Goal: Transaction & Acquisition: Purchase product/service

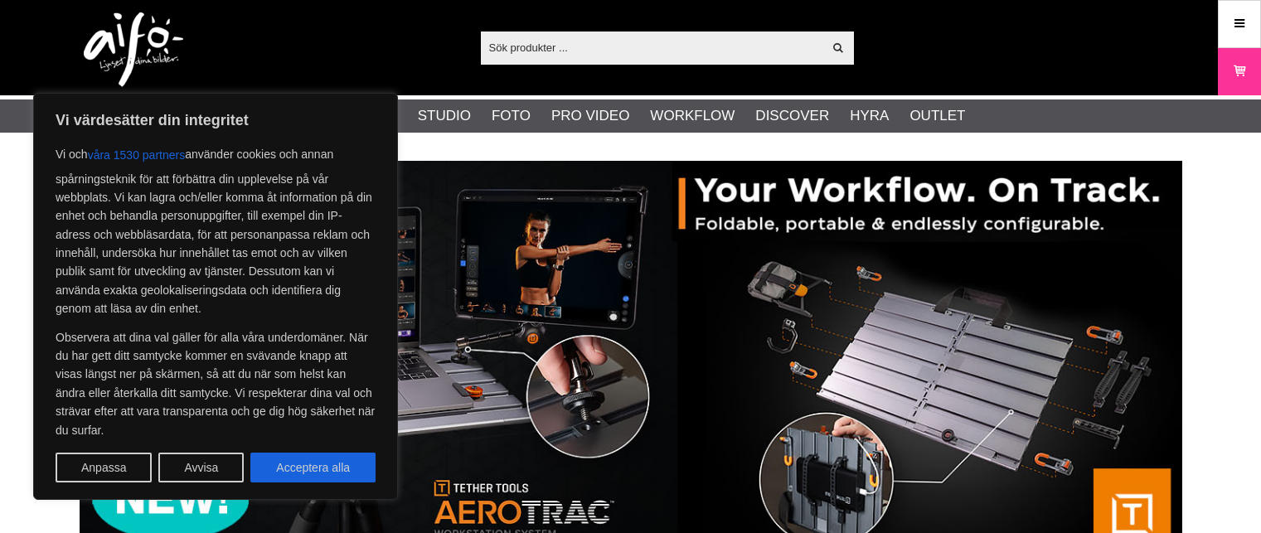
click at [210, 464] on button "Avvisa" at bounding box center [200, 468] width 85 height 30
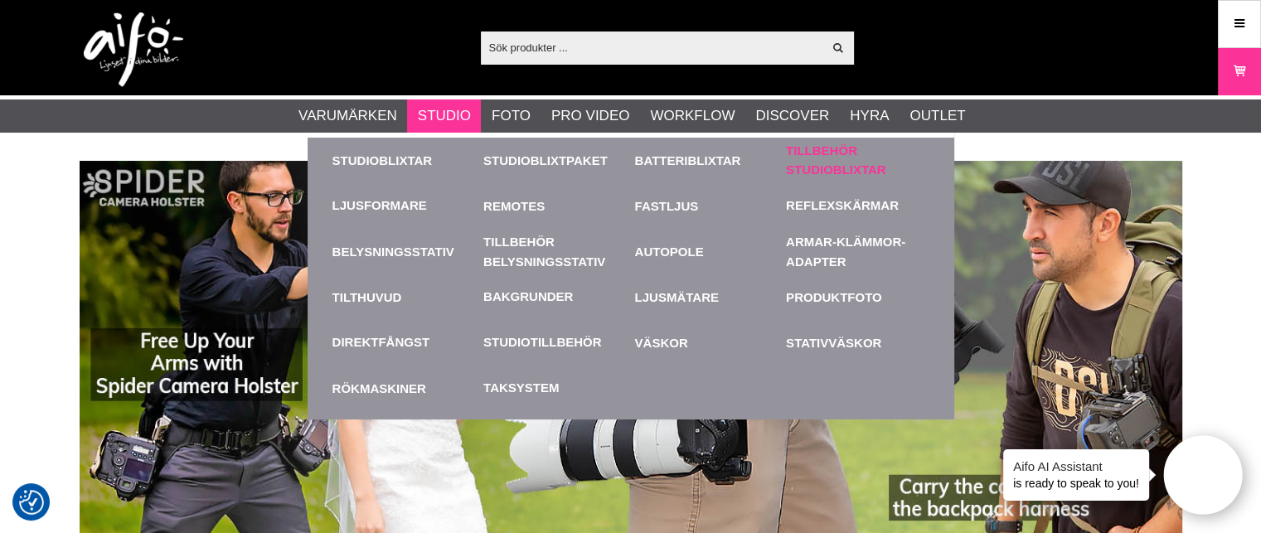
click at [804, 158] on link "Tillbehör Studioblixtar" at bounding box center [857, 160] width 143 height 37
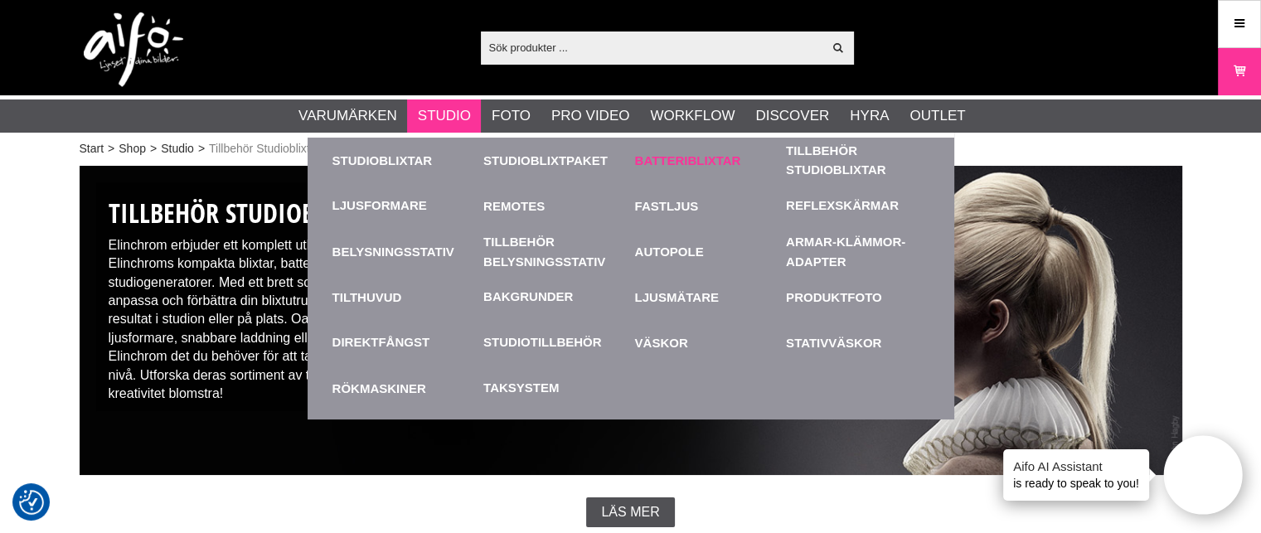
click at [680, 157] on link "Batteriblixtar" at bounding box center [706, 161] width 143 height 46
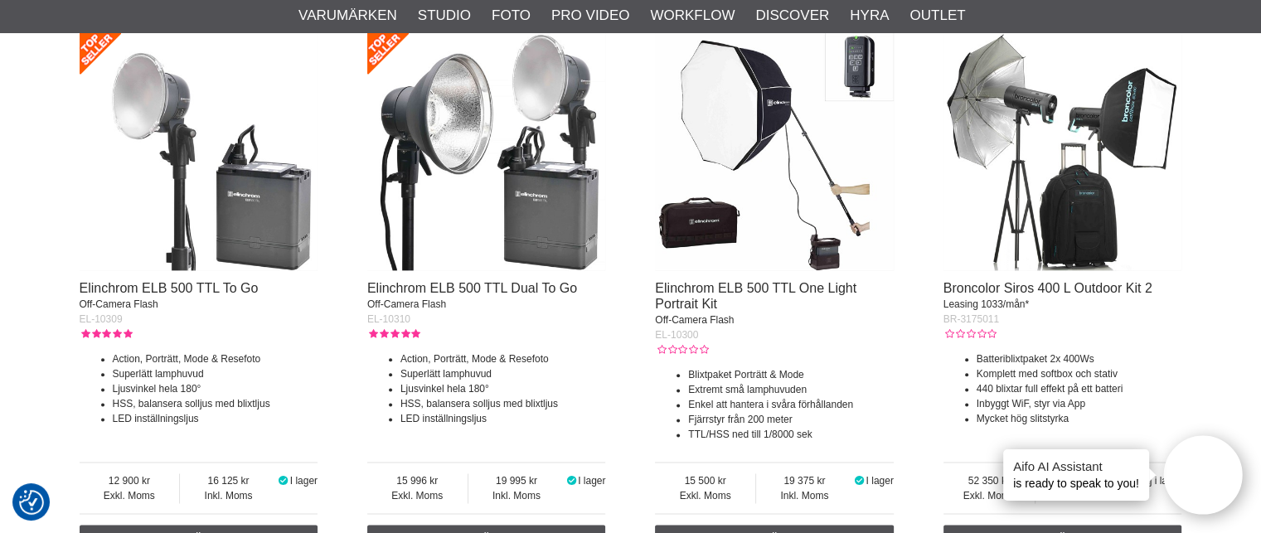
scroll to position [1985, 0]
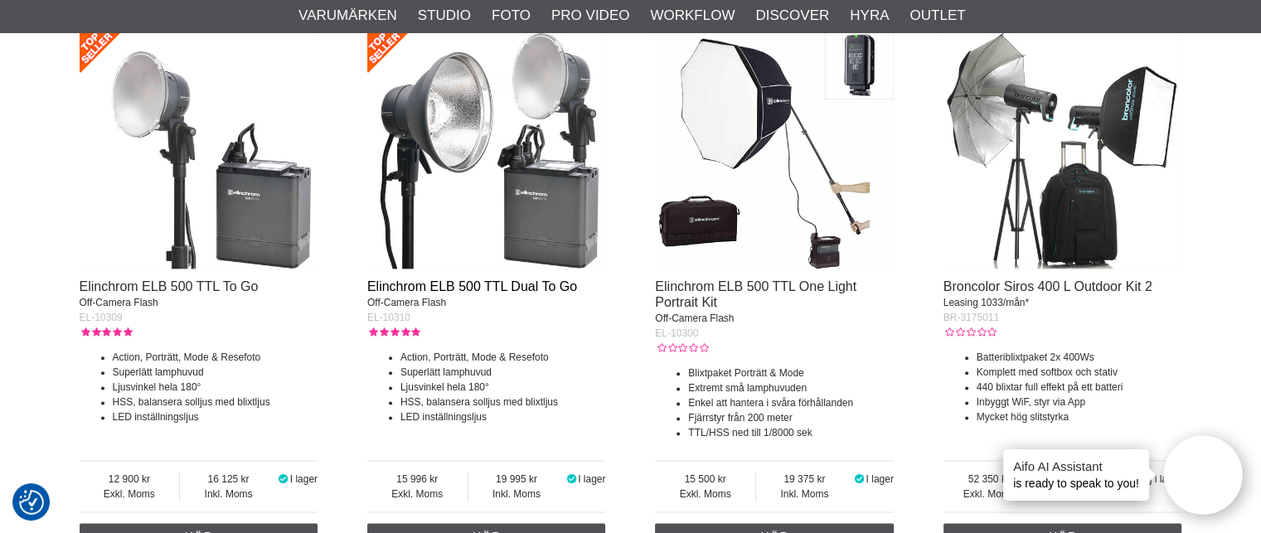
click at [486, 287] on link "Elinchrom ELB 500 TTL Dual To Go" at bounding box center [472, 286] width 210 height 14
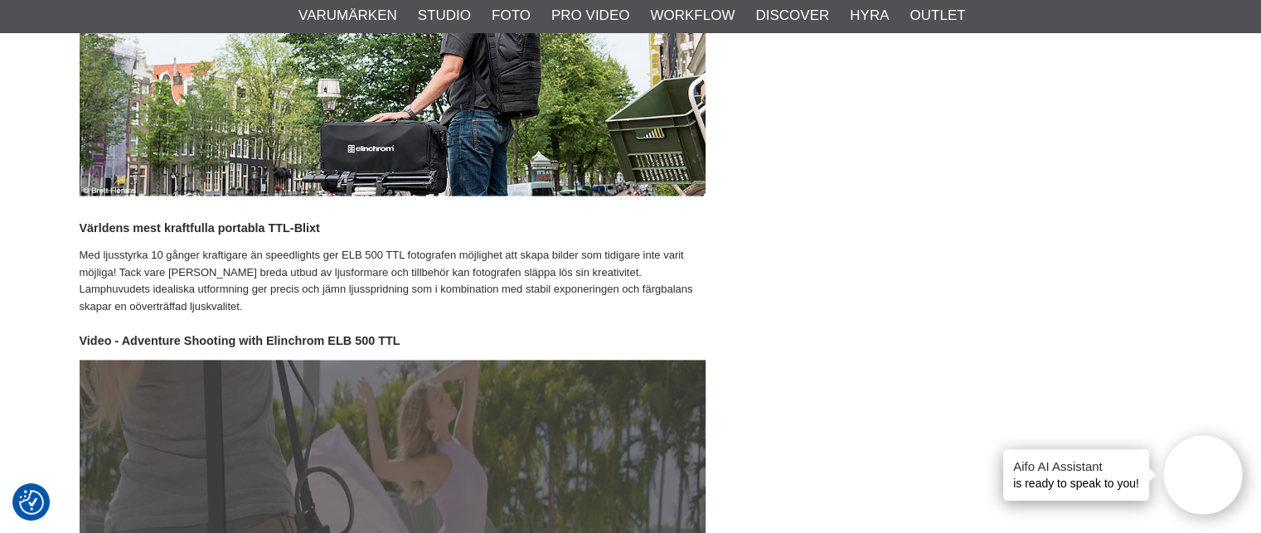
scroll to position [3087, 0]
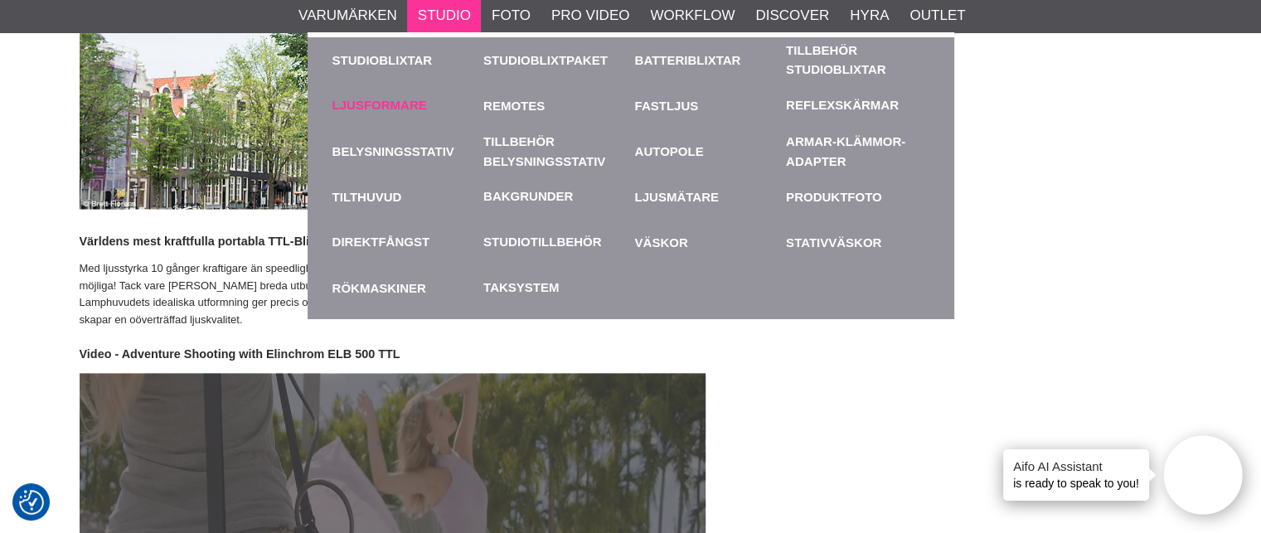
click at [393, 109] on link "Ljusformare" at bounding box center [380, 105] width 95 height 19
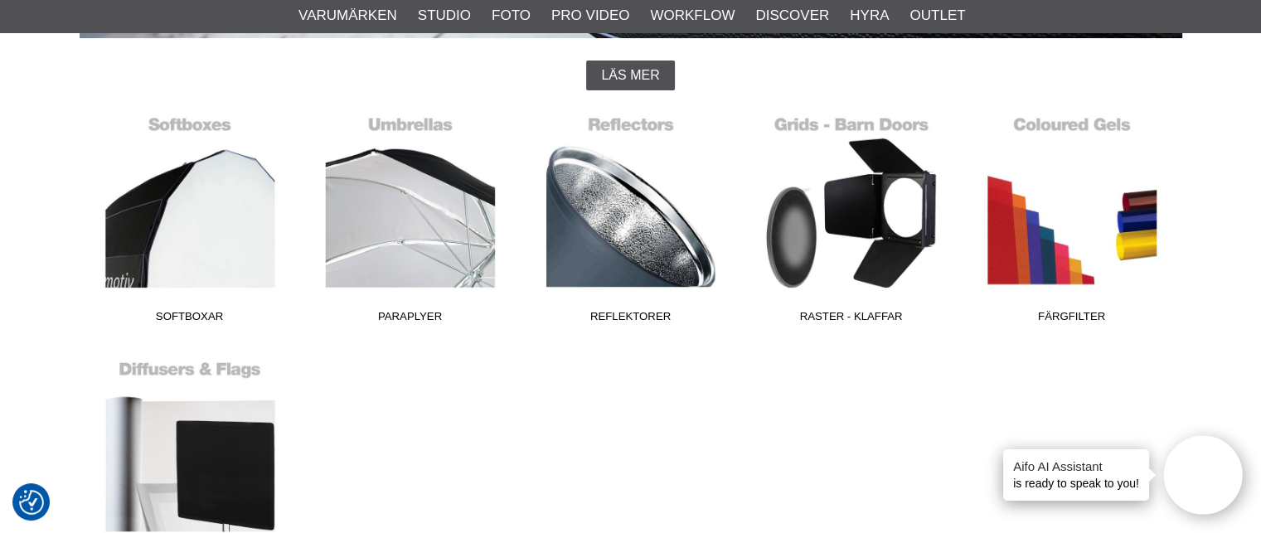
scroll to position [436, 0]
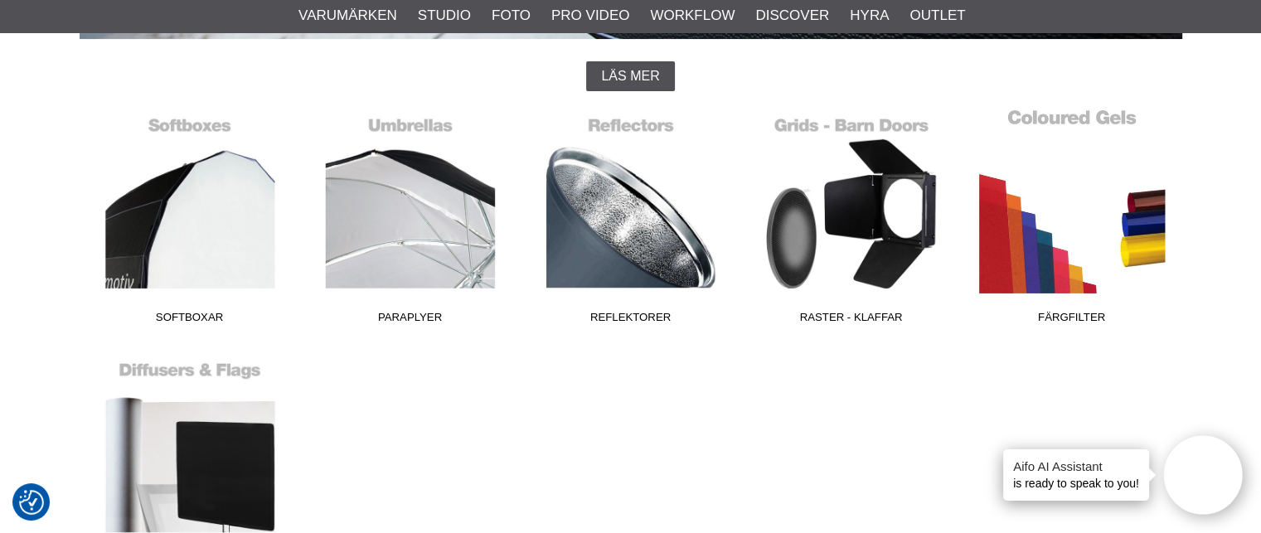
click at [1016, 251] on link "Färgfilter" at bounding box center [1072, 220] width 221 height 224
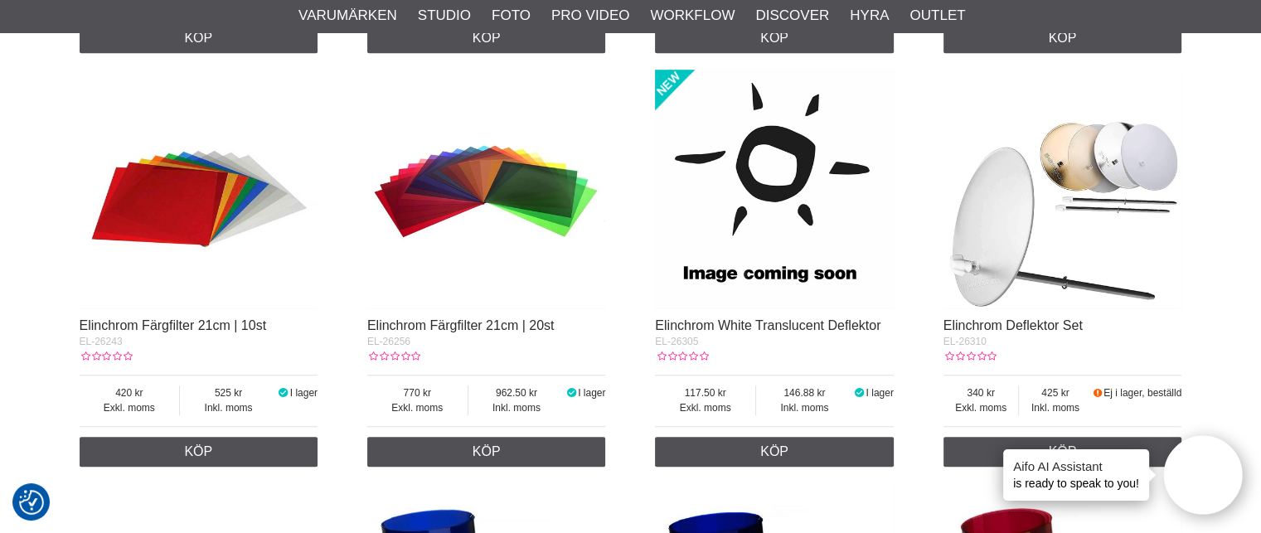
scroll to position [1067, 0]
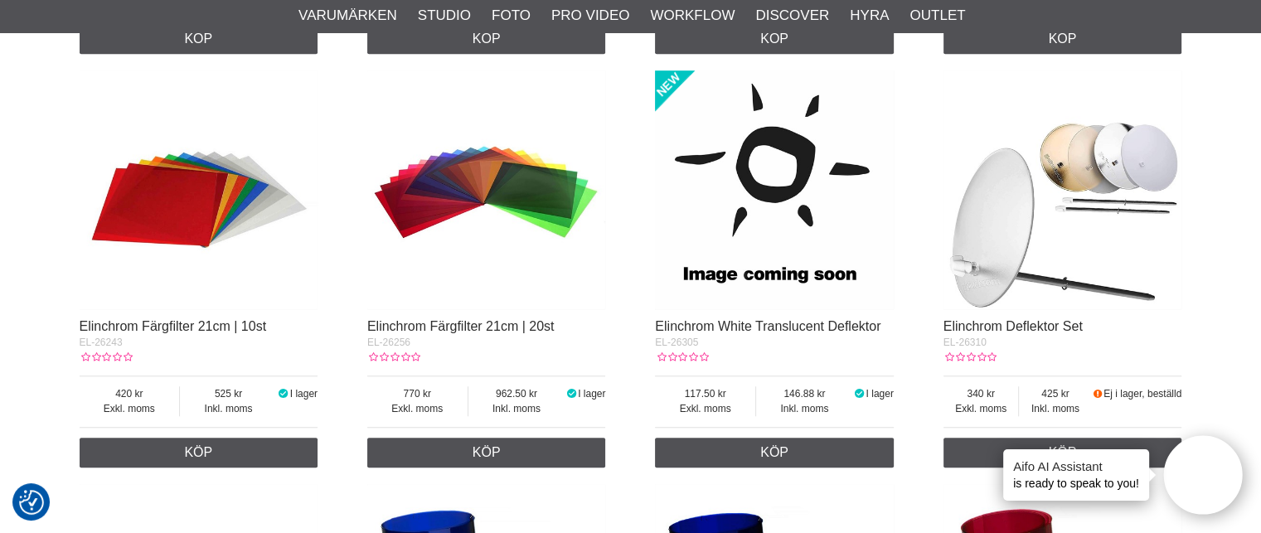
click at [197, 220] on img at bounding box center [199, 189] width 239 height 239
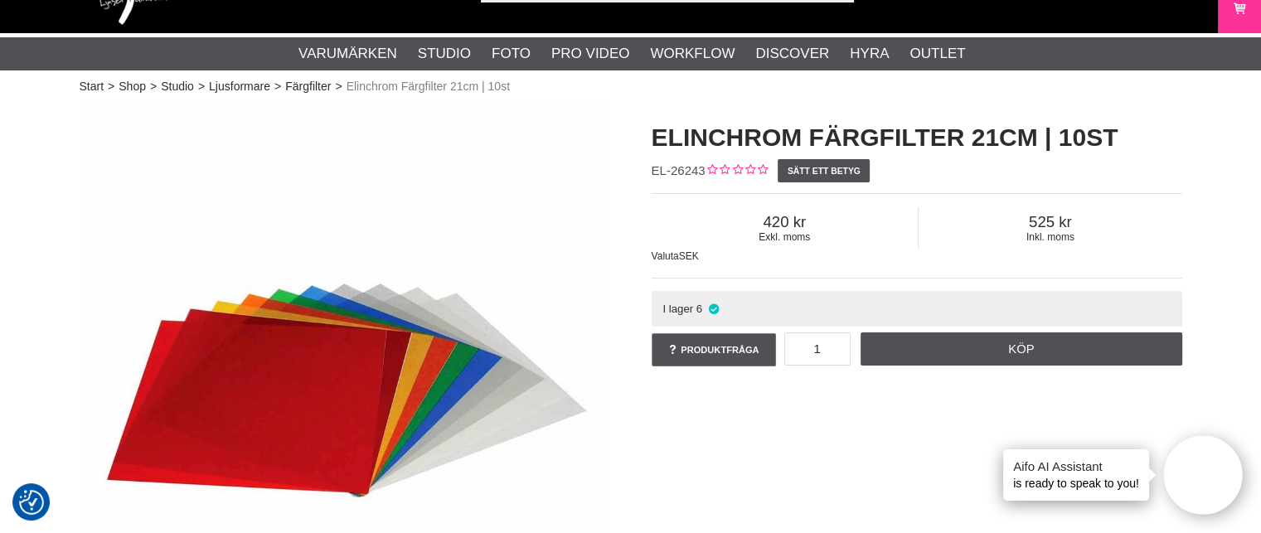
scroll to position [63, 0]
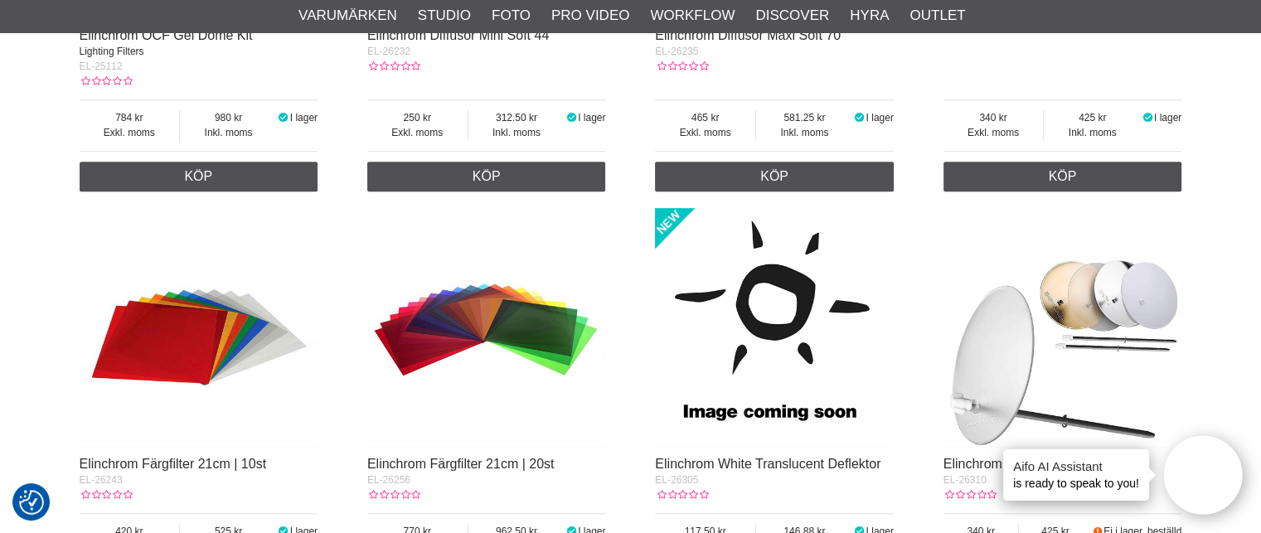
scroll to position [932, 0]
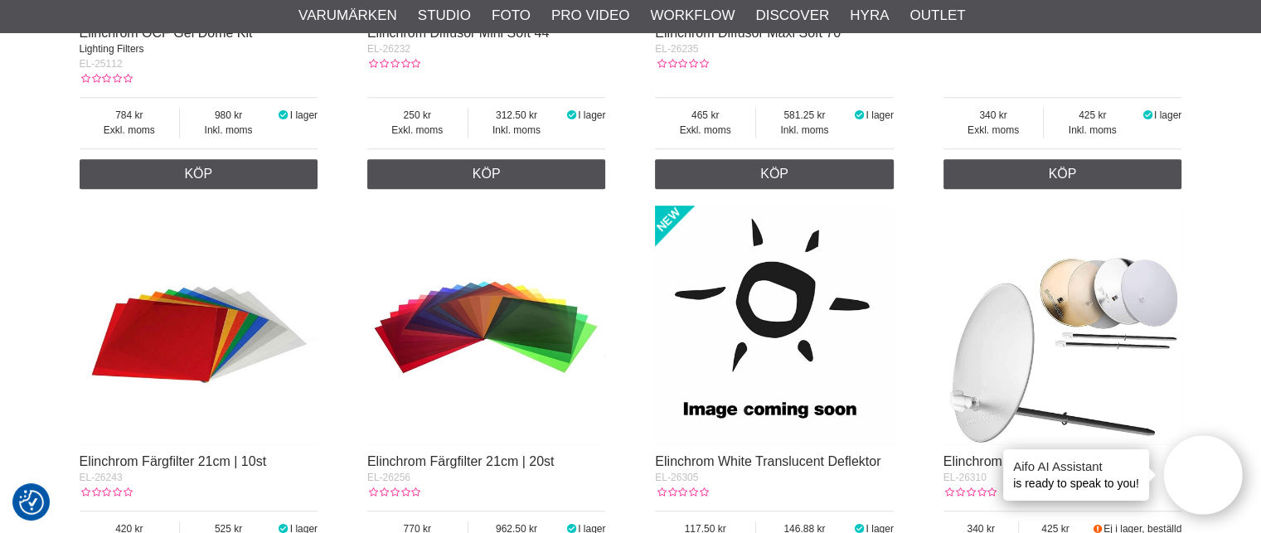
click at [449, 328] on img at bounding box center [486, 325] width 239 height 239
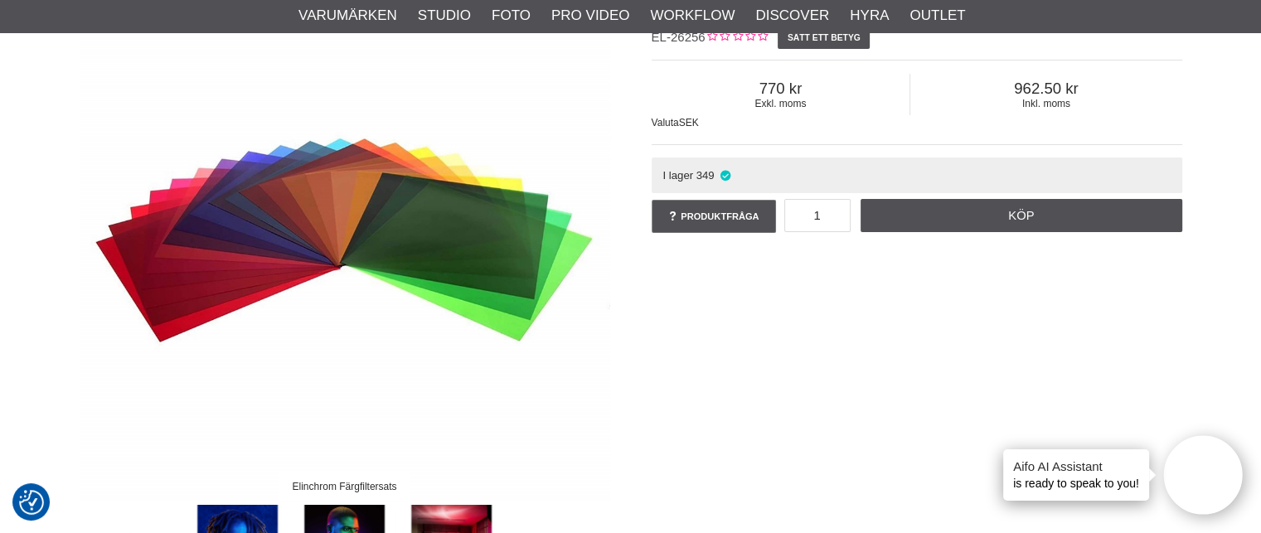
scroll to position [192, 0]
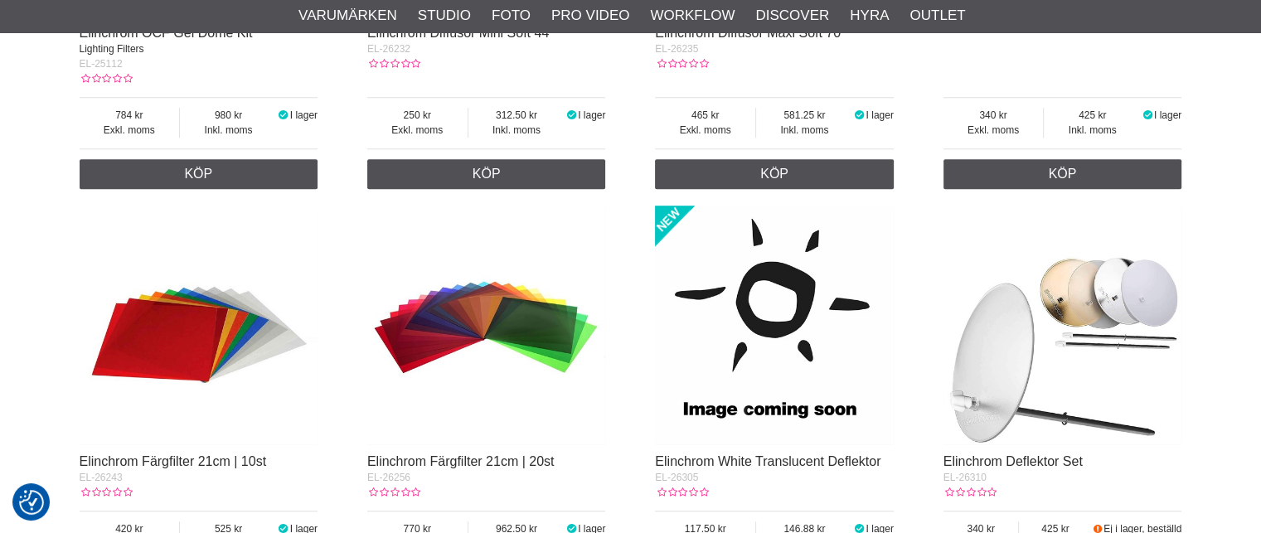
scroll to position [932, 0]
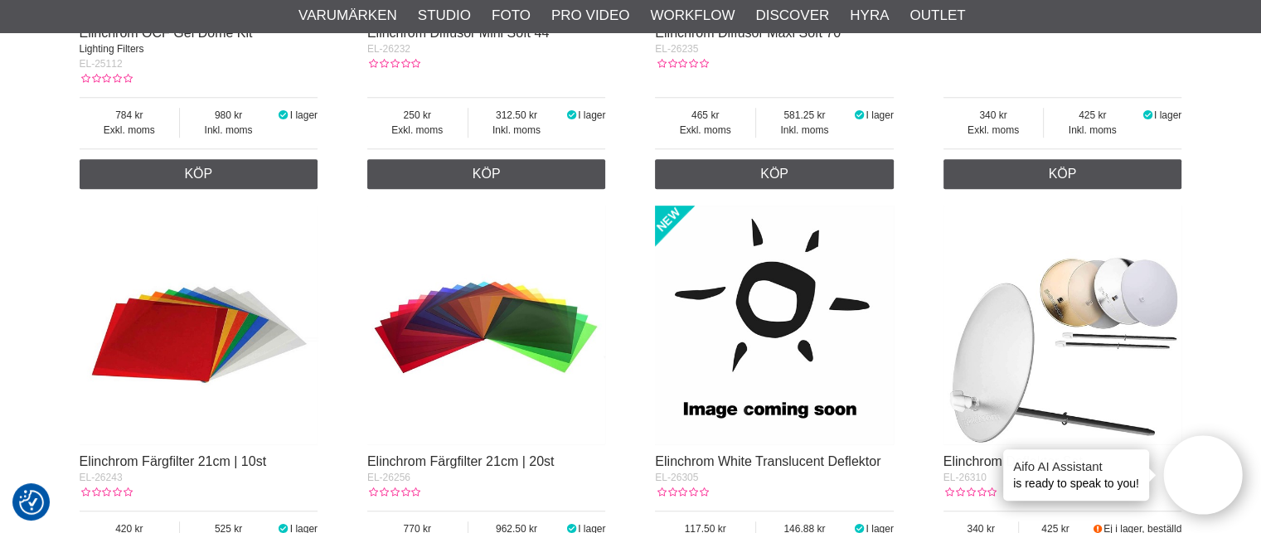
click at [236, 333] on img at bounding box center [199, 325] width 239 height 239
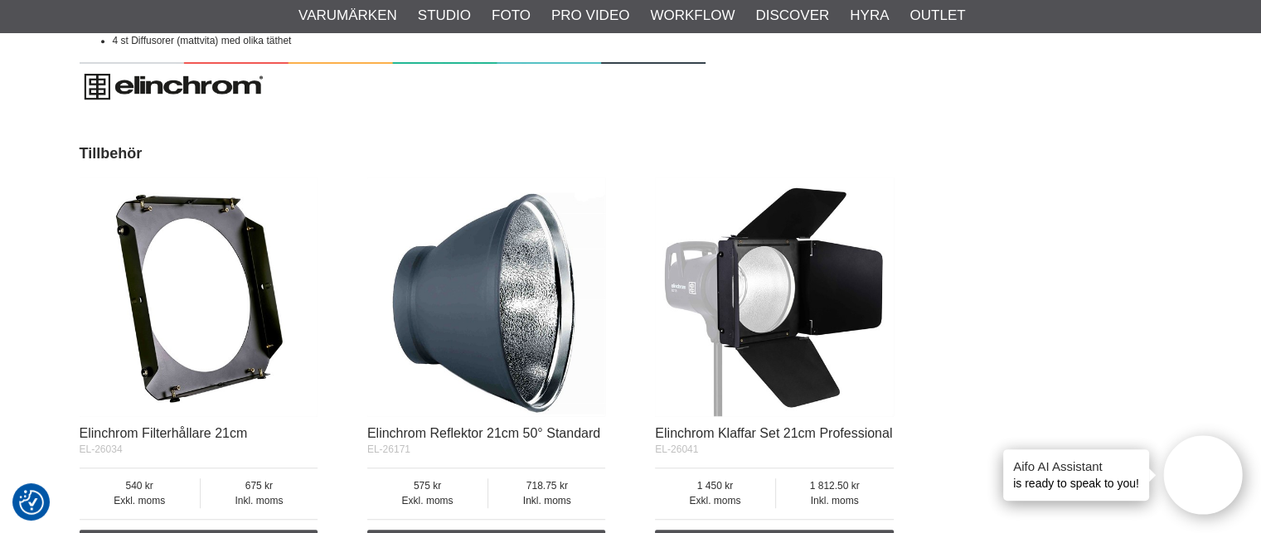
scroll to position [1143, 0]
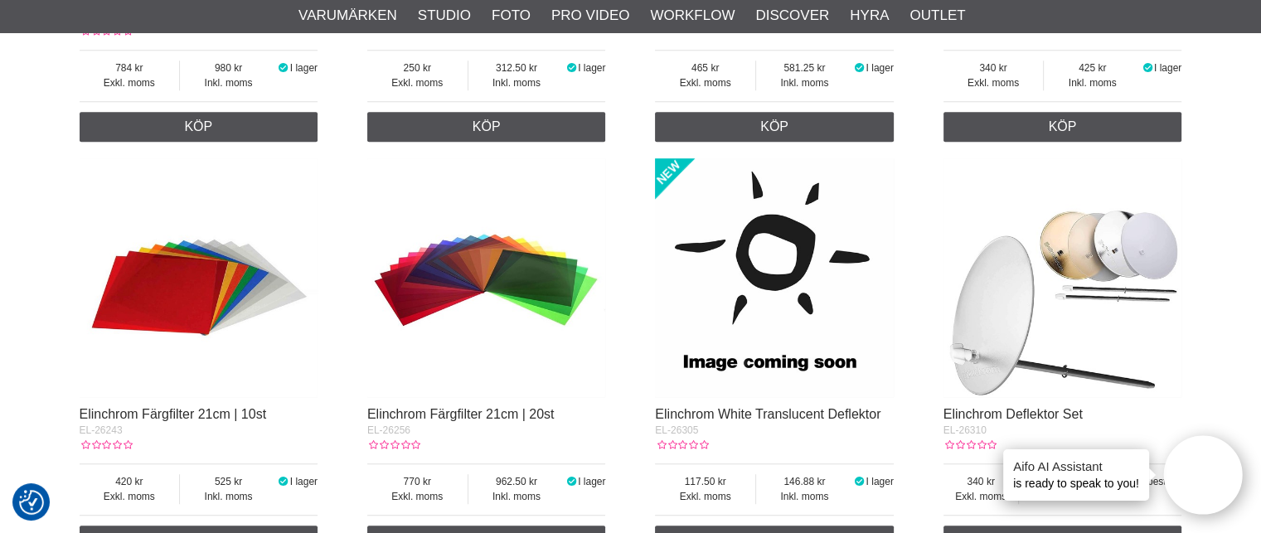
scroll to position [979, 0]
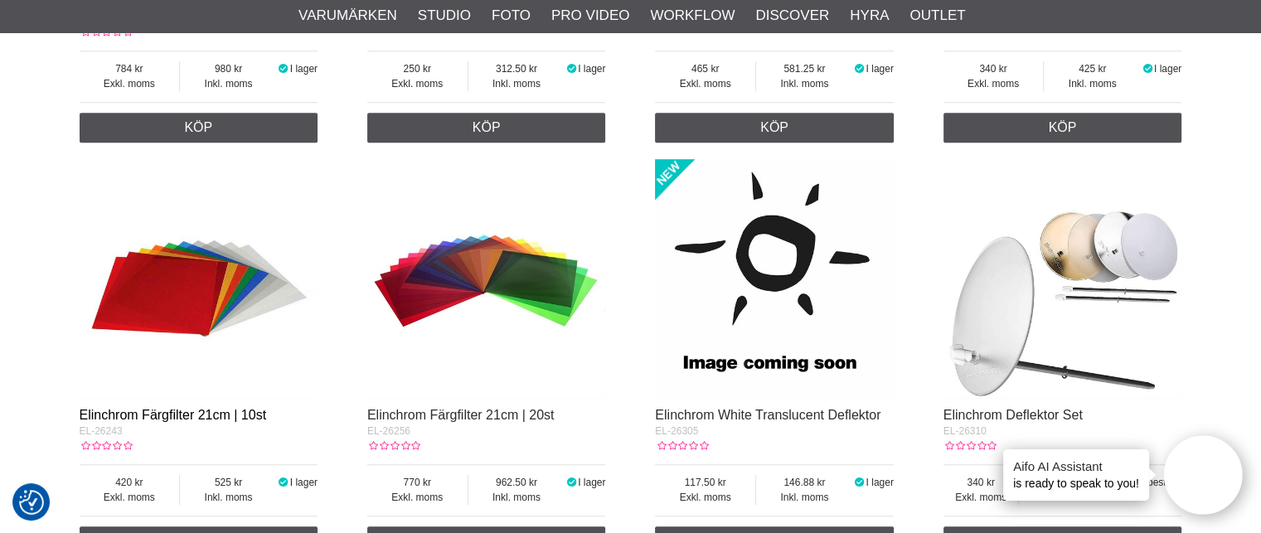
click at [204, 409] on link "Elinchrom Färgfilter 21cm | 10st" at bounding box center [173, 415] width 187 height 14
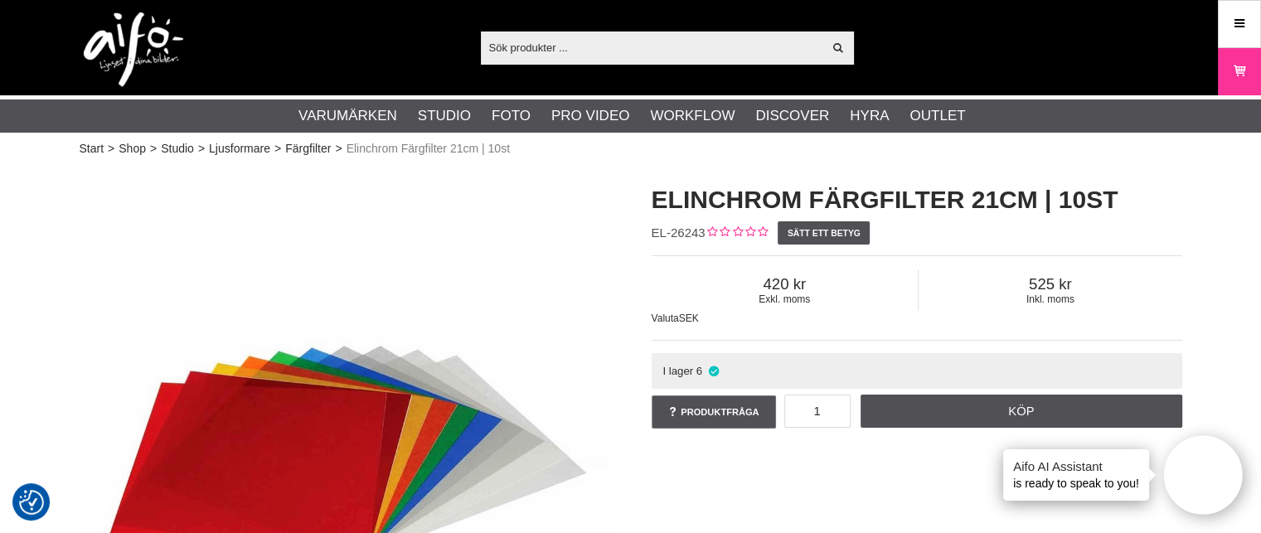
click at [520, 47] on input "text" at bounding box center [652, 47] width 343 height 25
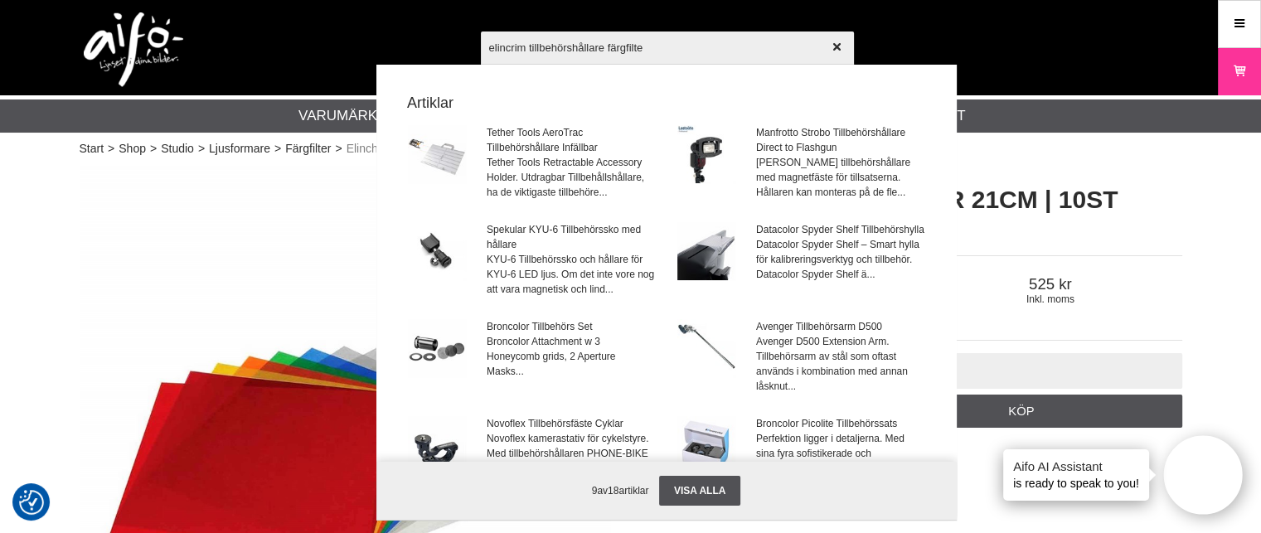
type input "elincrim tillbehörshållare färgfilter"
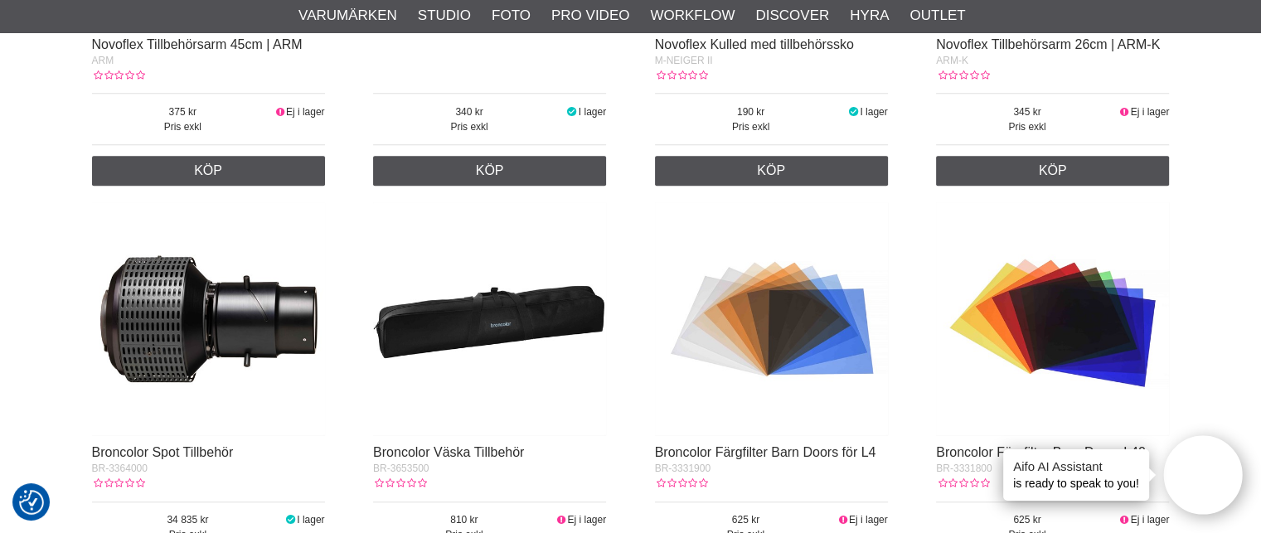
scroll to position [1831, 0]
click at [1048, 305] on img at bounding box center [1052, 318] width 233 height 233
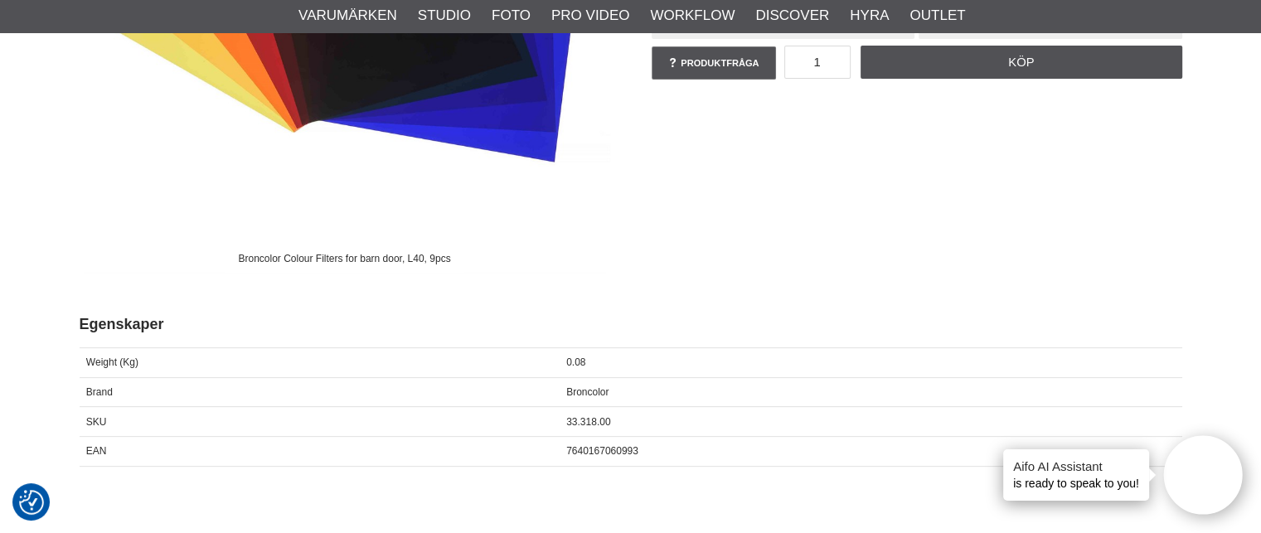
scroll to position [425, 0]
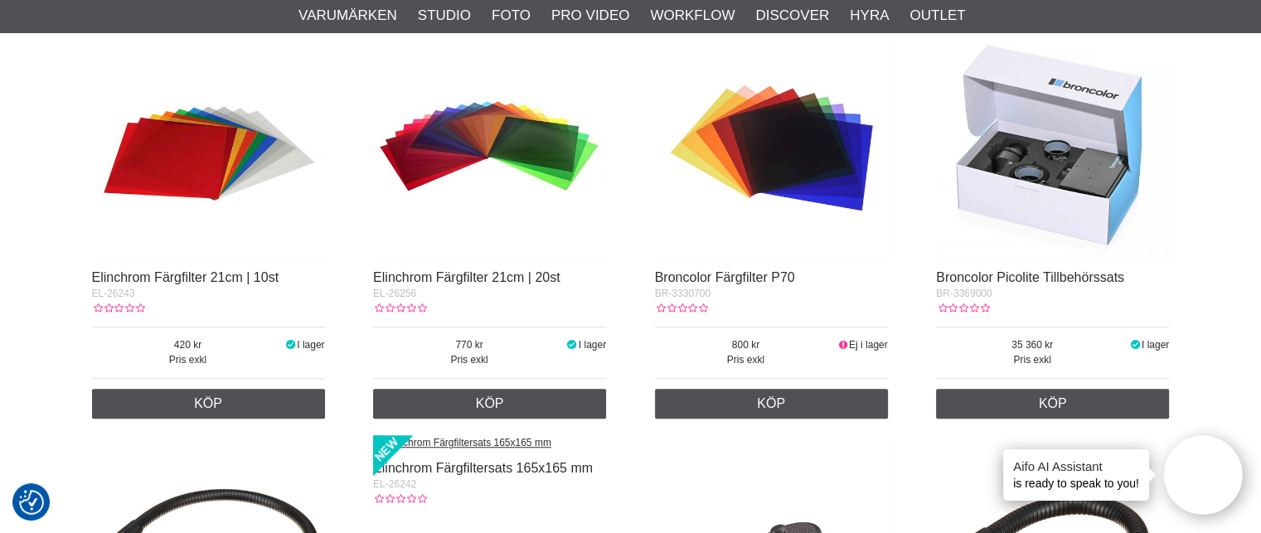
scroll to position [1185, 0]
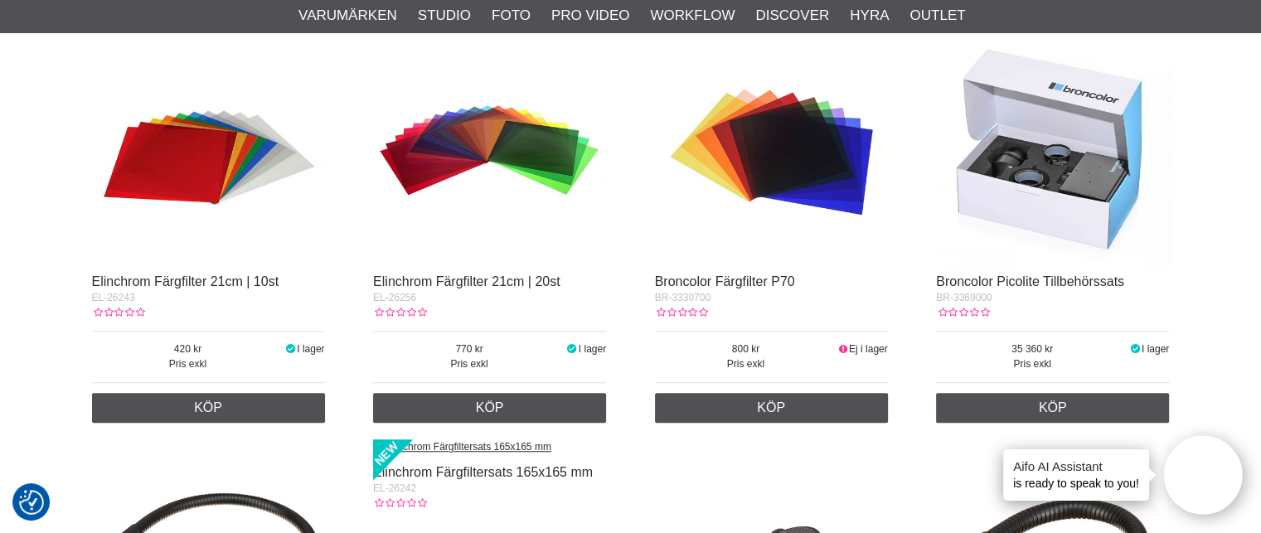
click at [756, 149] on img at bounding box center [771, 148] width 233 height 233
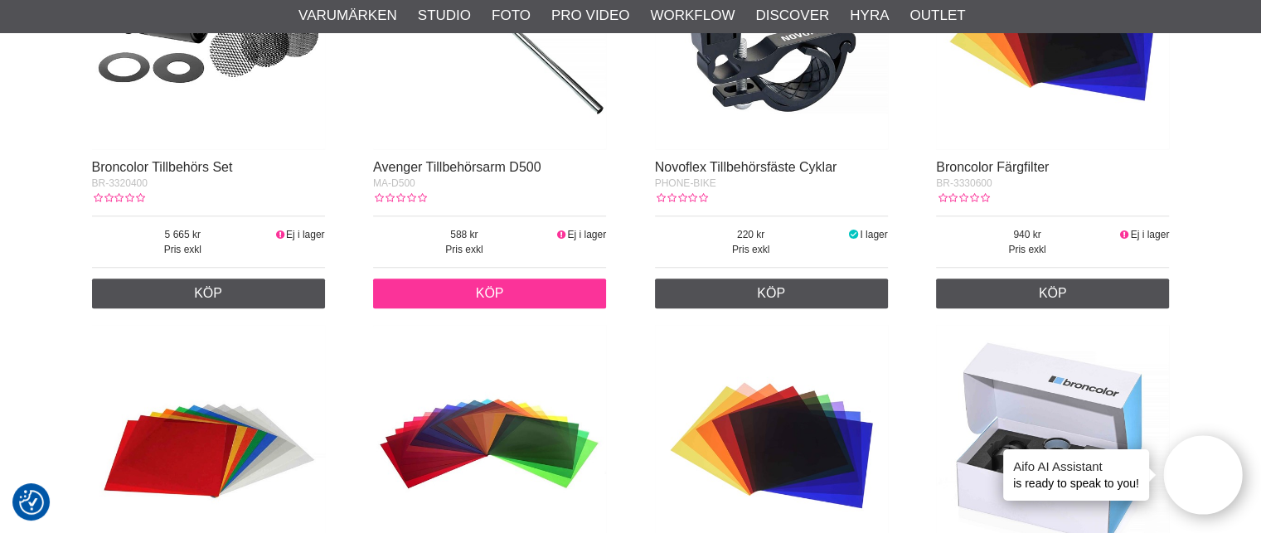
scroll to position [895, 0]
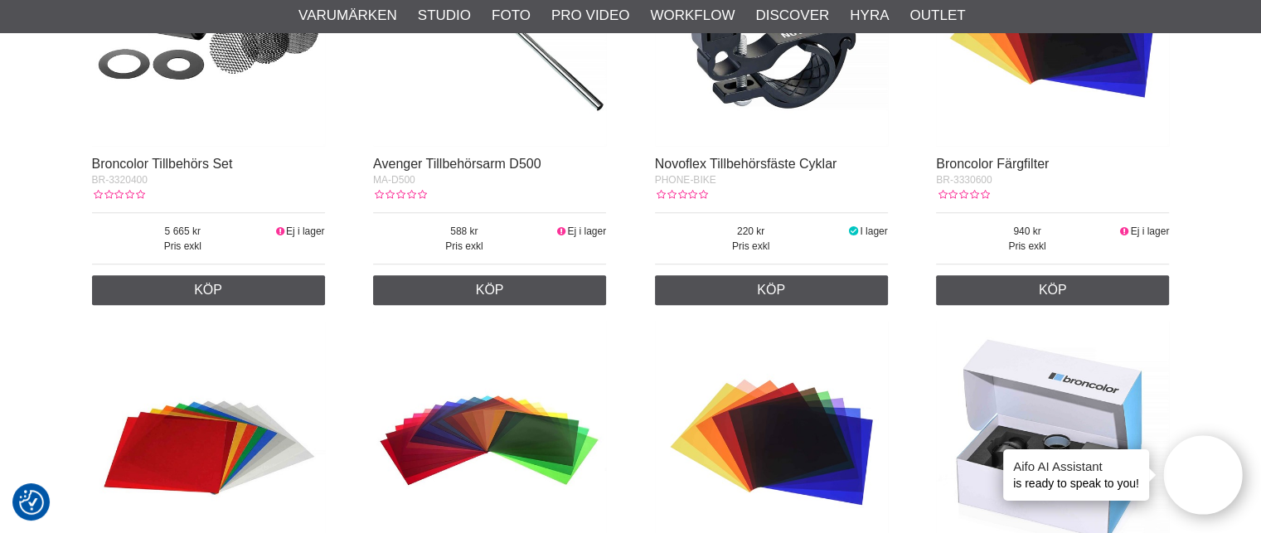
click at [449, 450] on img at bounding box center [489, 438] width 233 height 233
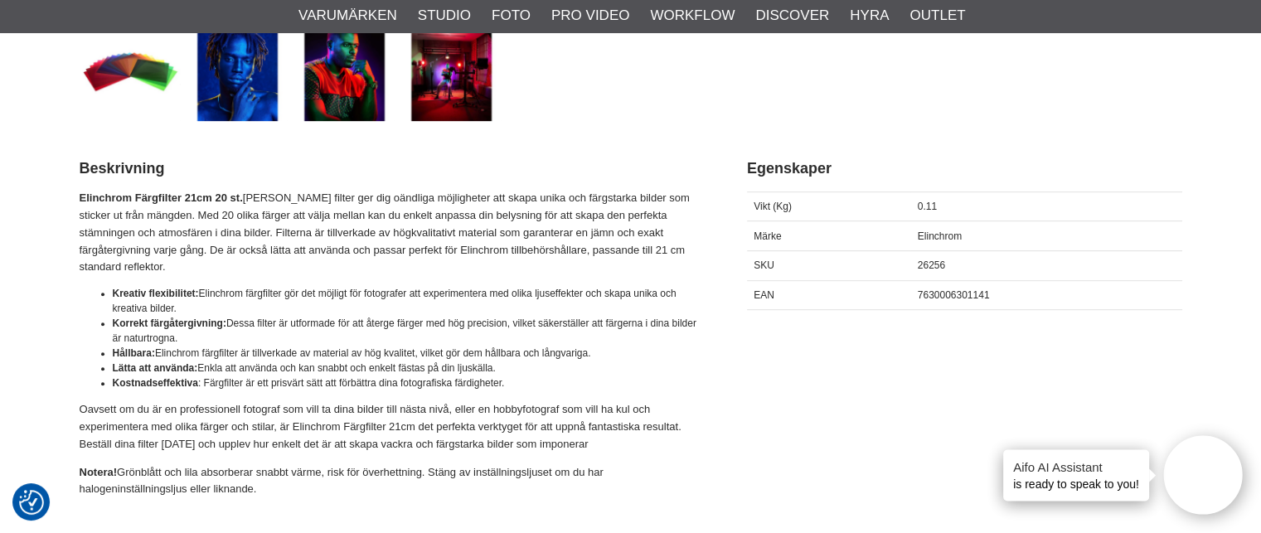
scroll to position [700, 0]
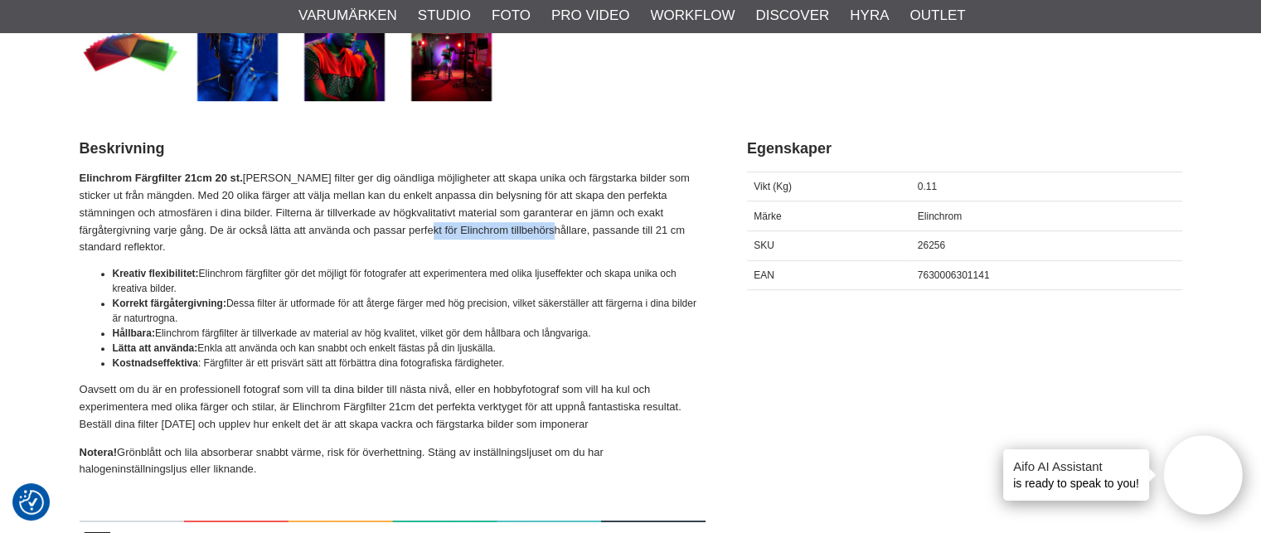
drag, startPoint x: 484, startPoint y: 231, endPoint x: 360, endPoint y: 229, distance: 124.4
click at [360, 229] on p "Elinchrom Färgfilter 21cm 20 st. Dessa filter ger dig oändliga möjligheter att …" at bounding box center [393, 213] width 626 height 86
copy p "Elinchrom tillbehörshållare"
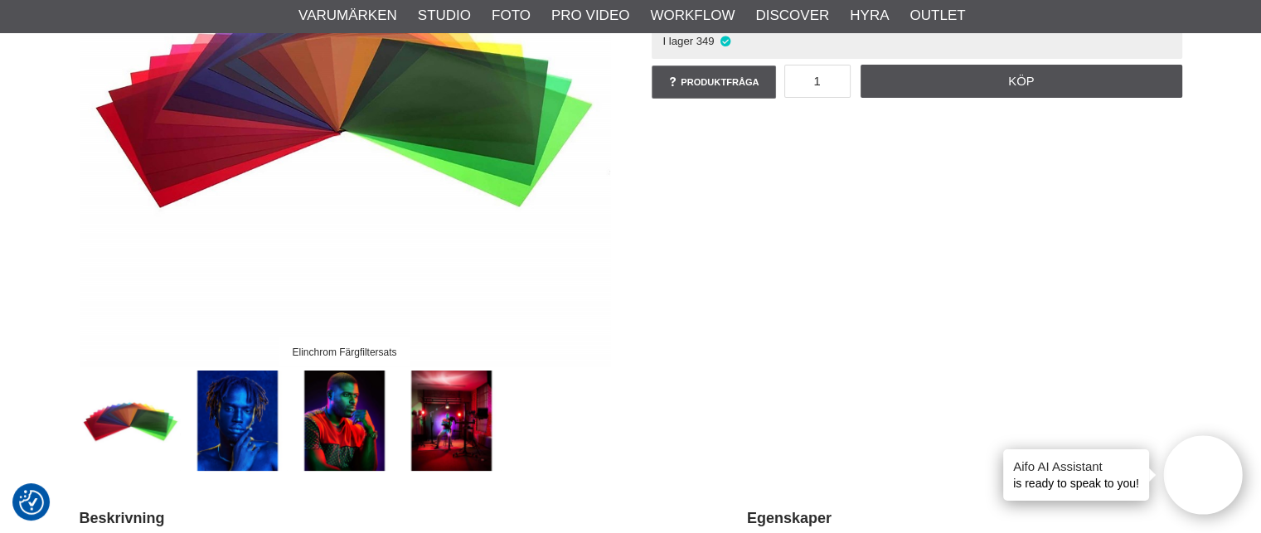
scroll to position [0, 0]
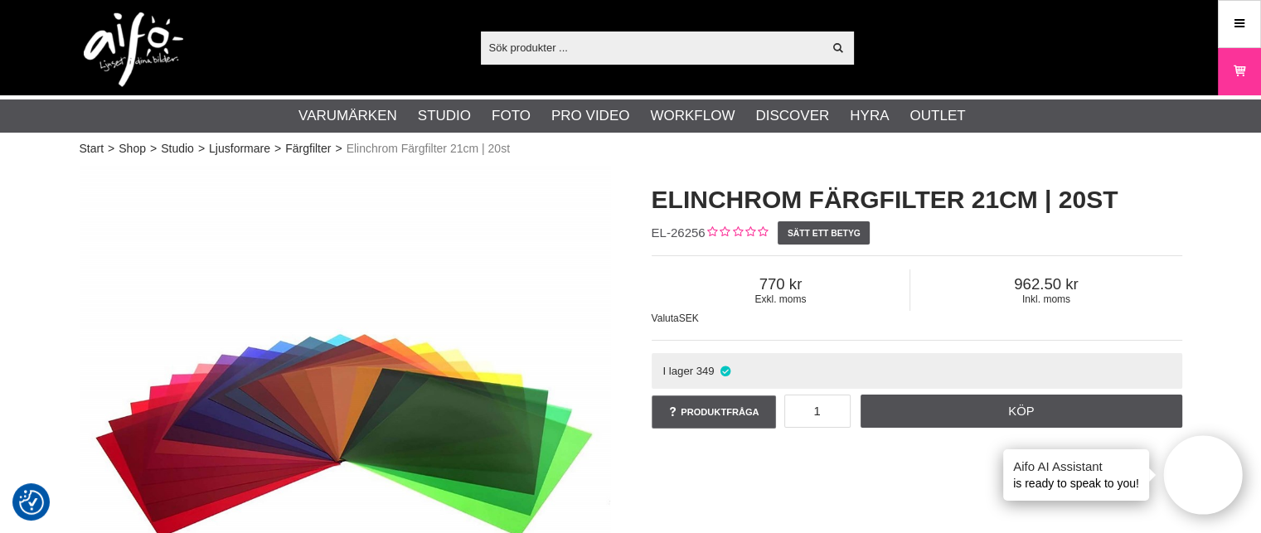
click at [542, 50] on input "text" at bounding box center [652, 47] width 343 height 25
paste input "Elinchrom tillbehörshållare"
type input "Elinchrom tillbehörshållare"
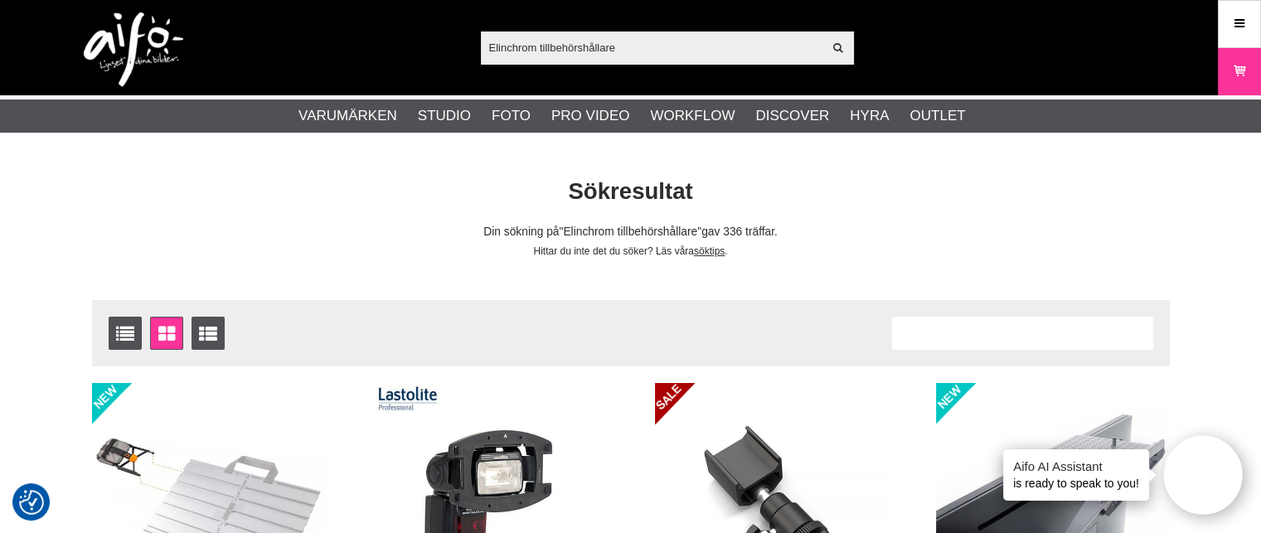
click at [543, 46] on input "Elinchrom tillbehörshållare" at bounding box center [652, 47] width 343 height 25
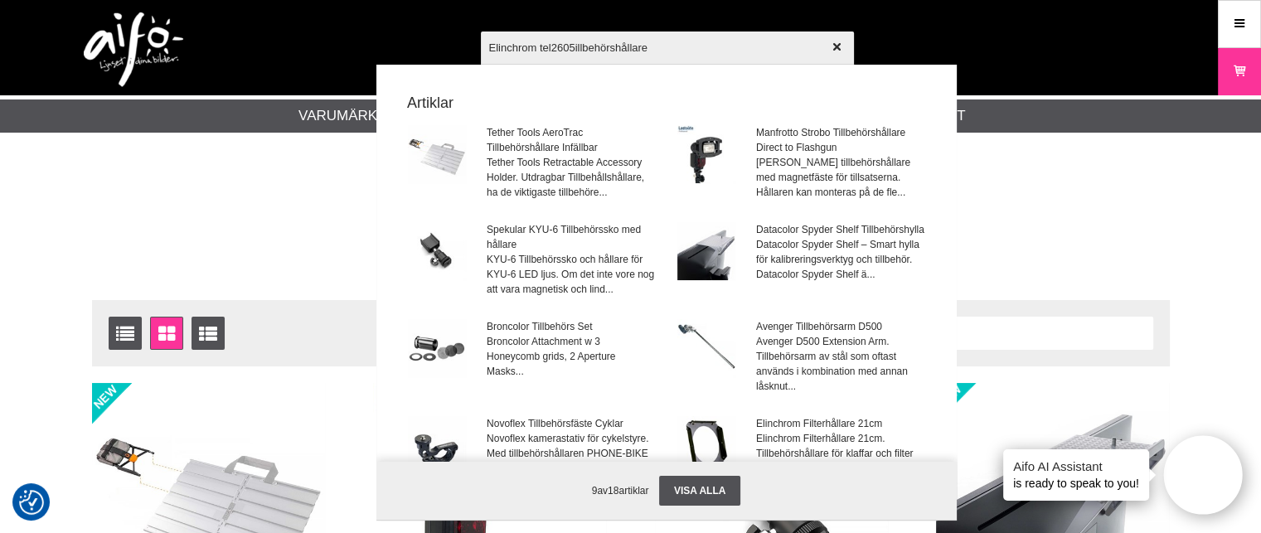
type input "Elinchrom tel26056illbehörshållare"
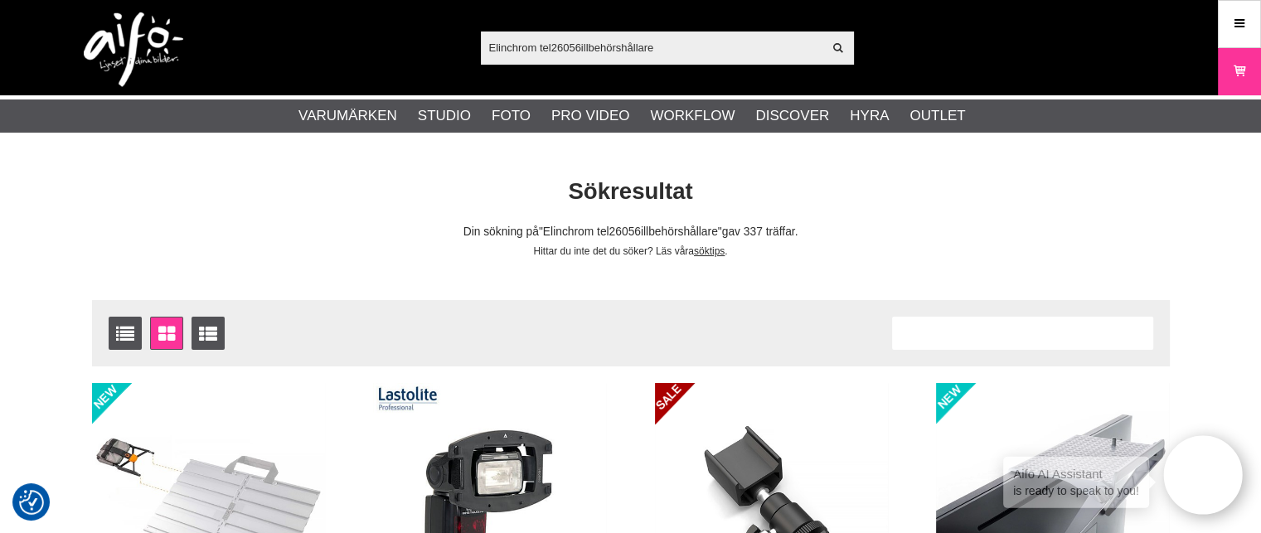
click at [660, 46] on input "Elinchrom tel26056illbehörshållare" at bounding box center [652, 47] width 343 height 25
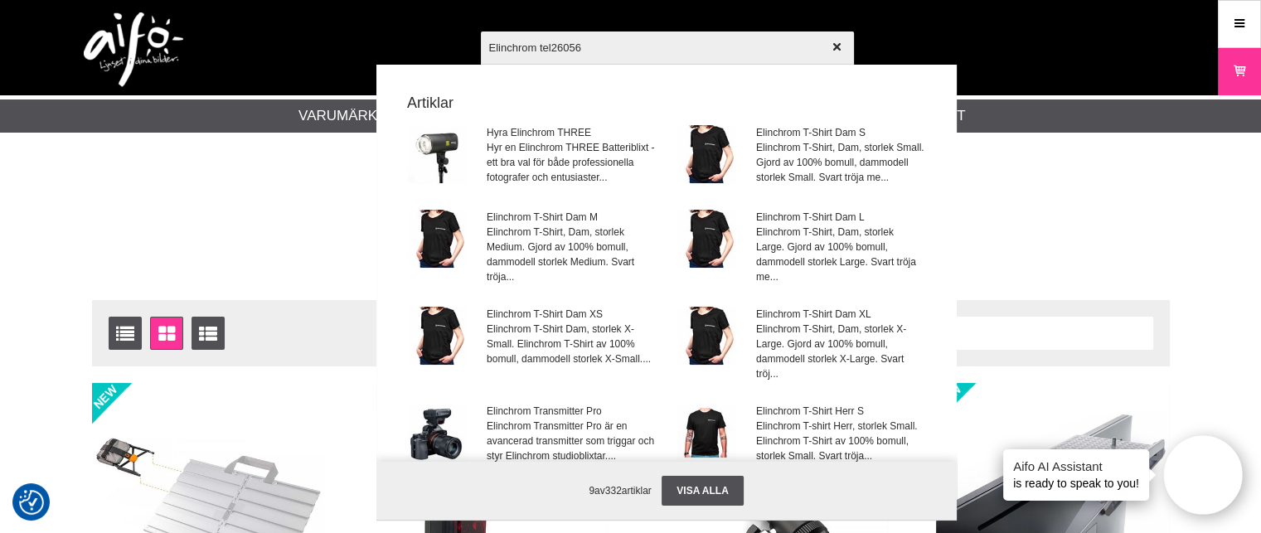
click at [542, 46] on input "Elinchrom tel26056" at bounding box center [667, 47] width 373 height 58
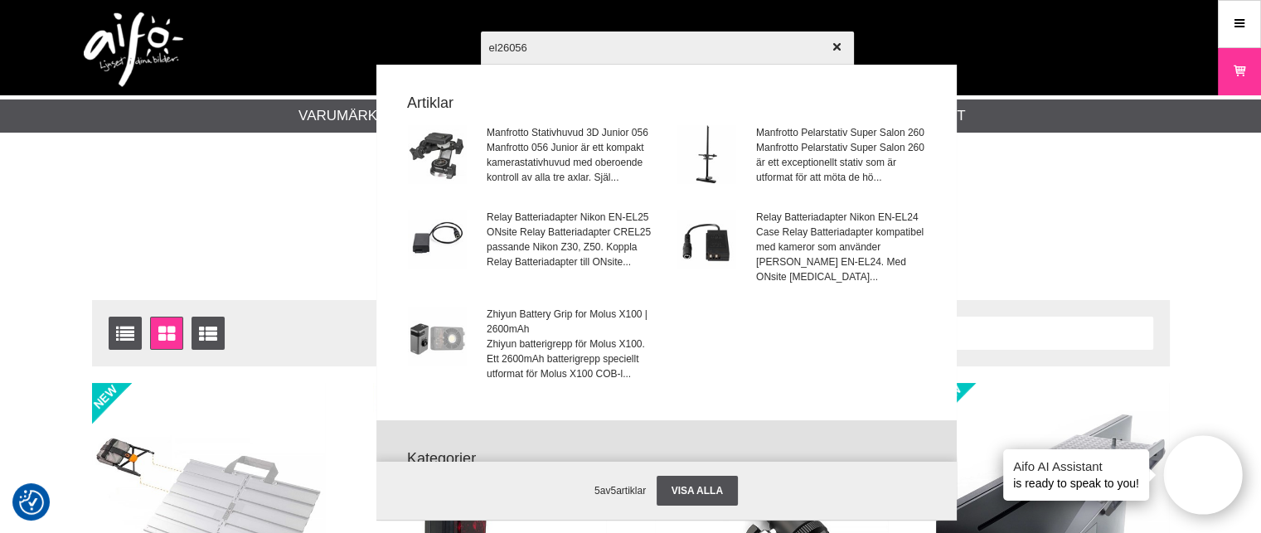
click at [498, 46] on input "el26056" at bounding box center [667, 47] width 373 height 58
type input "el-26056"
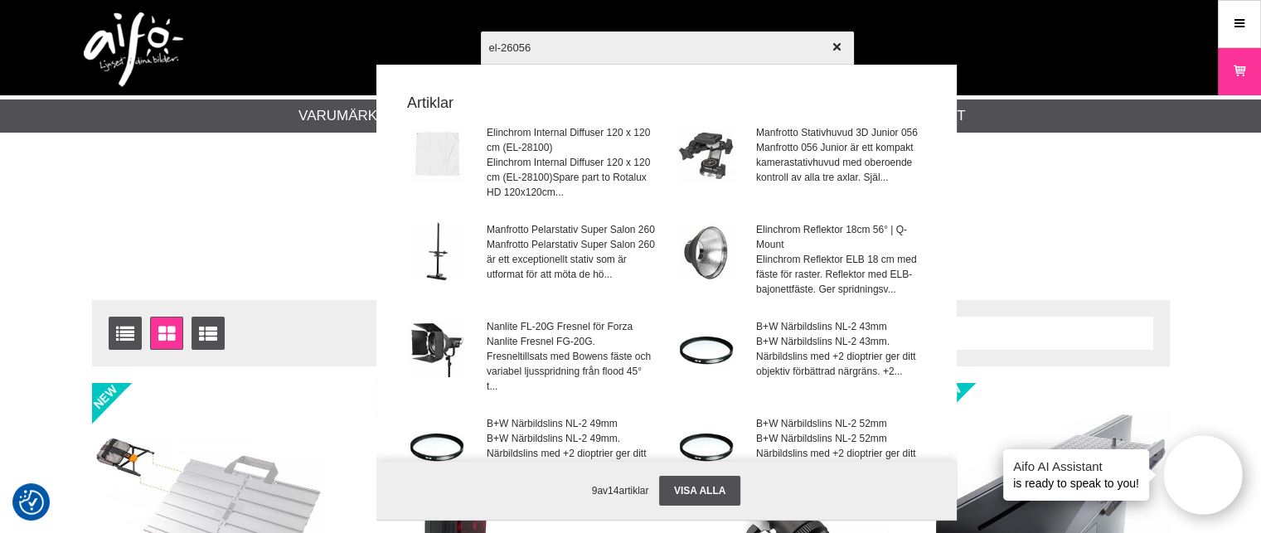
click at [572, 50] on input "el-26056" at bounding box center [667, 47] width 373 height 58
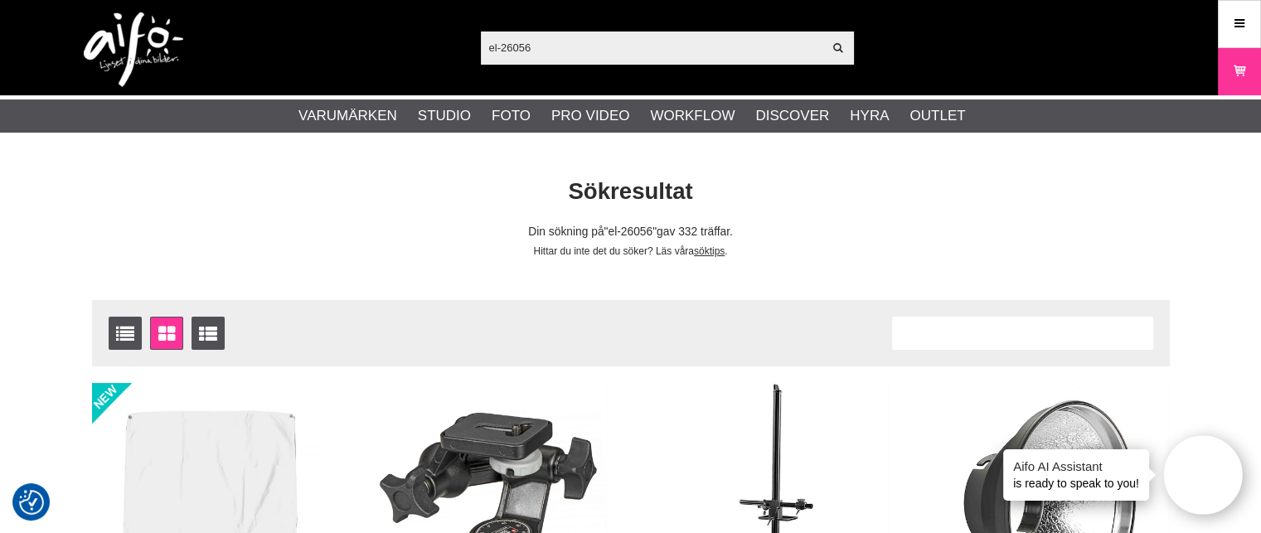
click at [544, 50] on input "el-26056" at bounding box center [652, 47] width 343 height 25
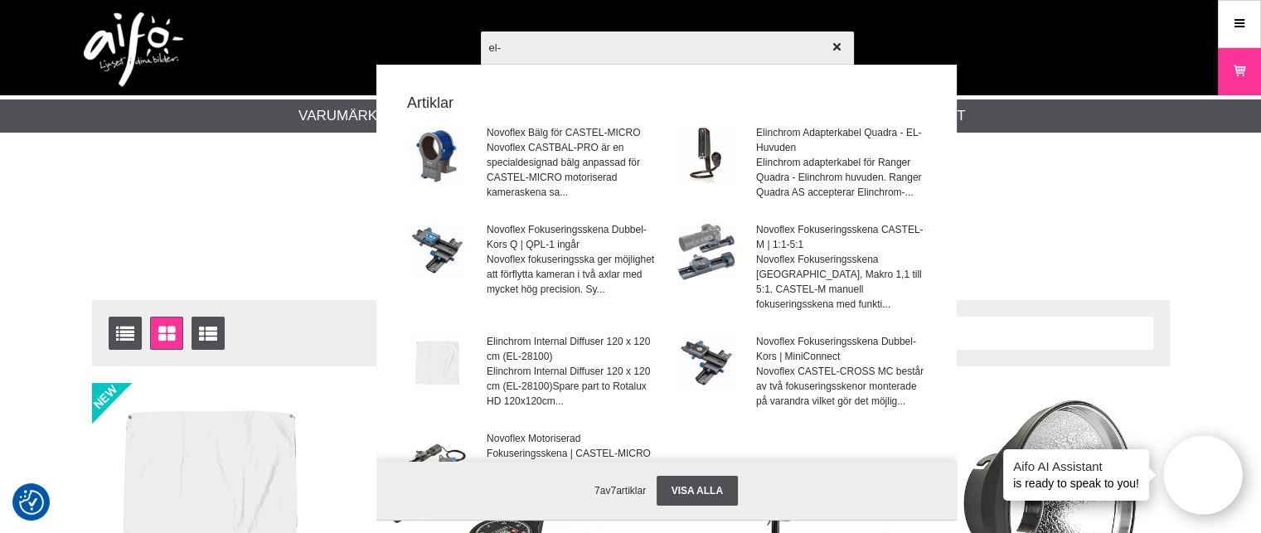
click at [487, 46] on input "el-" at bounding box center [667, 47] width 373 height 58
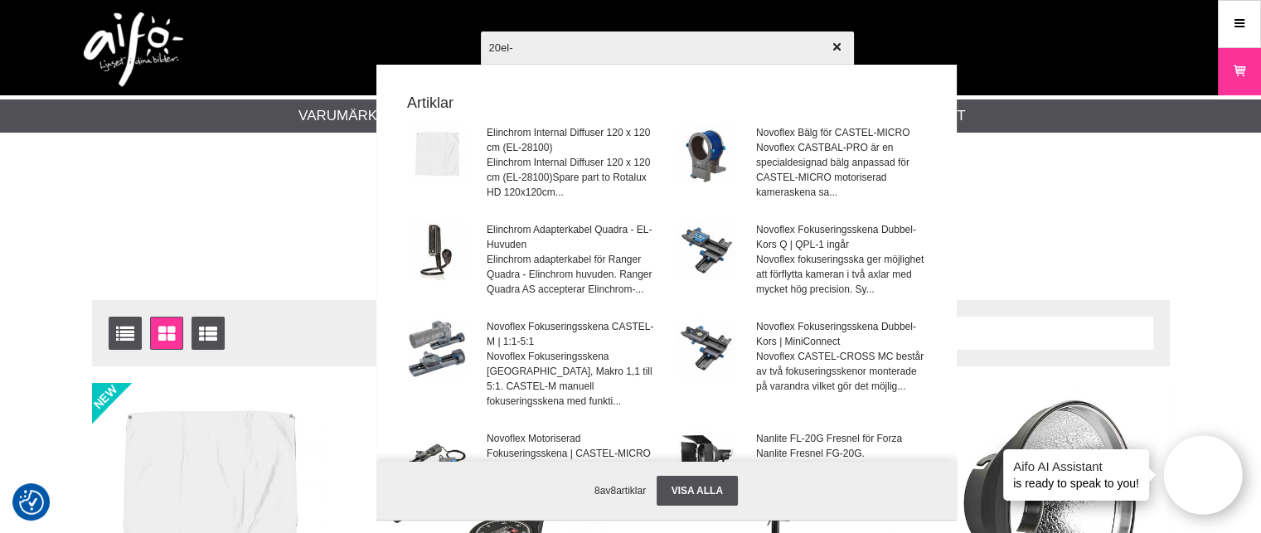
click at [535, 48] on input "20el-" at bounding box center [667, 47] width 373 height 58
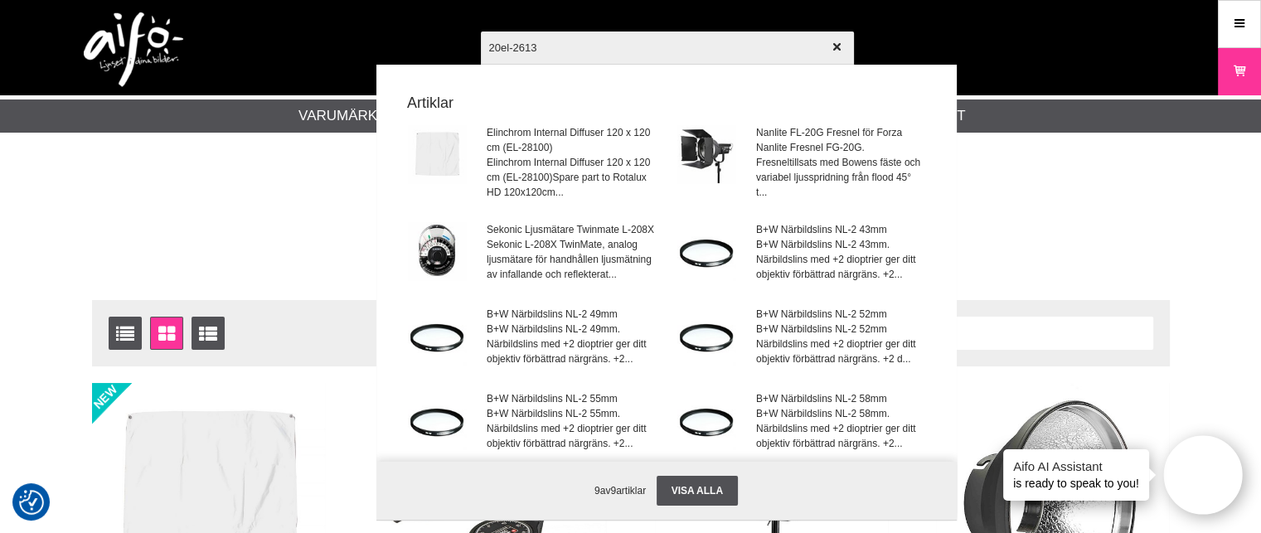
type input "20el-26132"
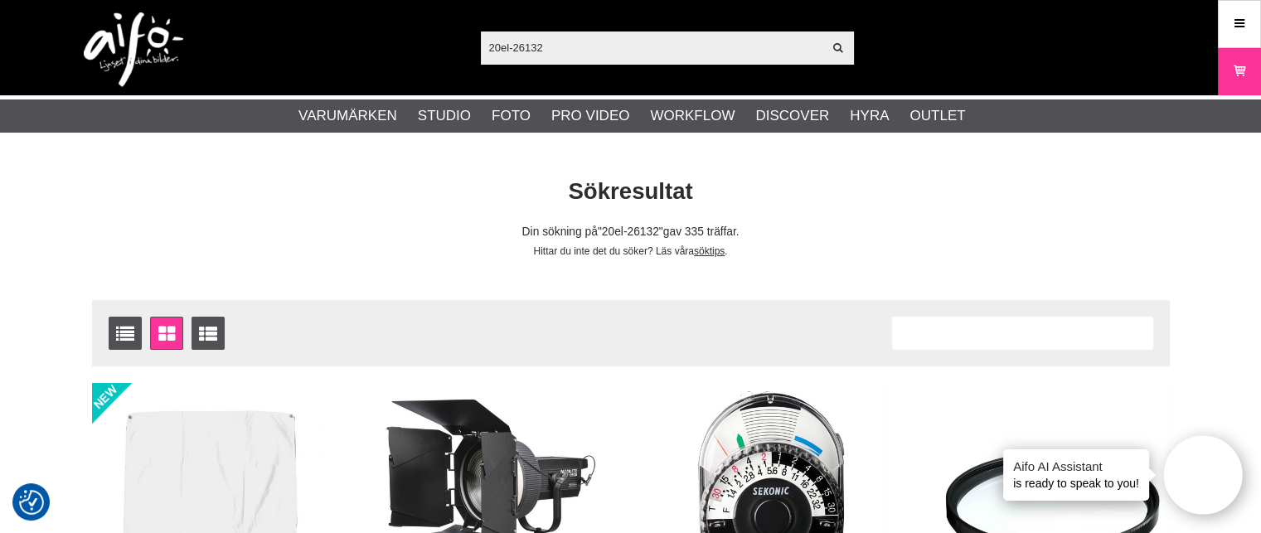
click at [572, 49] on input "20el-26132" at bounding box center [652, 47] width 343 height 25
type input "2"
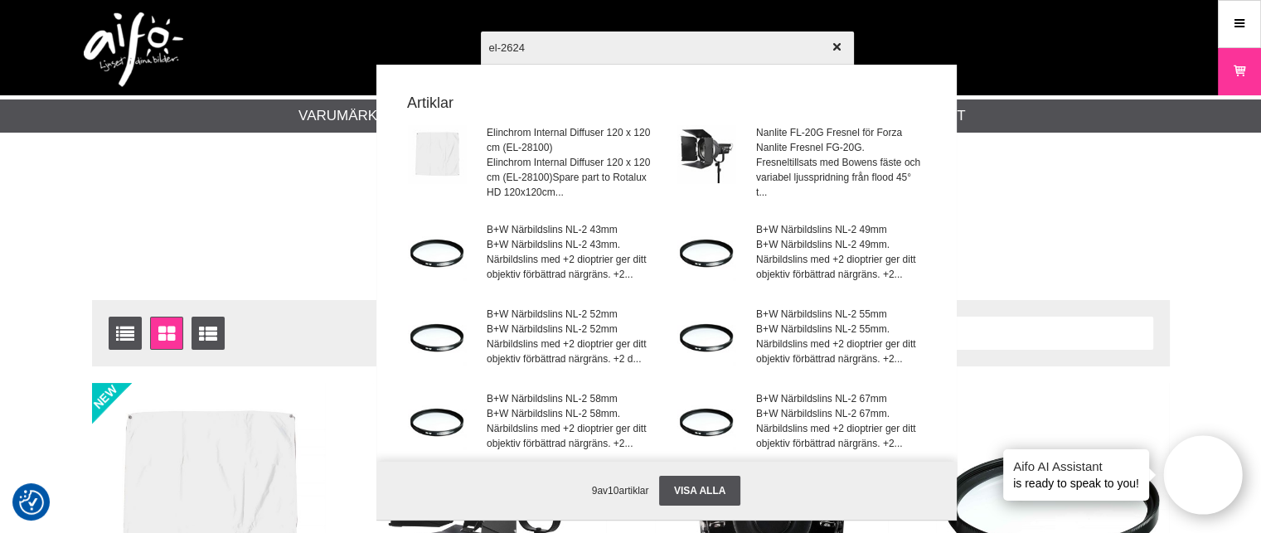
type input "el-26243"
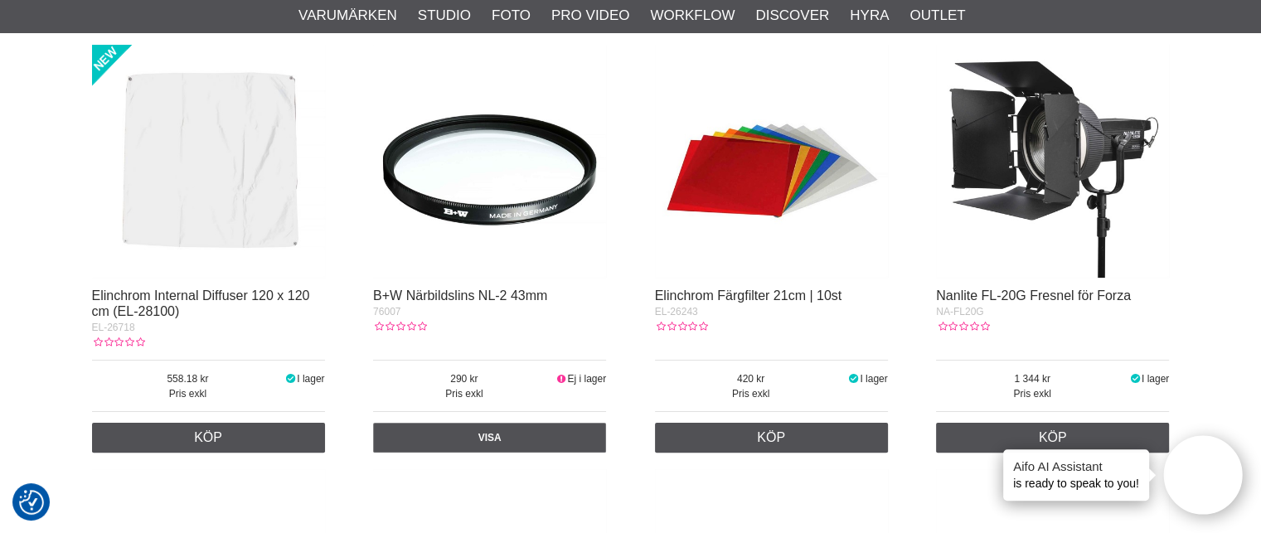
scroll to position [338, 0]
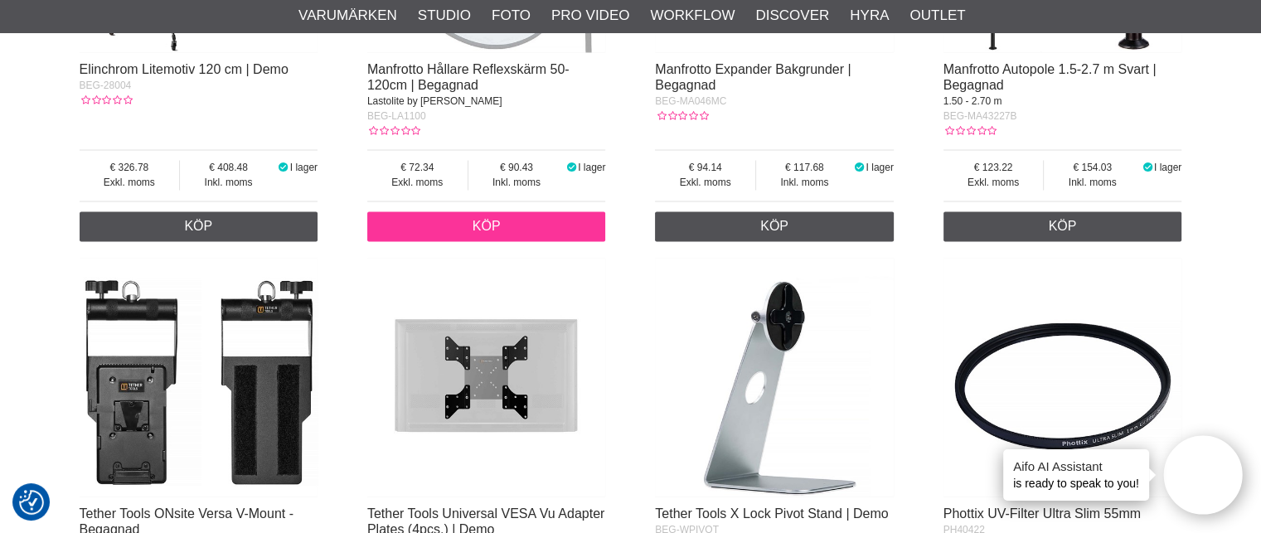
scroll to position [2408, 0]
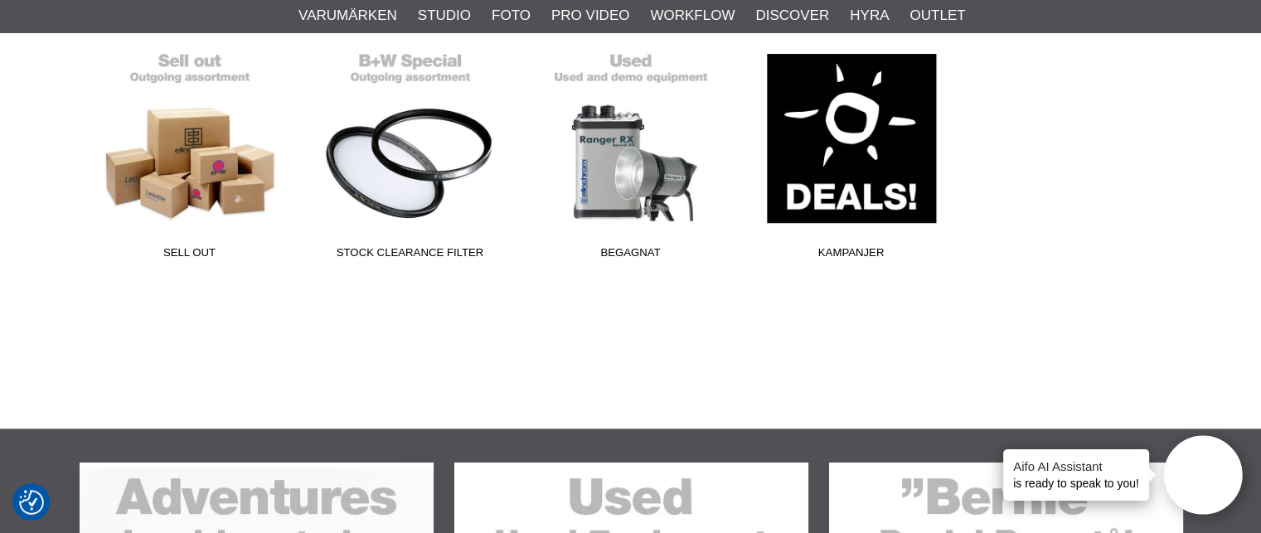
scroll to position [501, 0]
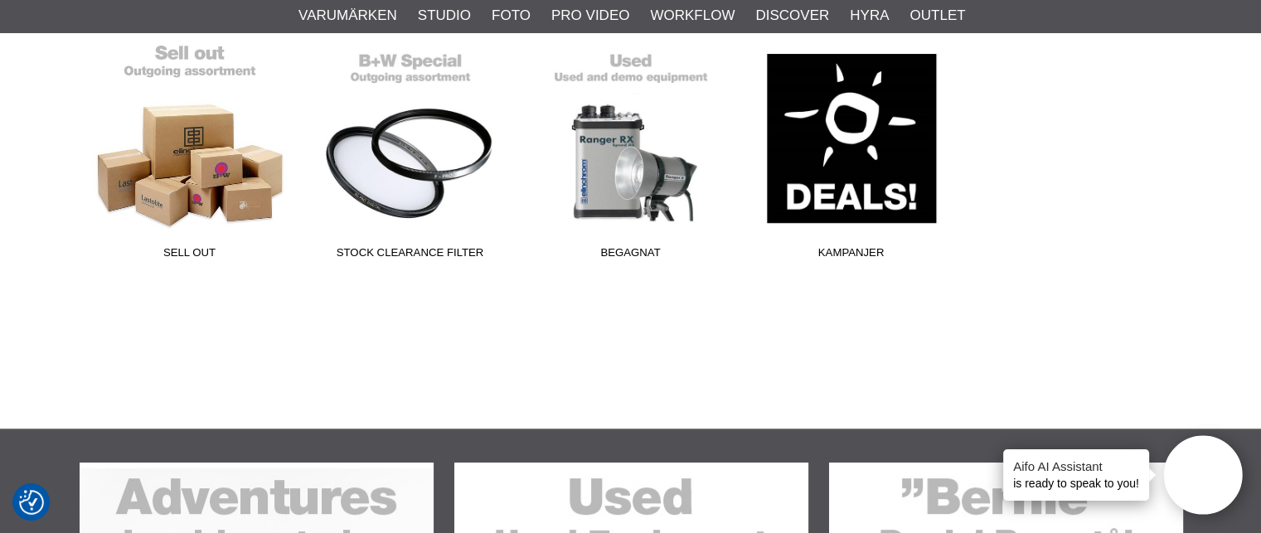
click at [180, 206] on link "Sell out" at bounding box center [190, 155] width 221 height 224
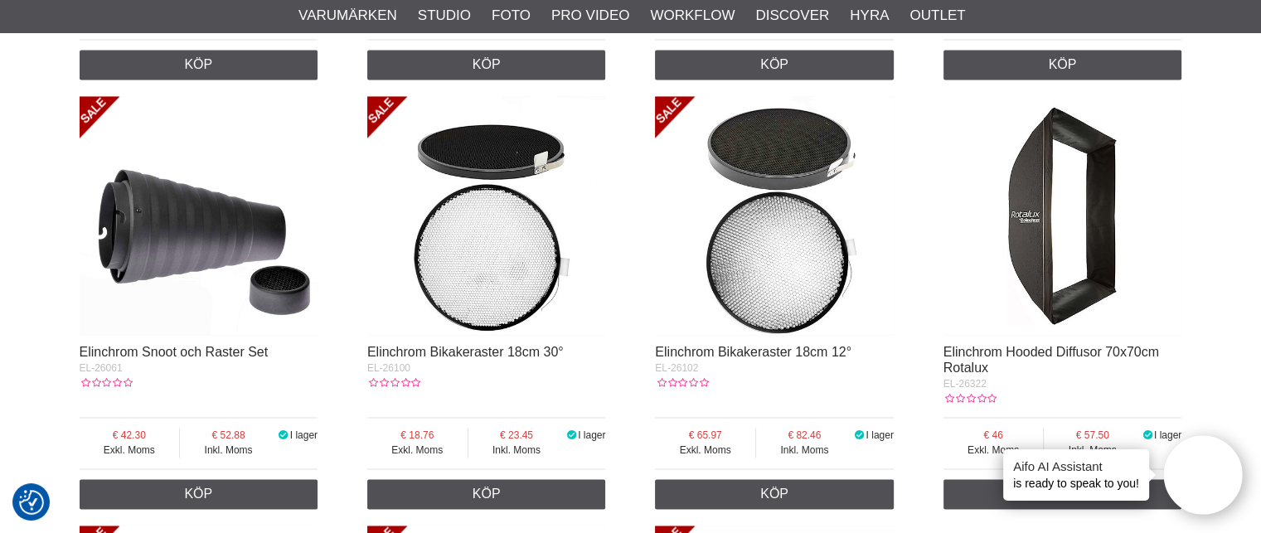
scroll to position [2534, 0]
click at [491, 267] on img at bounding box center [486, 214] width 239 height 239
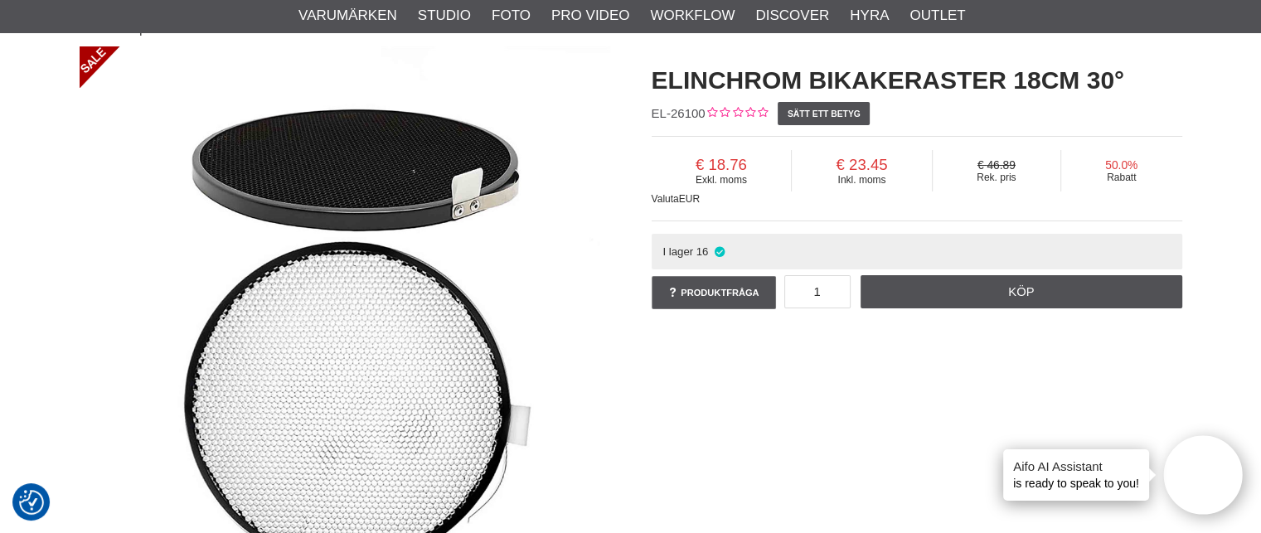
scroll to position [116, 0]
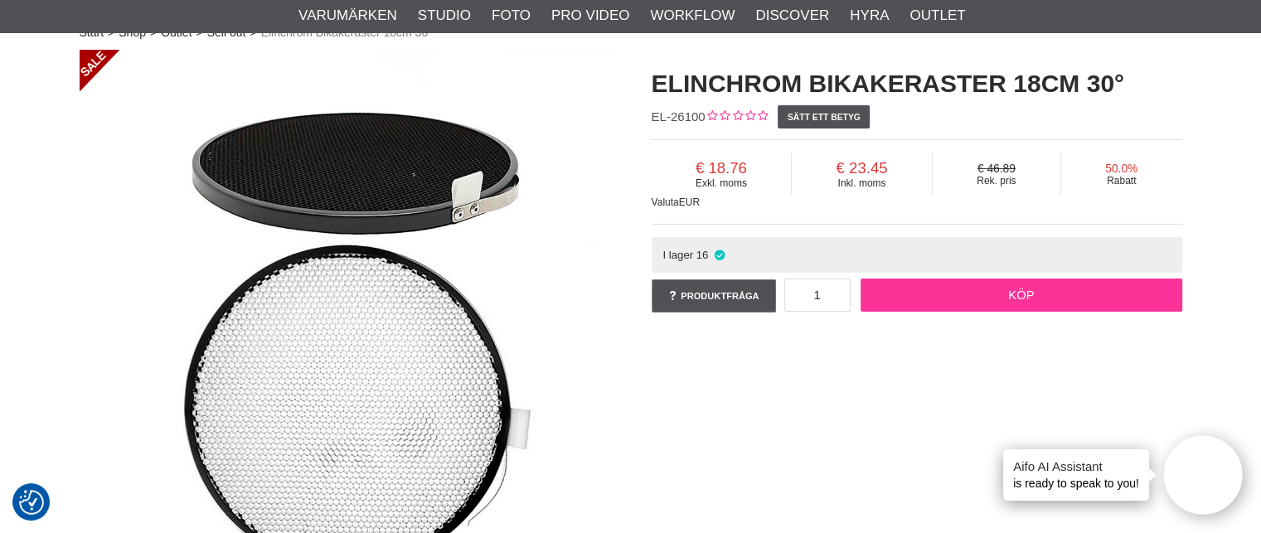
click at [965, 305] on link "Köp" at bounding box center [1022, 295] width 322 height 33
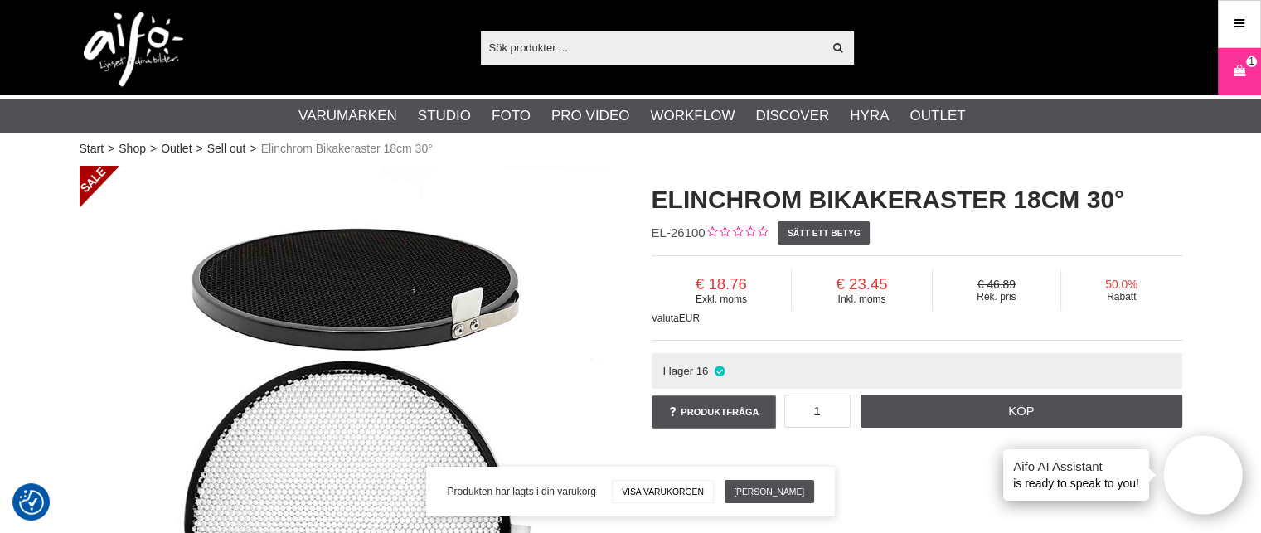
scroll to position [0, 0]
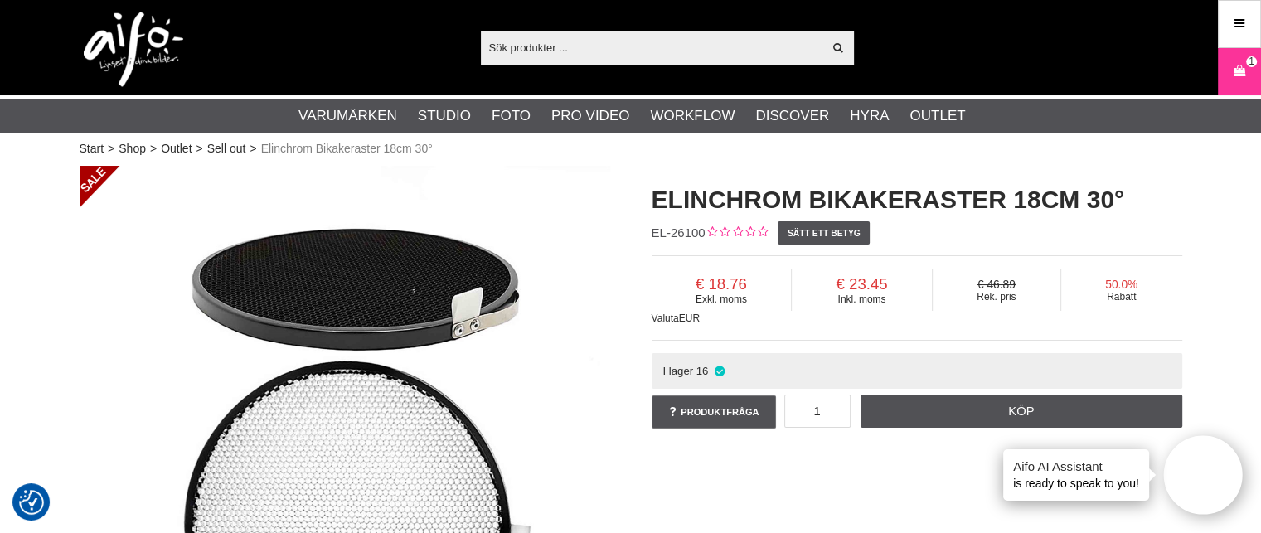
click at [547, 49] on input "text" at bounding box center [652, 47] width 343 height 25
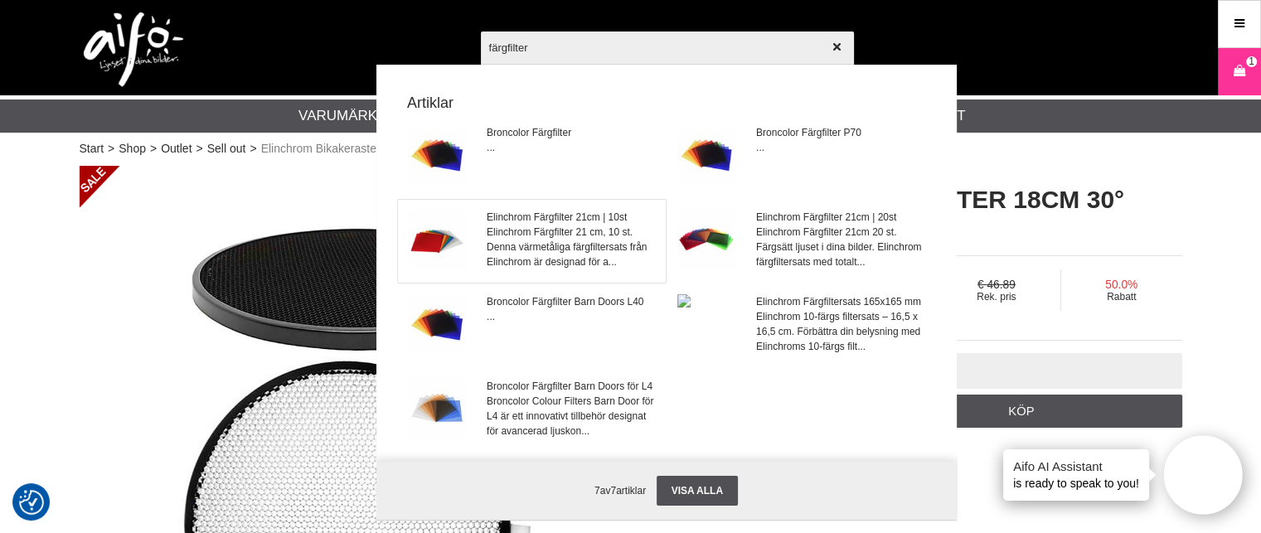
type input "färgfilter"
click at [544, 253] on span "Elinchrom Färgfilter 21 cm, 10 st. Denna värmetåliga färgfiltersats från Elinch…" at bounding box center [571, 247] width 168 height 45
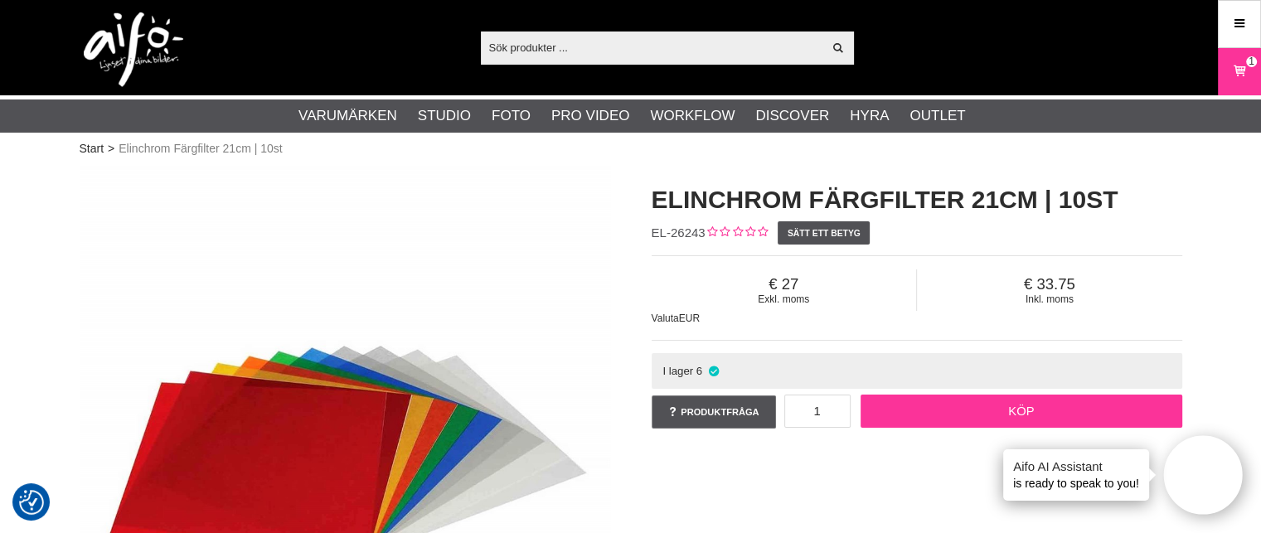
click at [958, 420] on link "Köp" at bounding box center [1022, 411] width 322 height 33
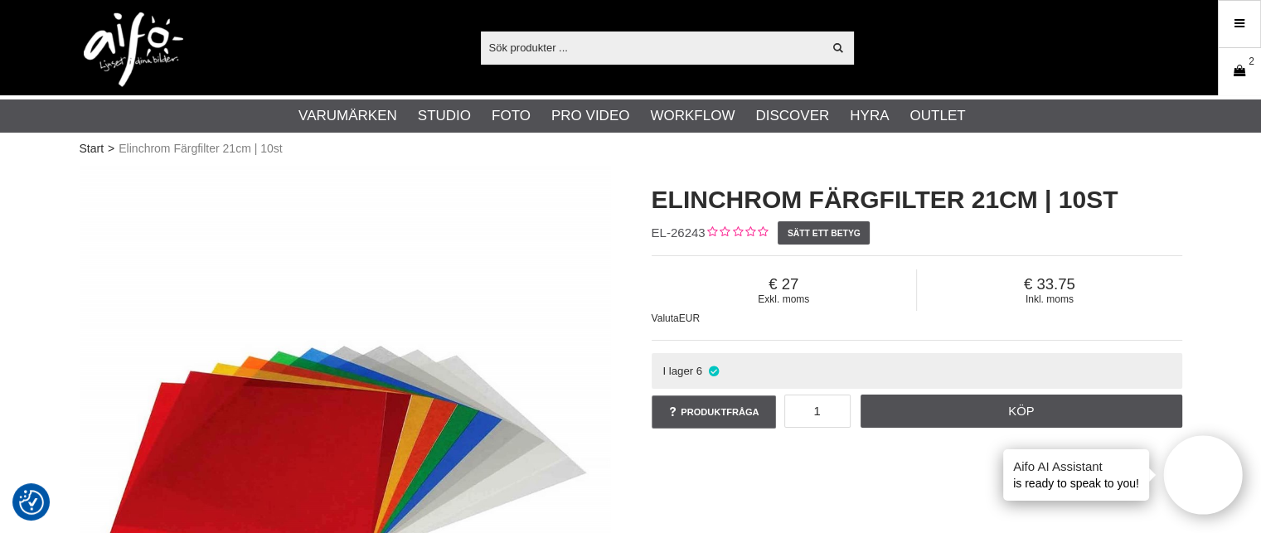
click at [1237, 67] on icon at bounding box center [1240, 71] width 17 height 18
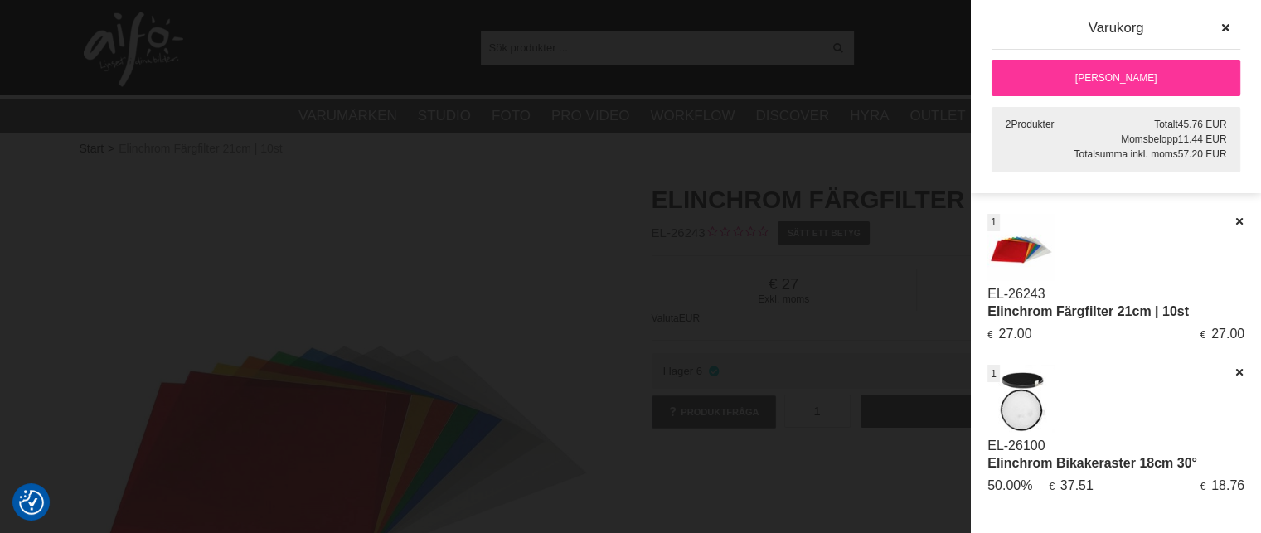
click at [475, 305] on div at bounding box center [630, 266] width 1261 height 533
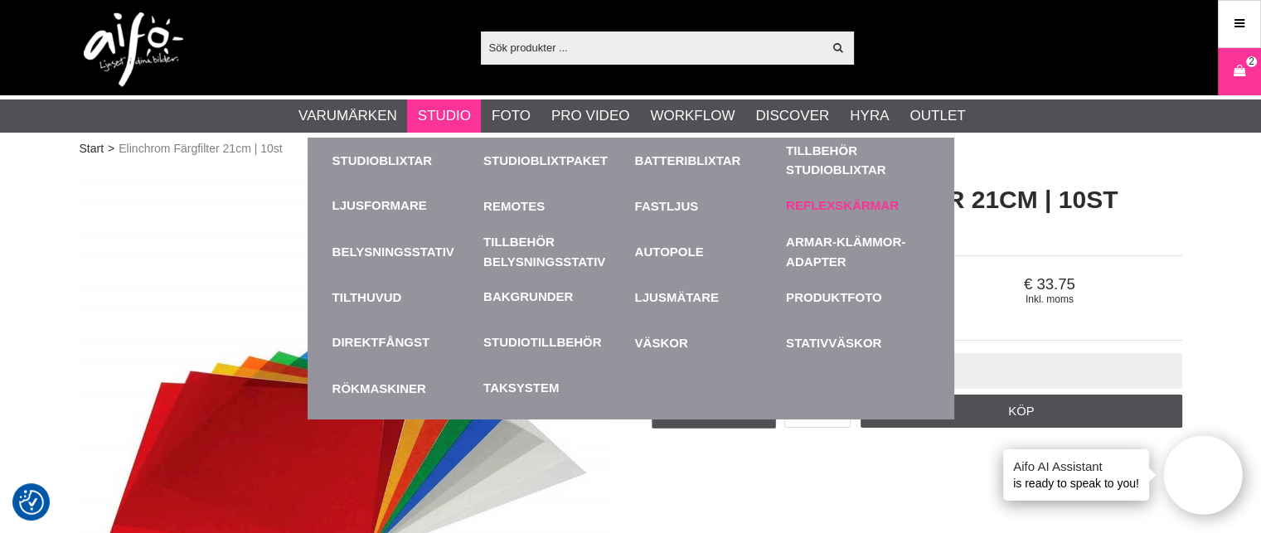
click at [824, 200] on link "Reflexskärmar" at bounding box center [842, 206] width 113 height 19
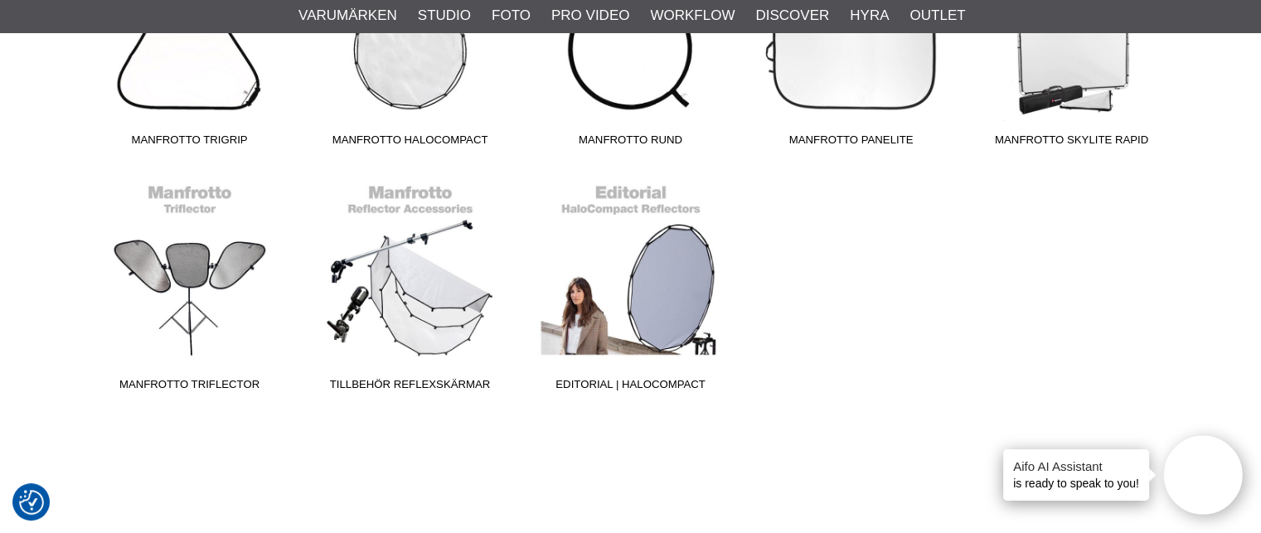
scroll to position [567, 0]
click at [455, 381] on span "Tillbehör Reflexskärmar" at bounding box center [410, 388] width 221 height 22
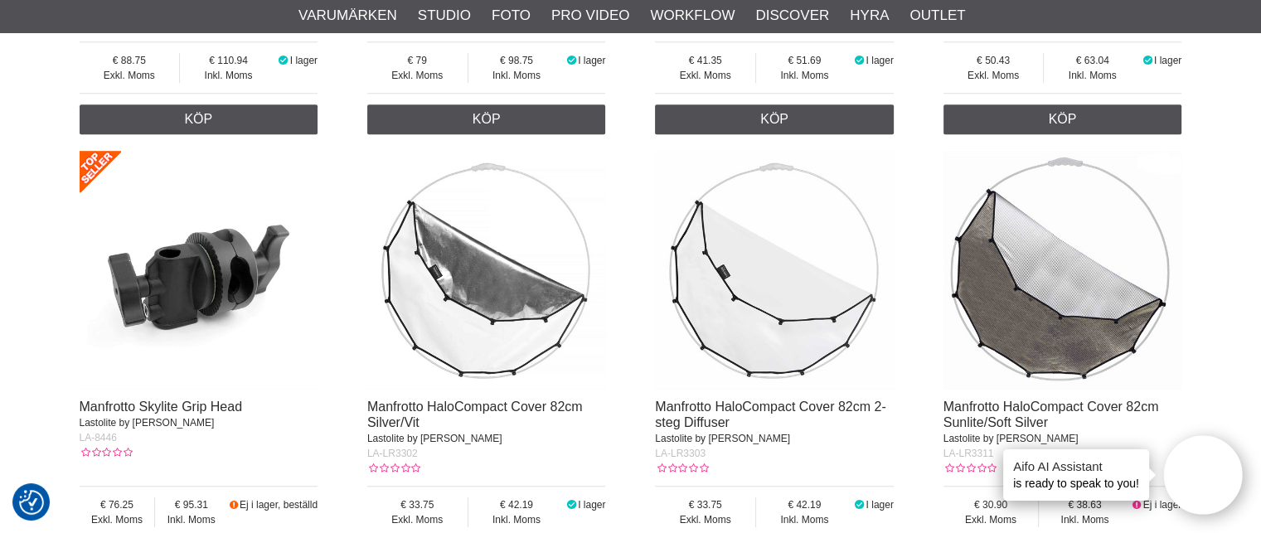
scroll to position [919, 0]
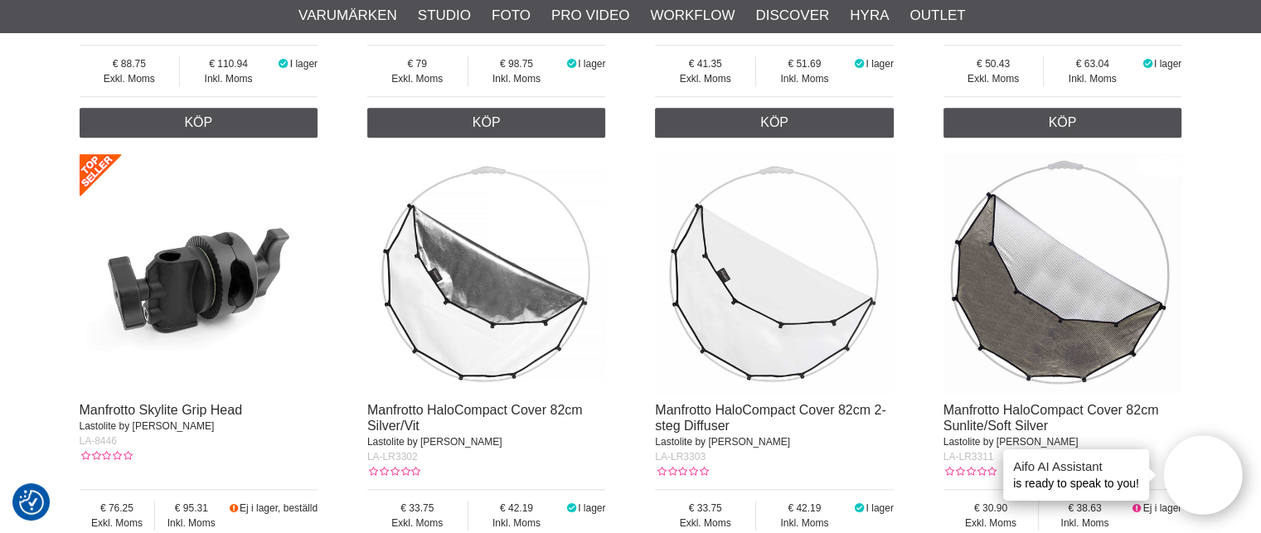
click at [196, 292] on img at bounding box center [199, 273] width 239 height 239
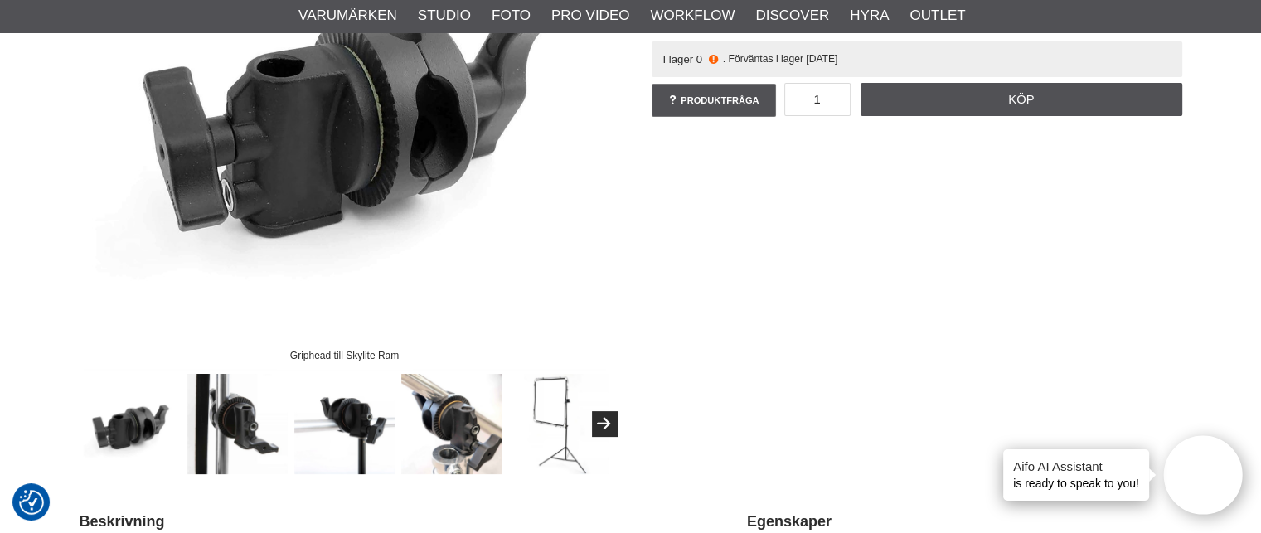
scroll to position [328, 0]
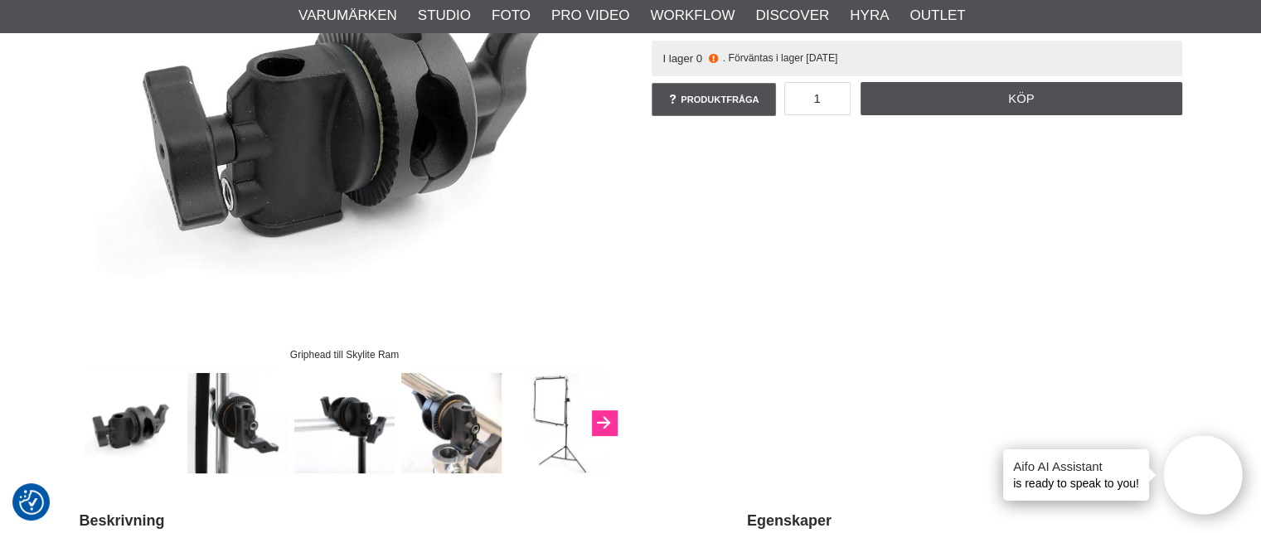
click at [600, 421] on icon "Next" at bounding box center [604, 423] width 20 height 15
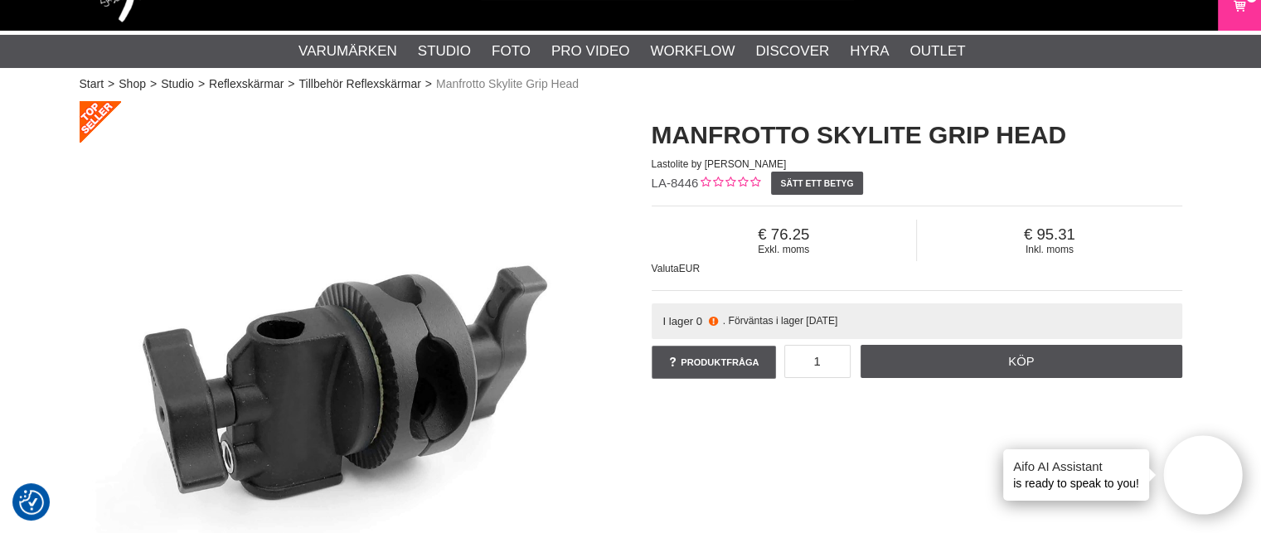
scroll to position [0, 0]
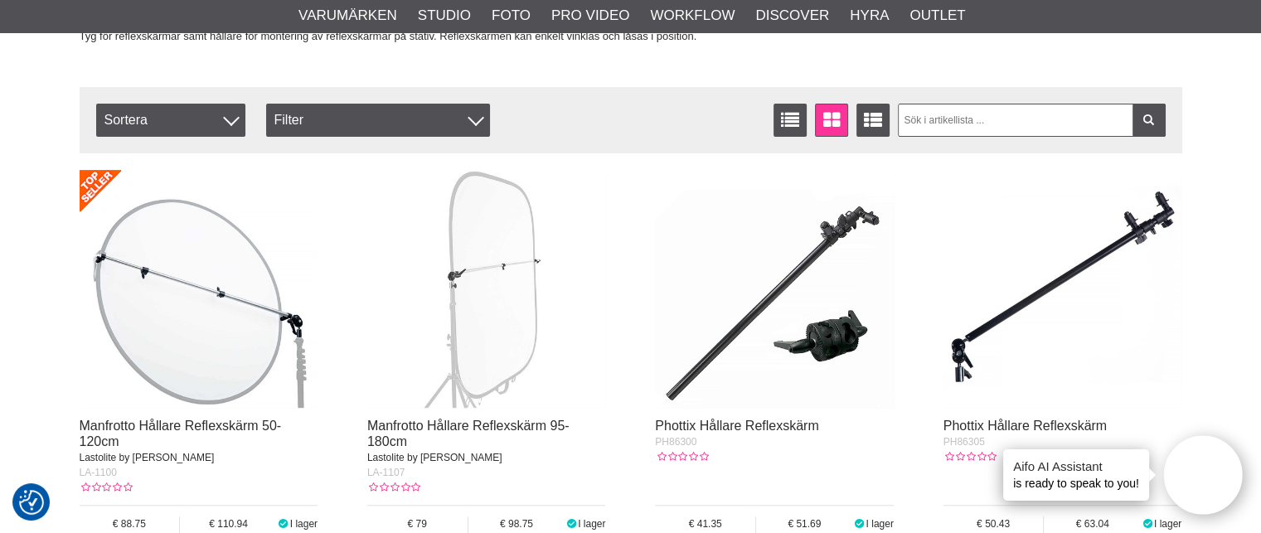
scroll to position [461, 0]
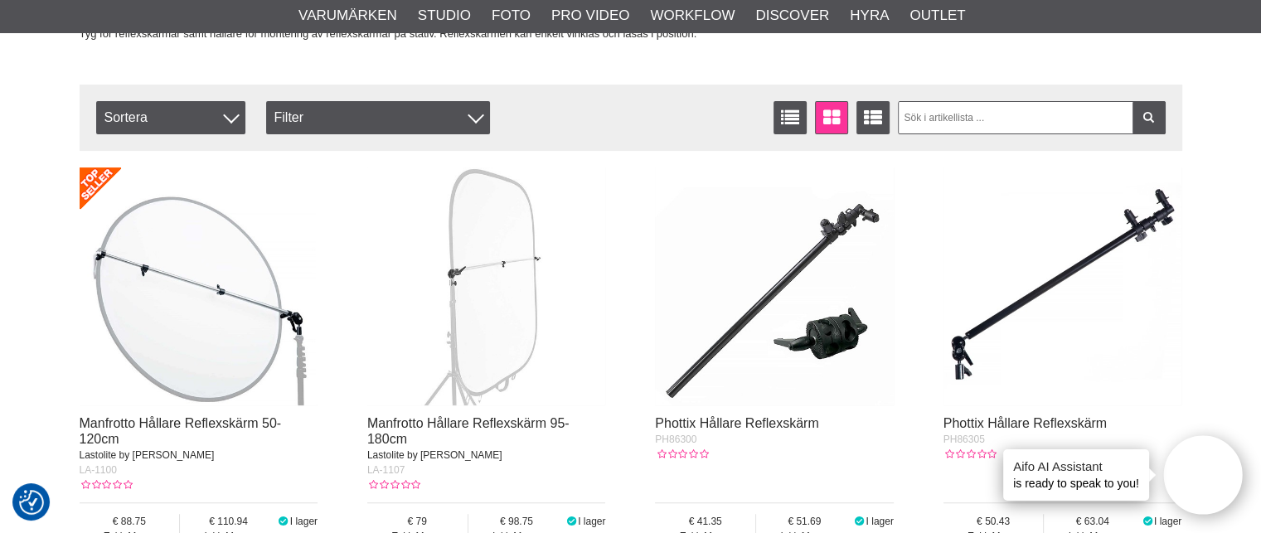
click at [826, 338] on img at bounding box center [774, 287] width 239 height 239
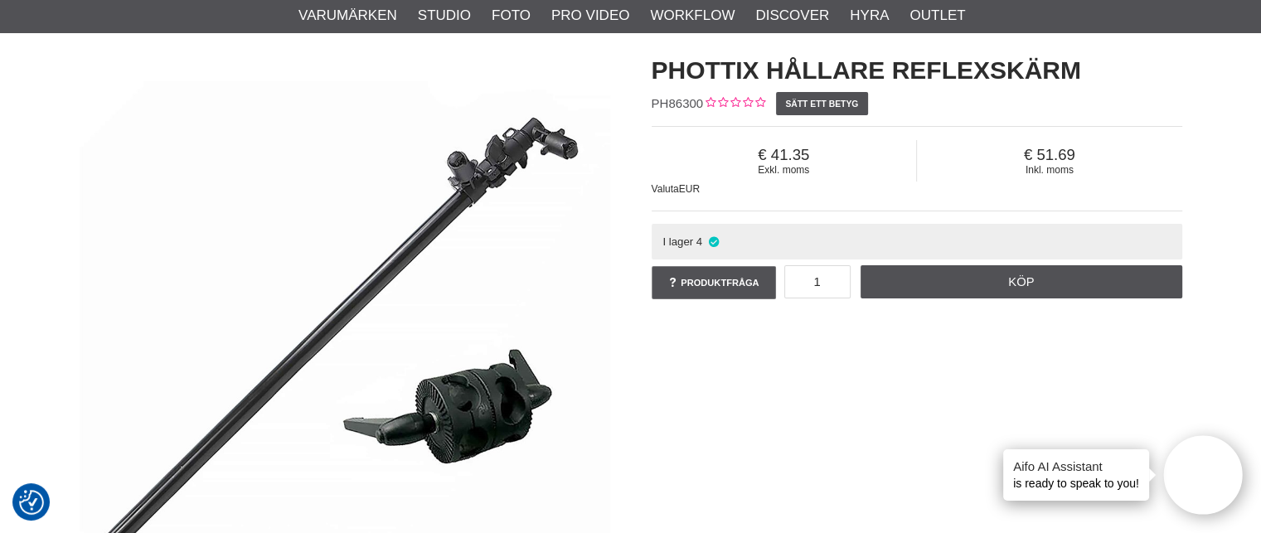
scroll to position [129, 0]
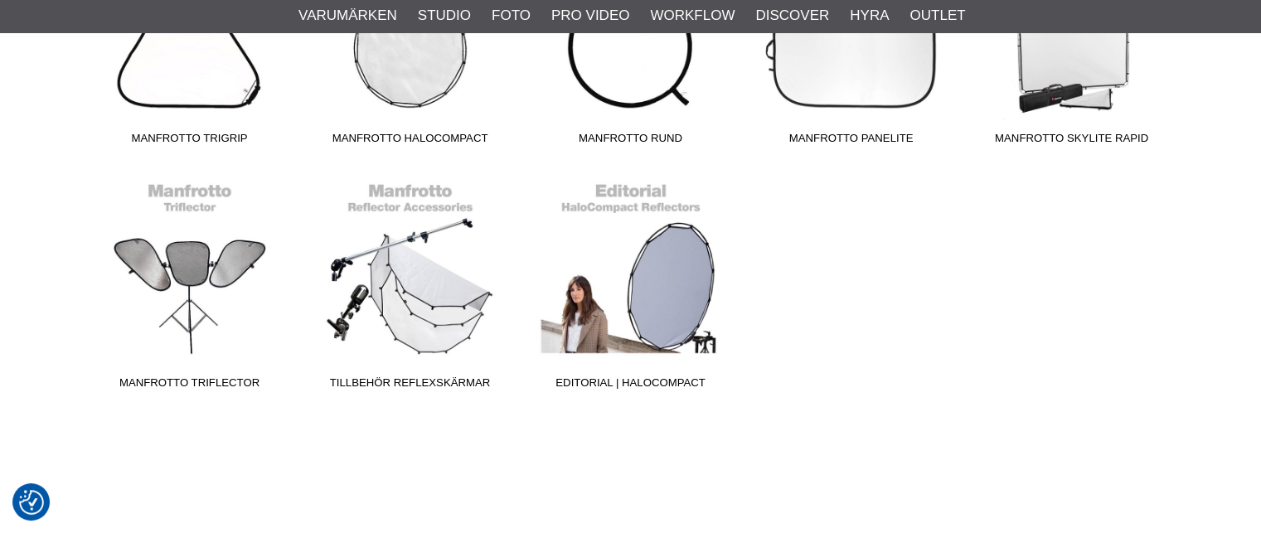
scroll to position [567, 0]
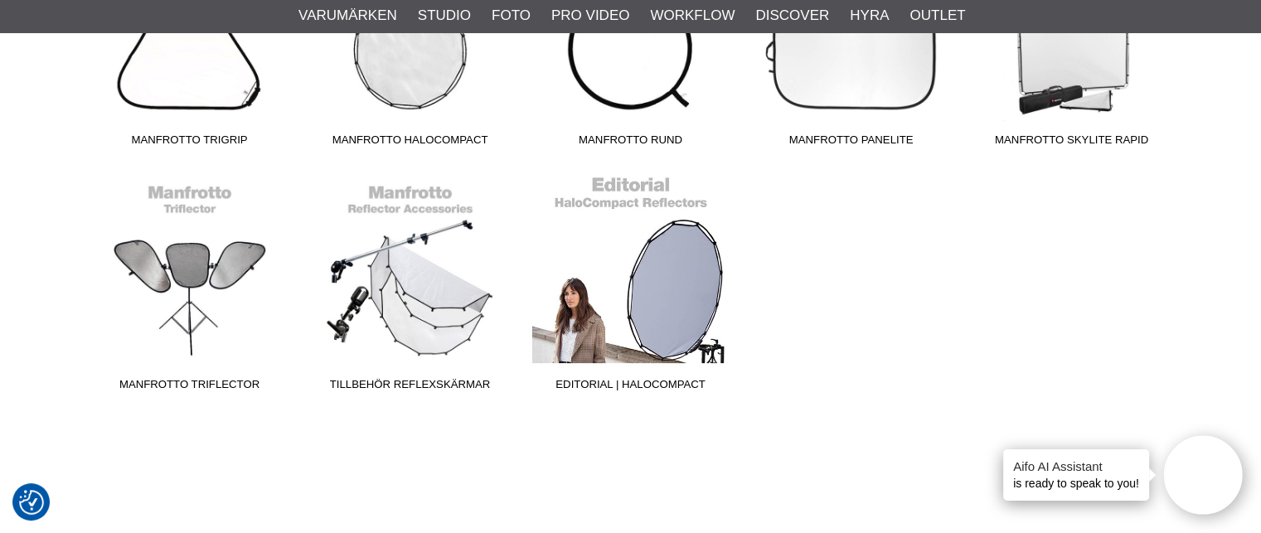
click at [679, 379] on span "Editorial | HaloCompact" at bounding box center [631, 388] width 221 height 22
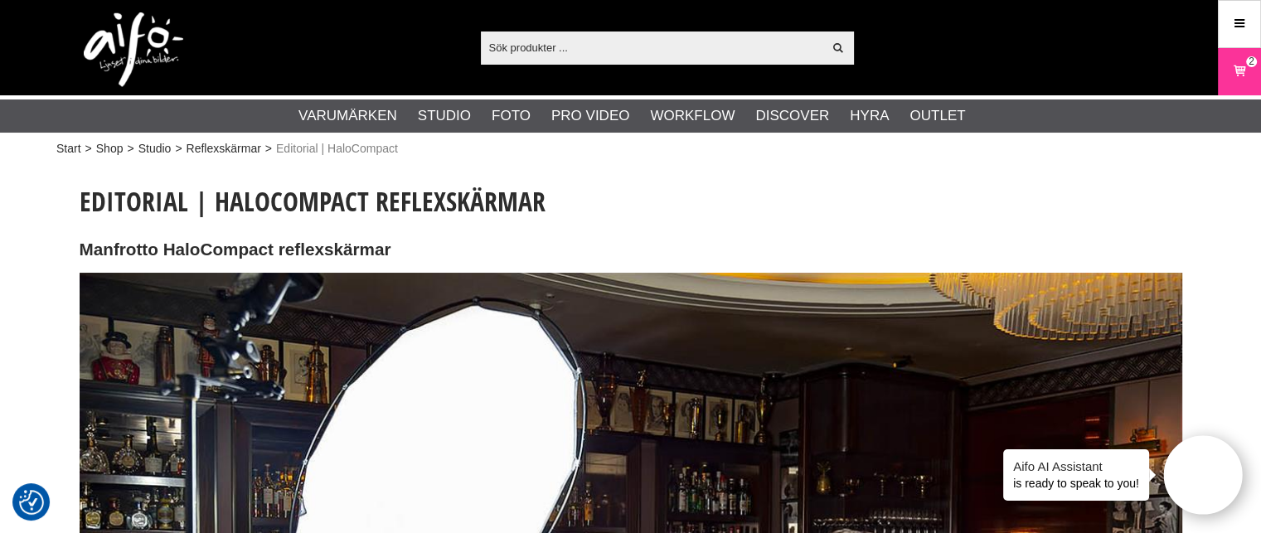
click at [597, 52] on input "text" at bounding box center [652, 47] width 343 height 25
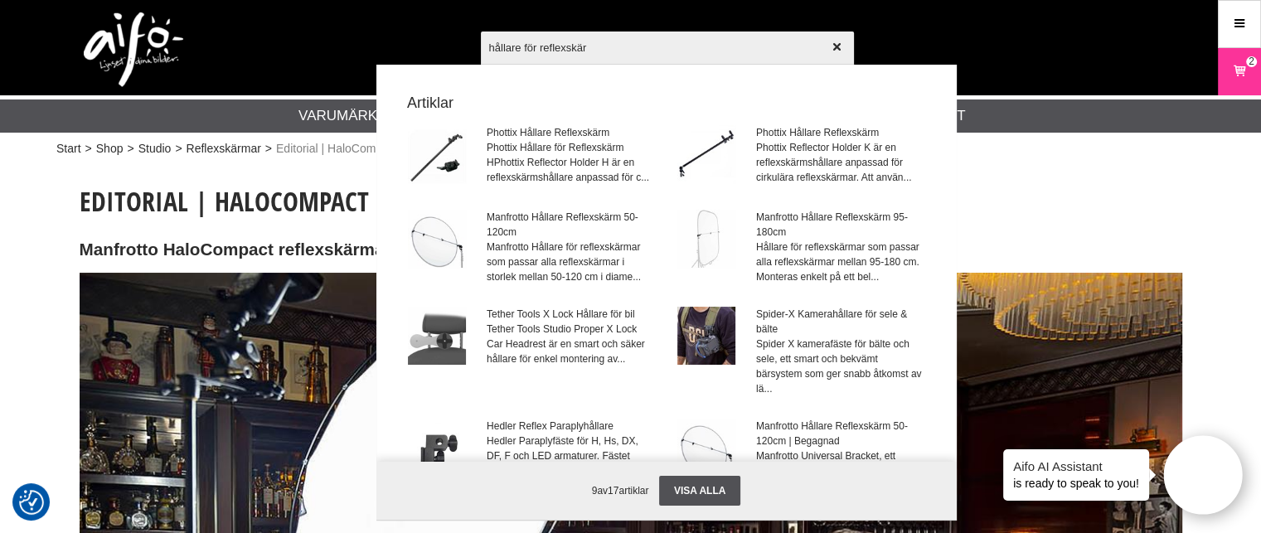
type input "hållare för reflexskärm"
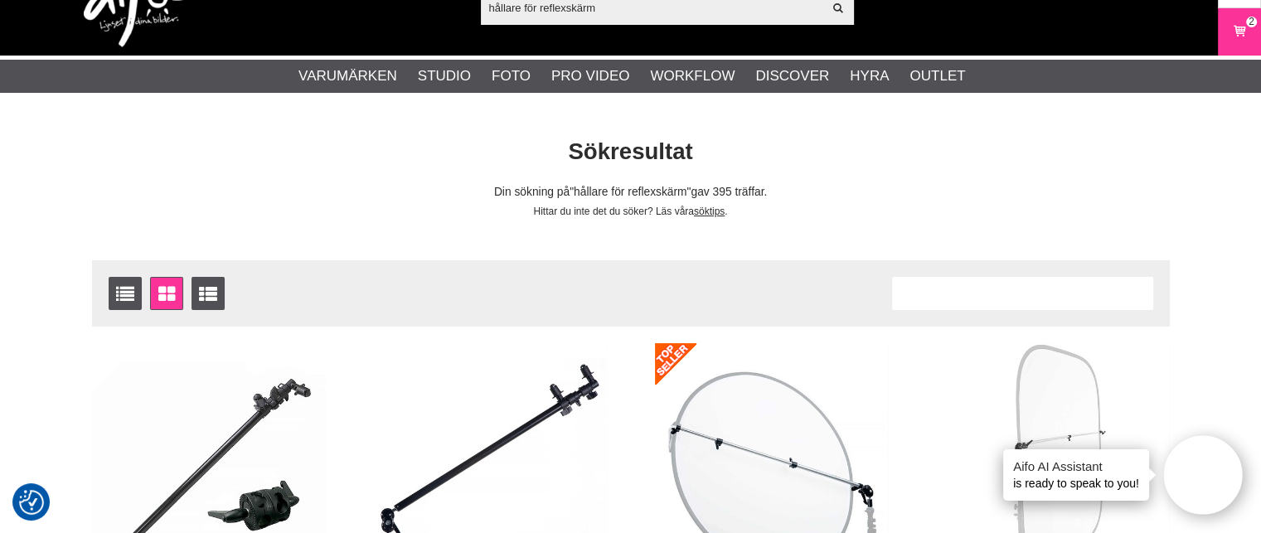
scroll to position [36, 0]
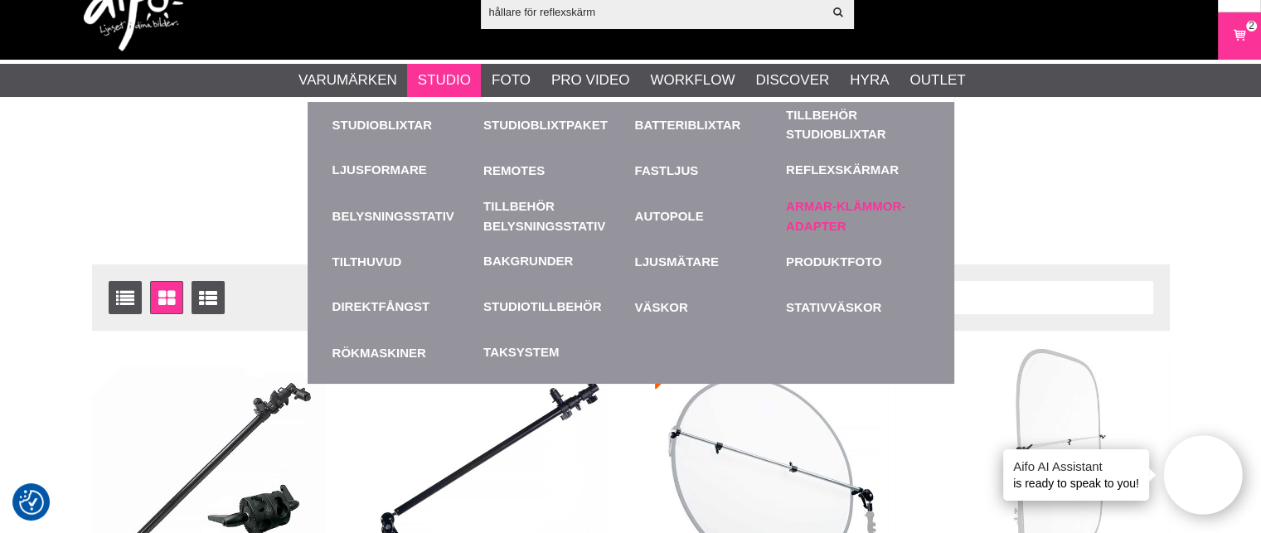
click at [809, 215] on link "Armar-Klämmor-Adapter" at bounding box center [857, 216] width 143 height 46
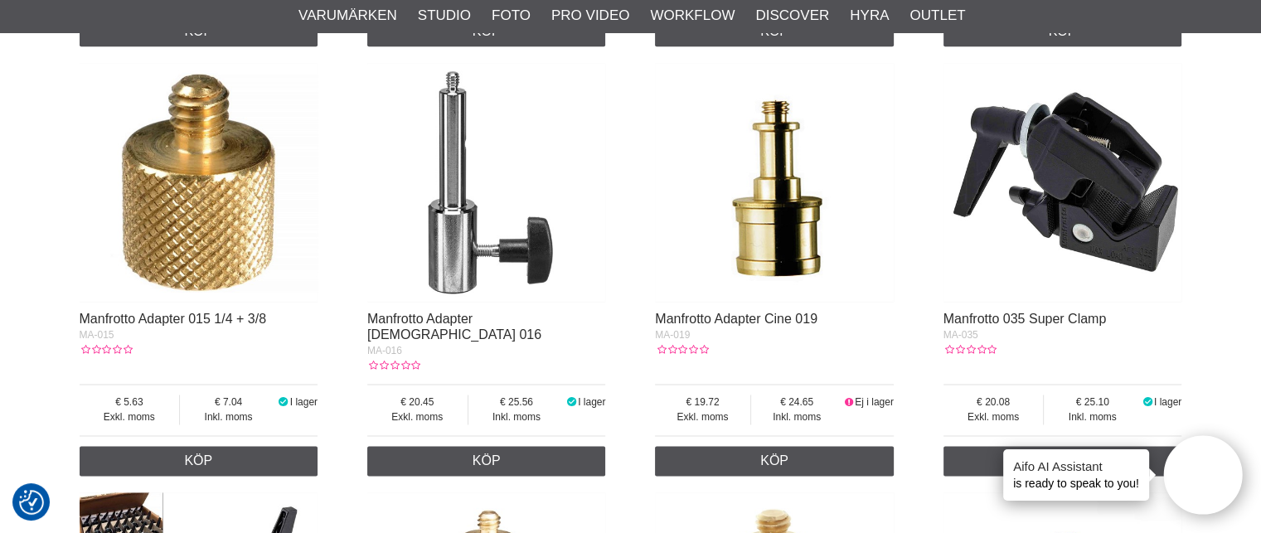
scroll to position [2287, 0]
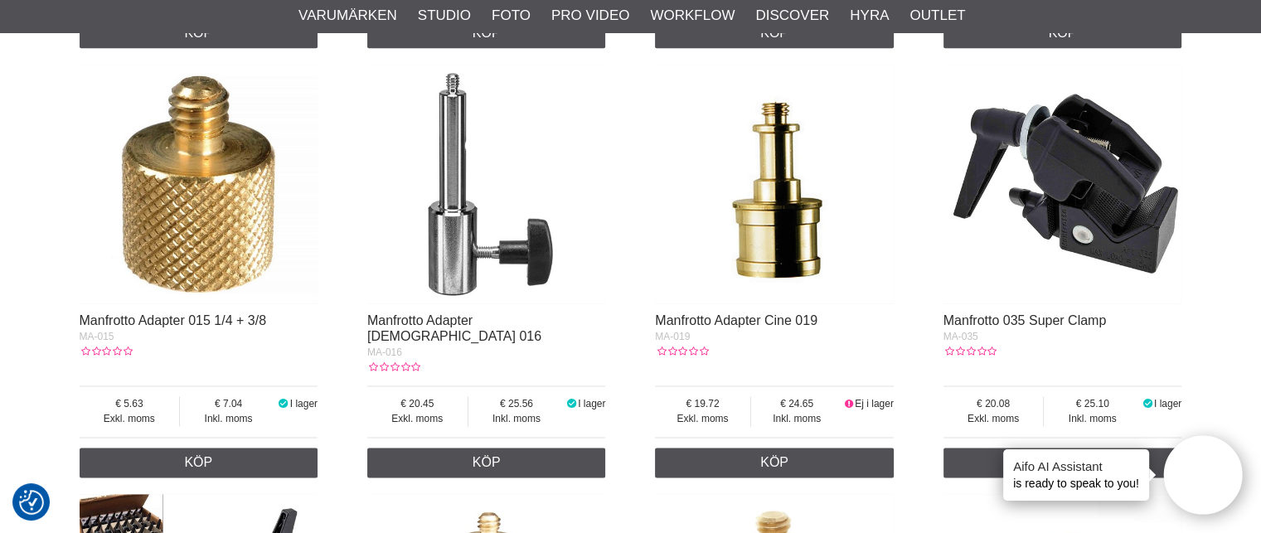
click at [1111, 218] on img at bounding box center [1063, 184] width 239 height 239
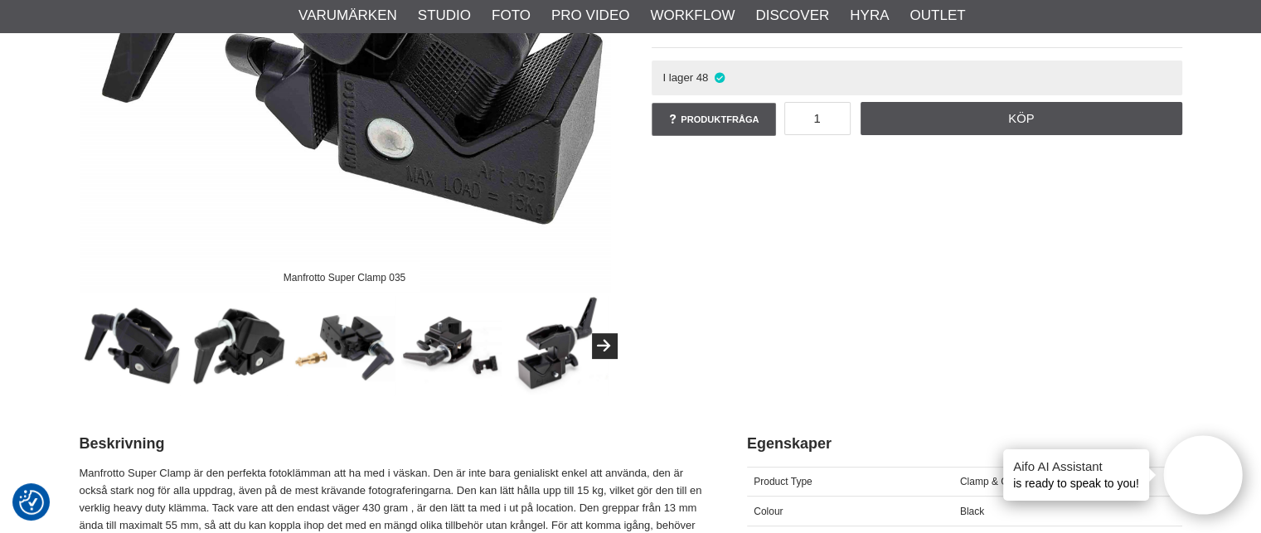
scroll to position [406, 0]
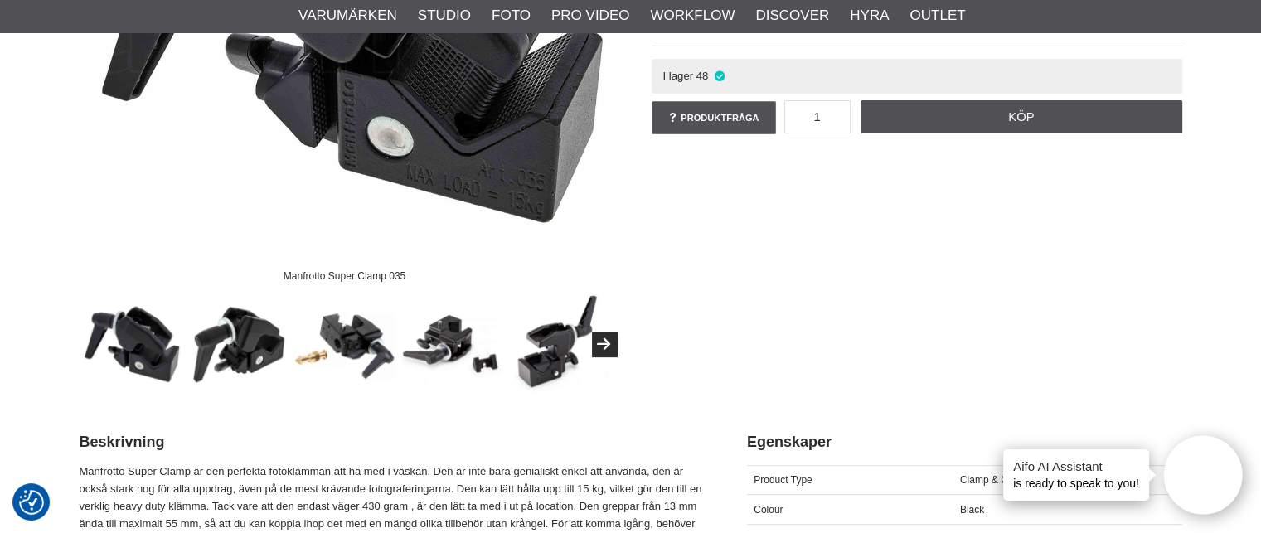
click at [546, 360] on img at bounding box center [558, 344] width 100 height 100
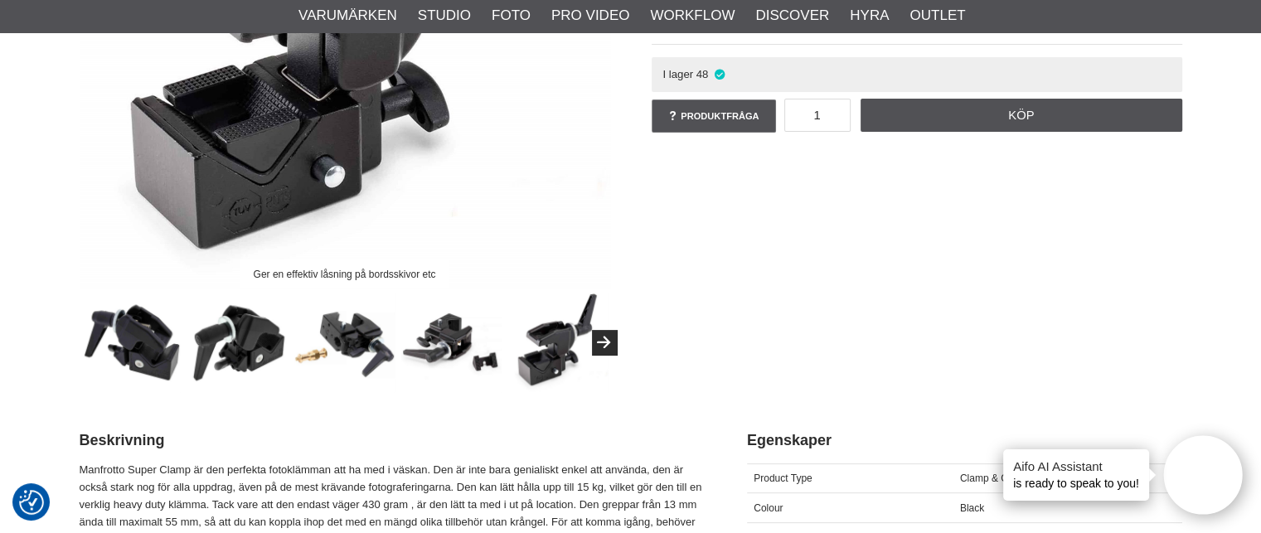
scroll to position [410, 0]
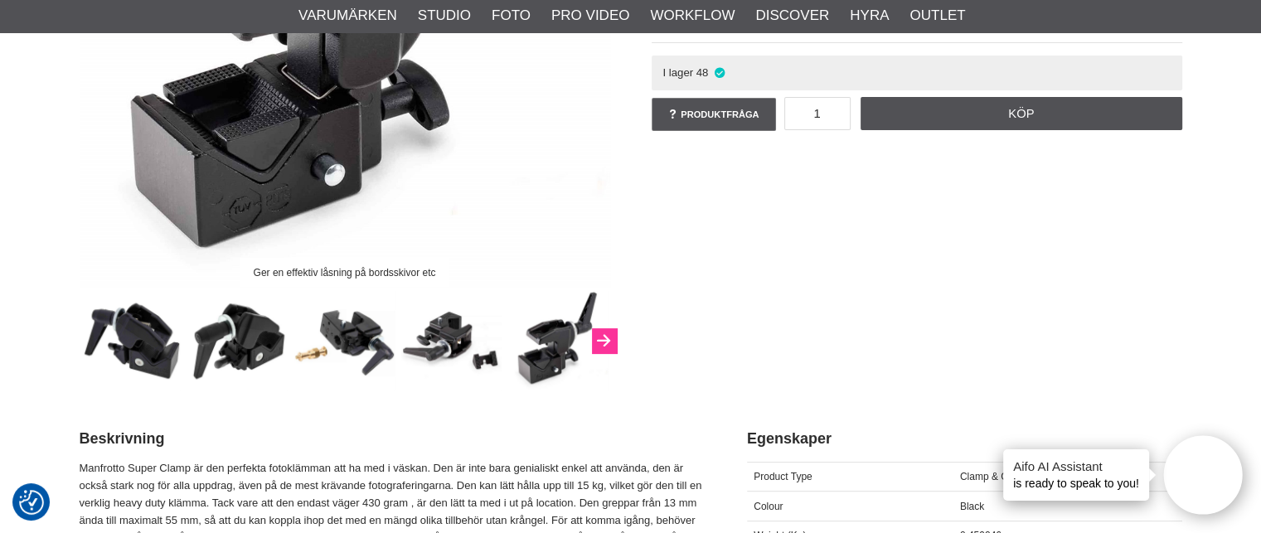
click at [601, 338] on icon "Next" at bounding box center [604, 341] width 20 height 15
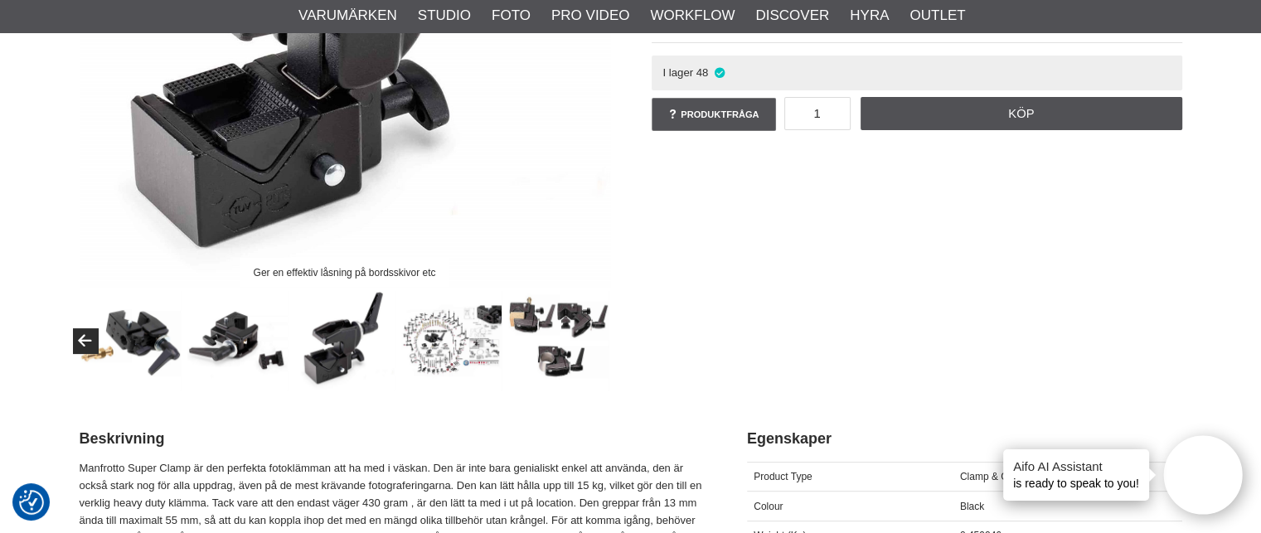
click at [444, 334] on img at bounding box center [451, 341] width 100 height 100
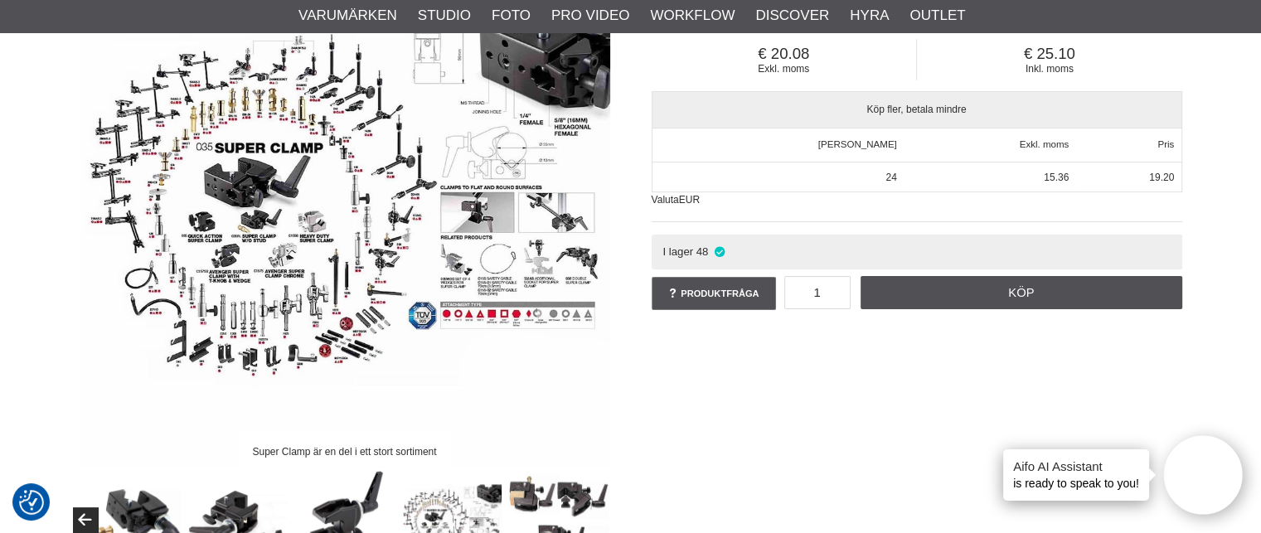
scroll to position [226, 0]
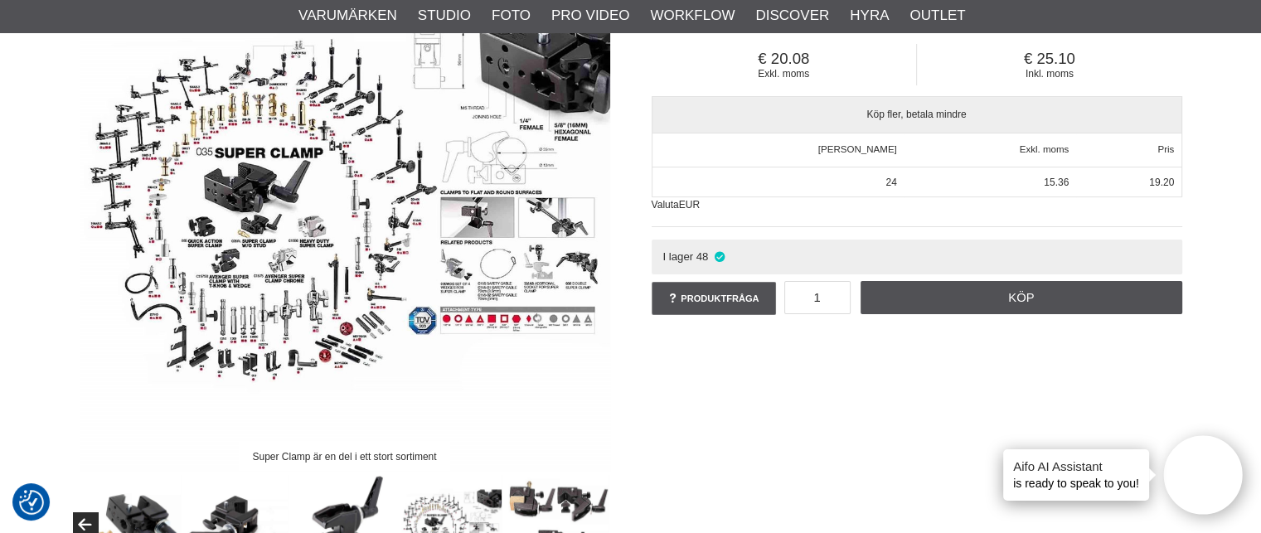
click at [558, 232] on img at bounding box center [345, 205] width 531 height 531
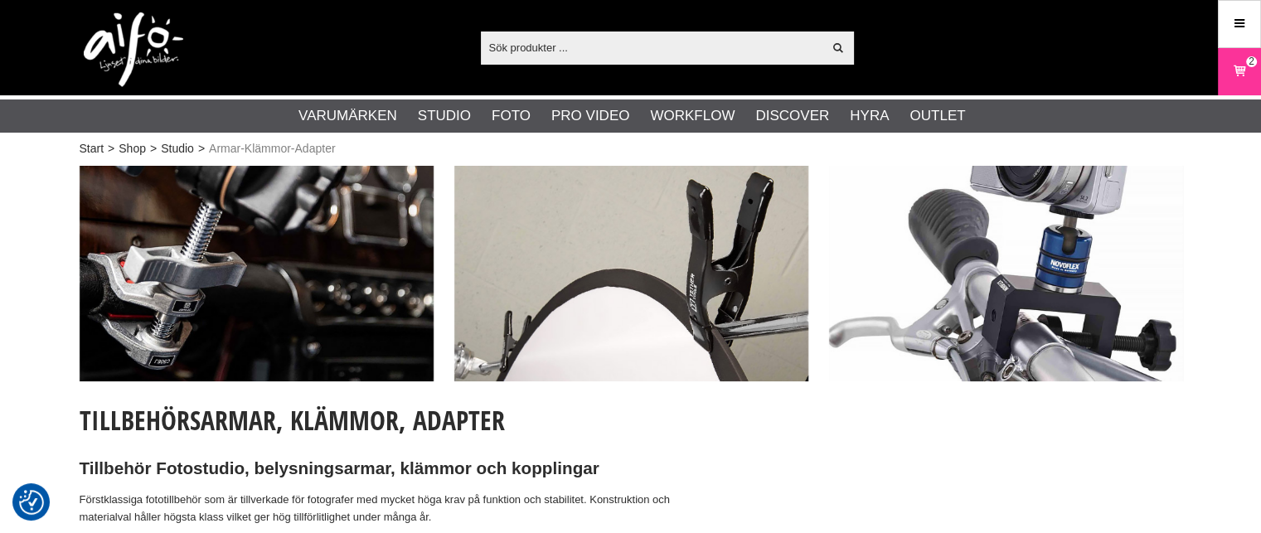
scroll to position [2287, 0]
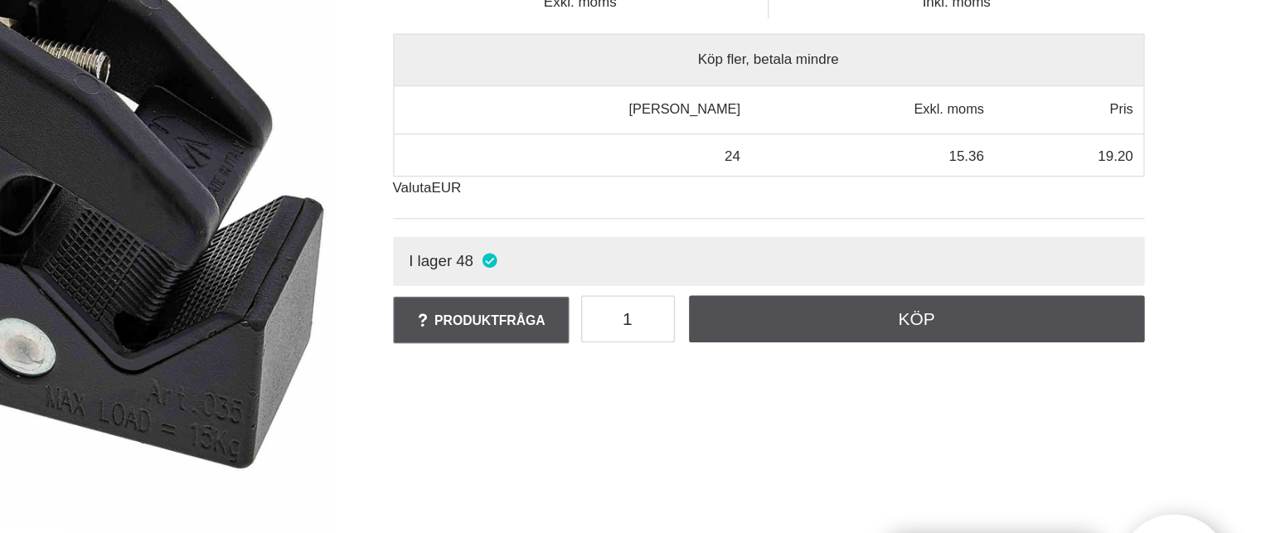
scroll to position [226, 0]
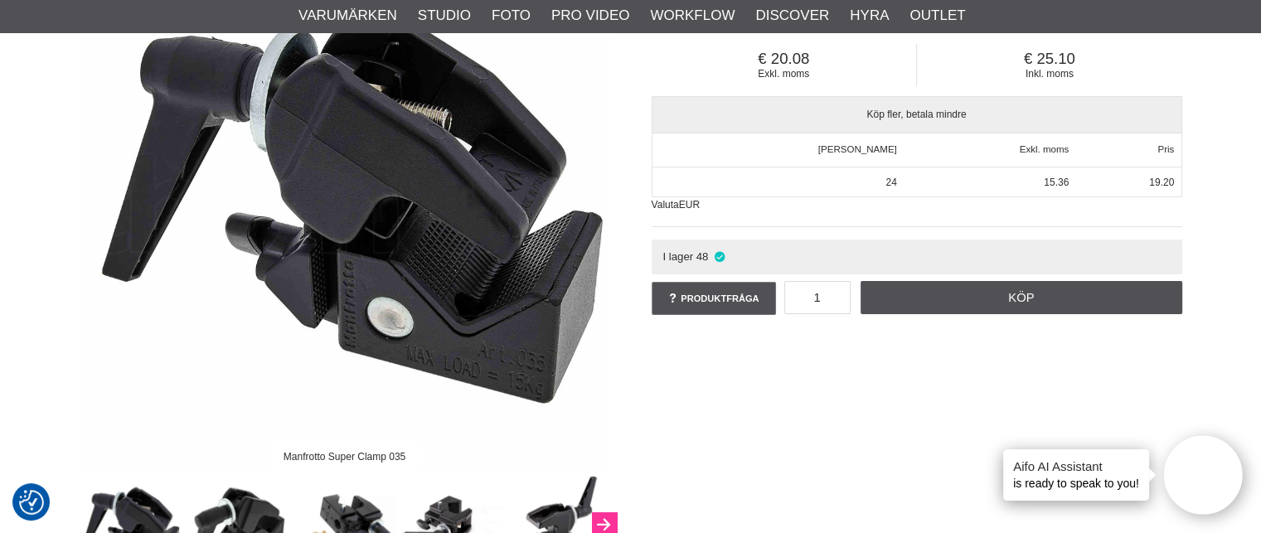
click at [600, 520] on icon "Next" at bounding box center [604, 525] width 20 height 15
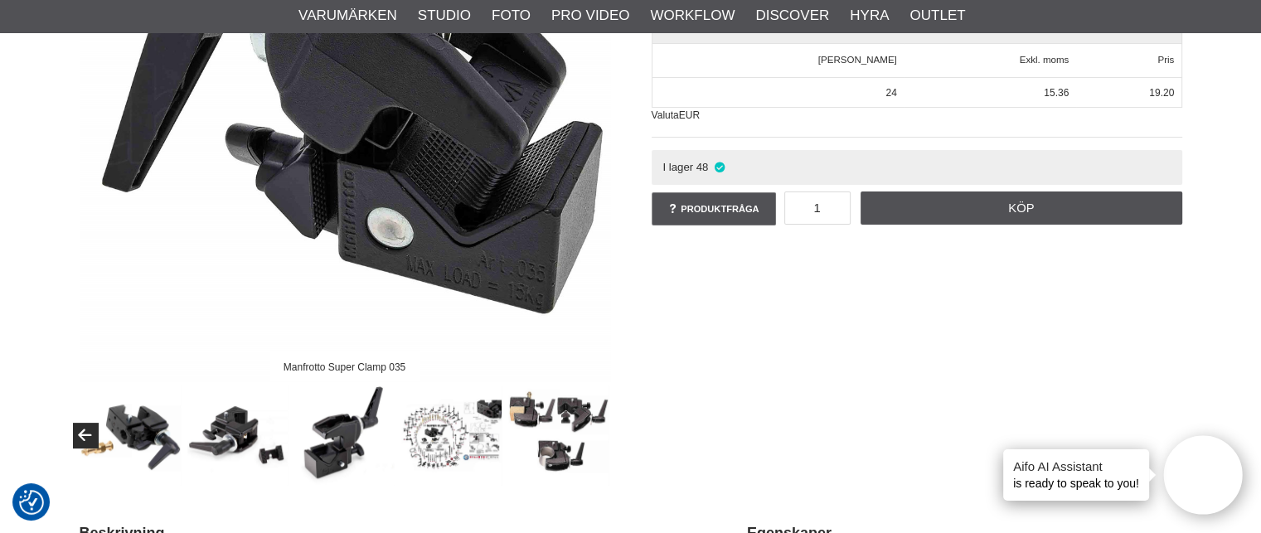
scroll to position [316, 0]
click at [554, 434] on img at bounding box center [558, 435] width 100 height 100
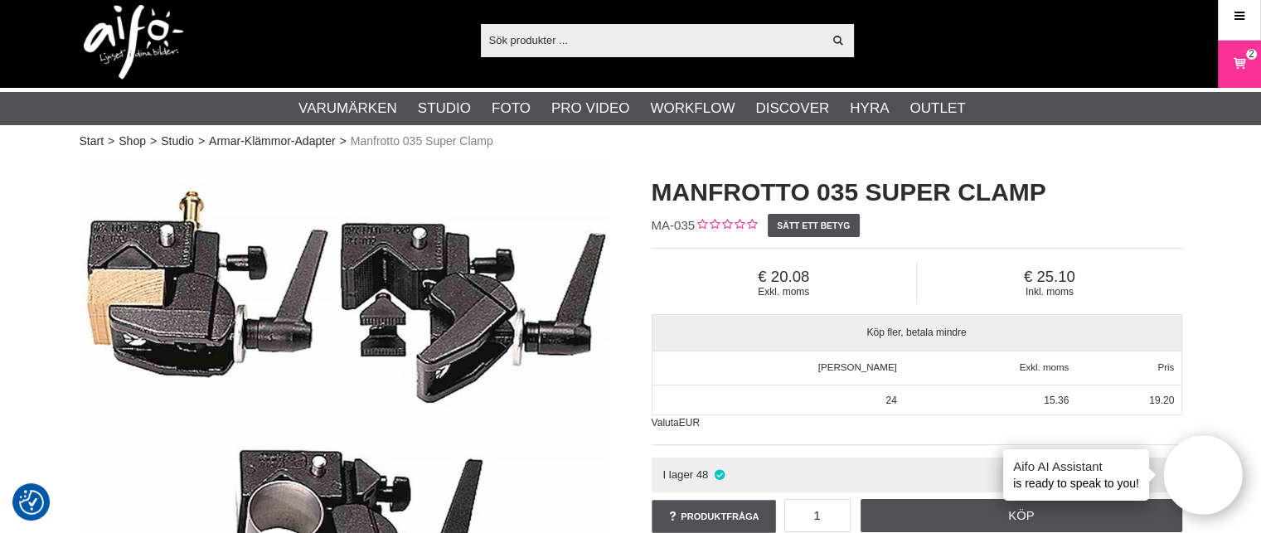
scroll to position [2, 0]
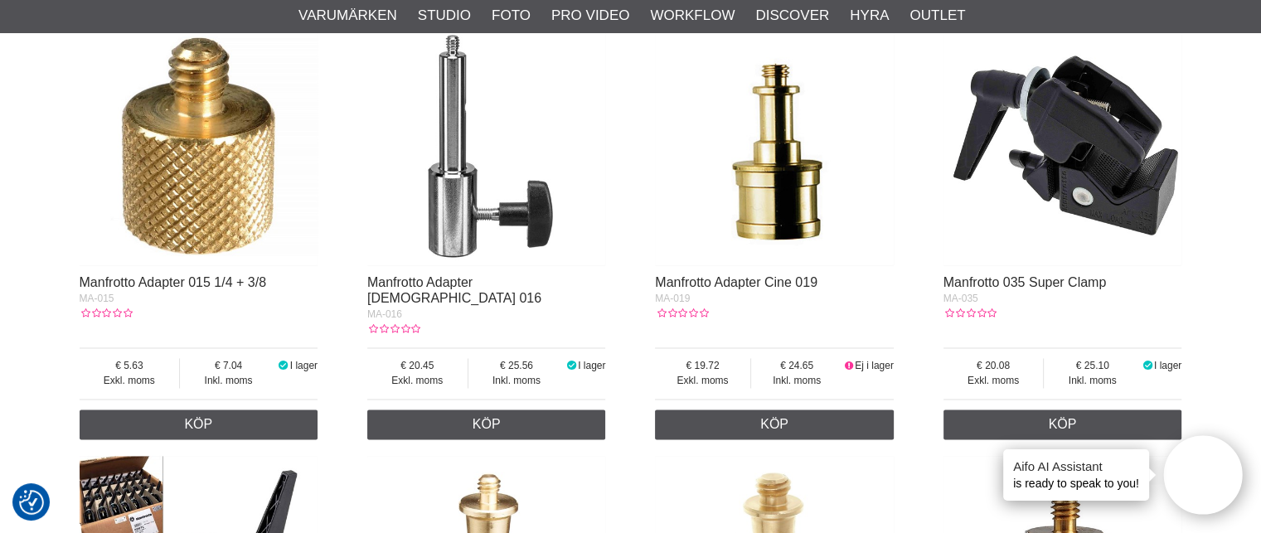
scroll to position [2328, 0]
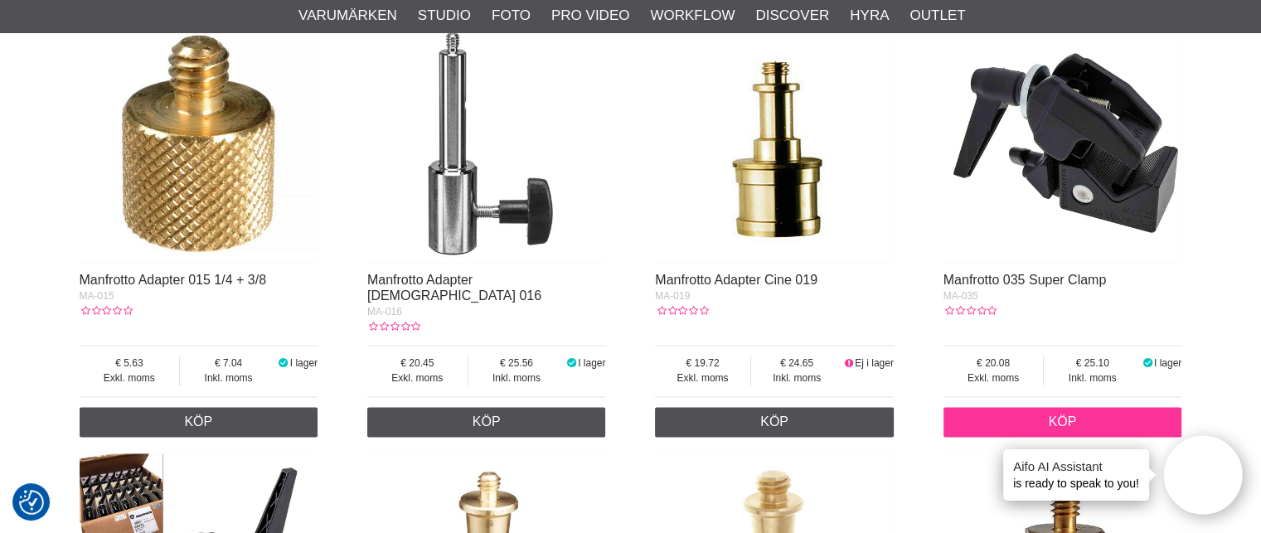
click at [1060, 407] on link "Köp" at bounding box center [1063, 422] width 239 height 30
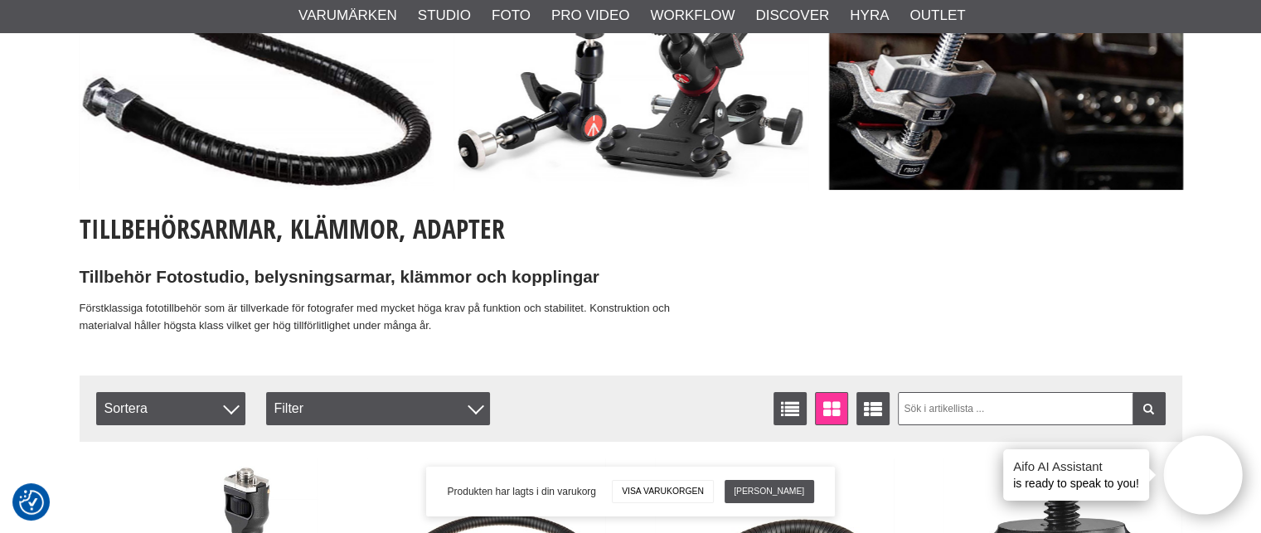
scroll to position [0, 0]
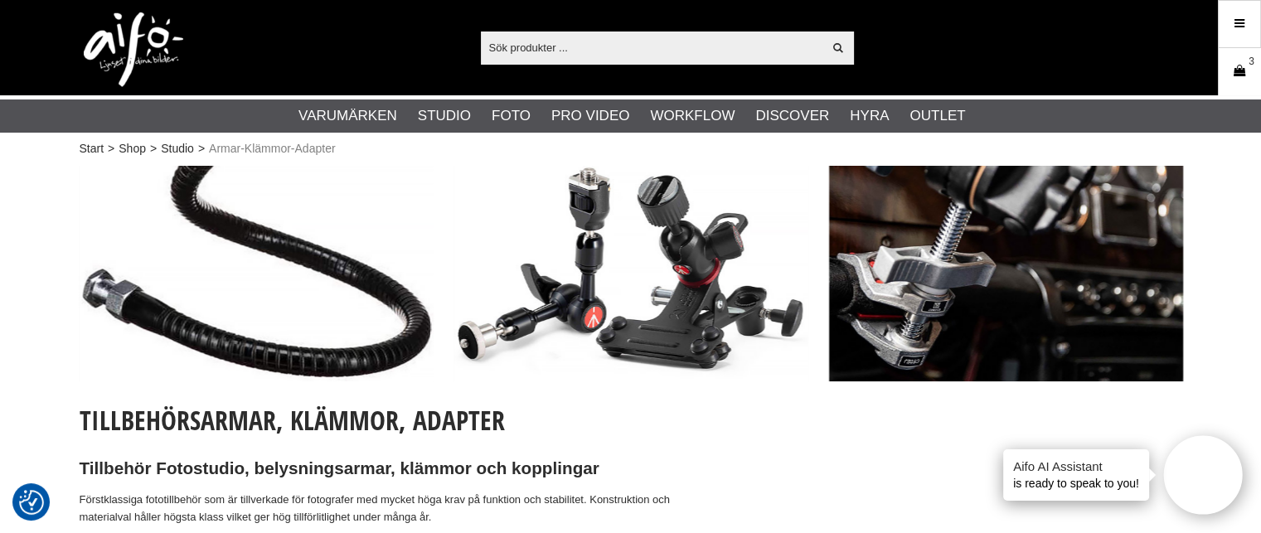
click at [1237, 69] on icon at bounding box center [1240, 71] width 17 height 18
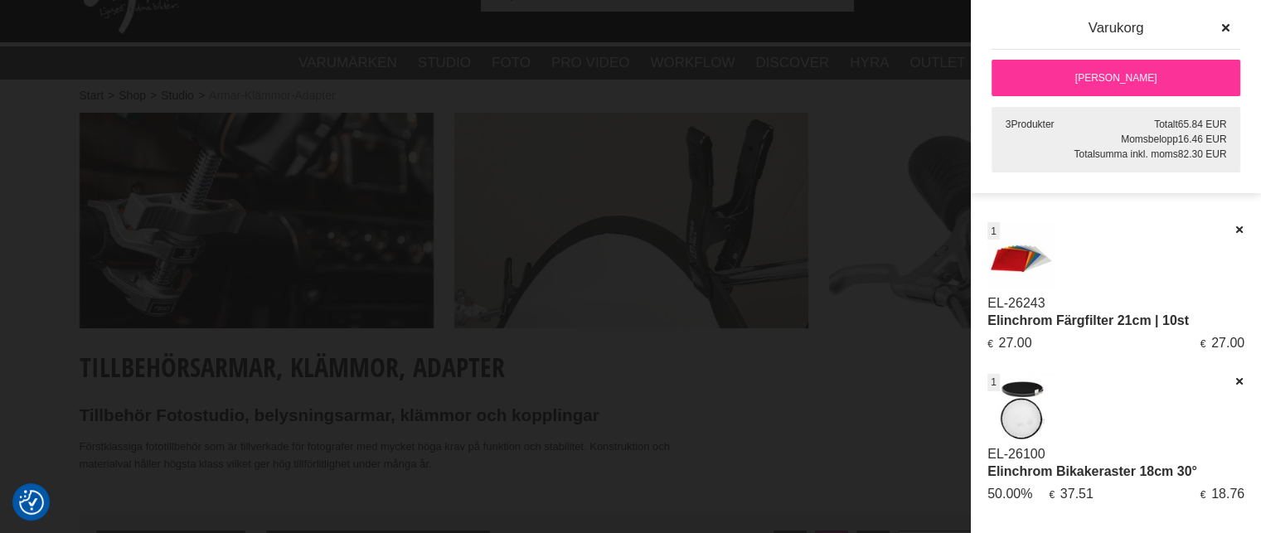
scroll to position [56, 0]
click at [1125, 72] on link "[PERSON_NAME]" at bounding box center [1116, 78] width 249 height 36
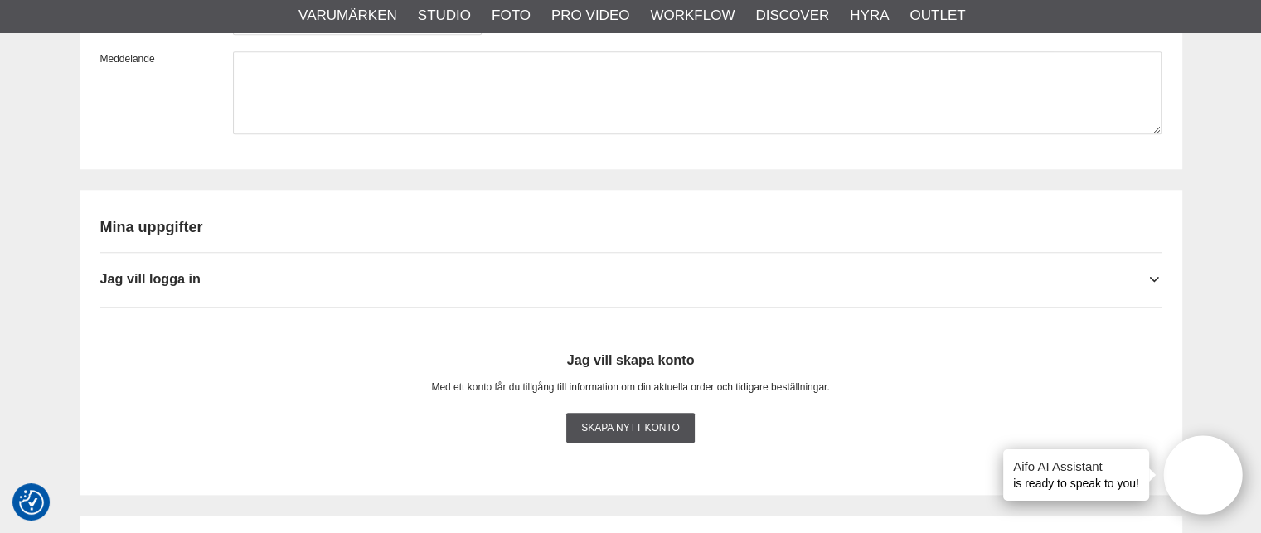
scroll to position [1572, 0]
click at [173, 270] on span "Jag vill logga in" at bounding box center [150, 277] width 100 height 15
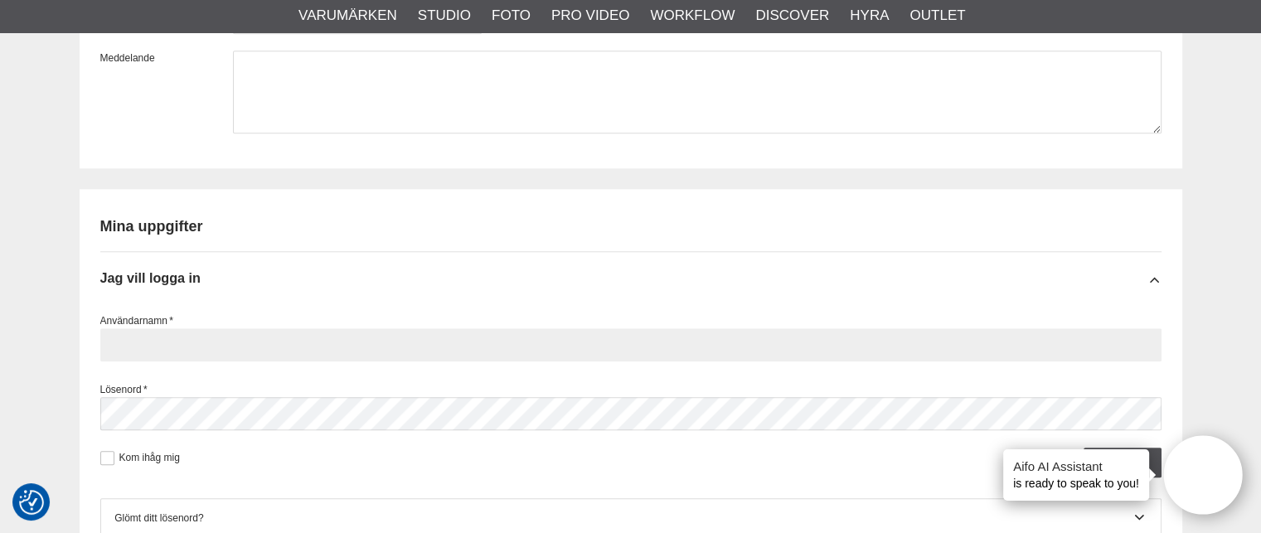
click at [188, 331] on input "text" at bounding box center [631, 344] width 1062 height 33
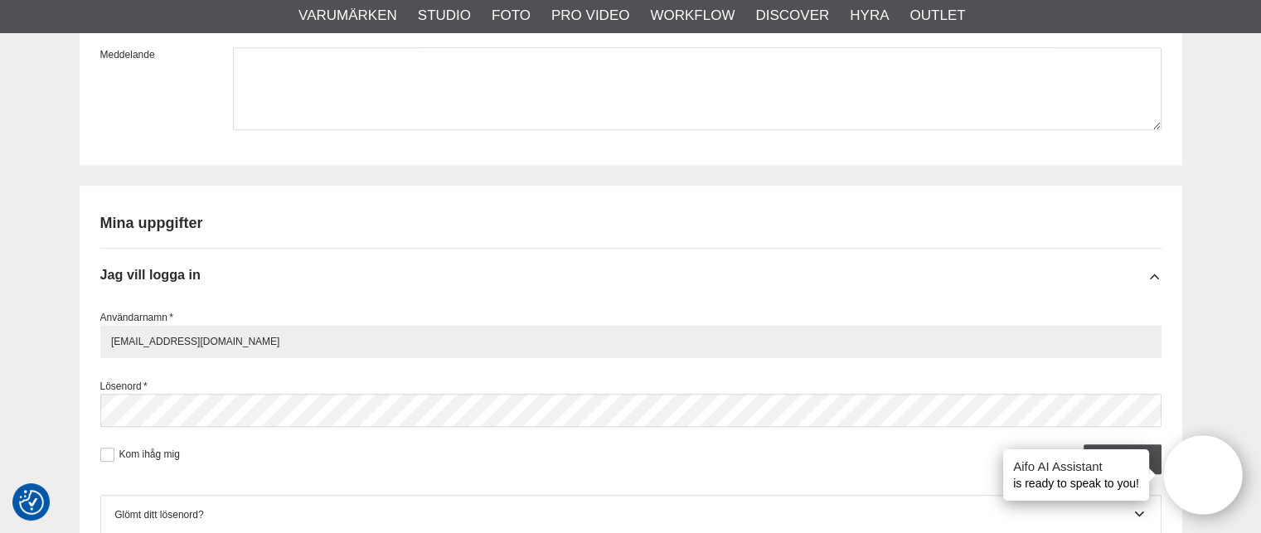
scroll to position [1577, 0]
type input "carina.kullander@gmail.com"
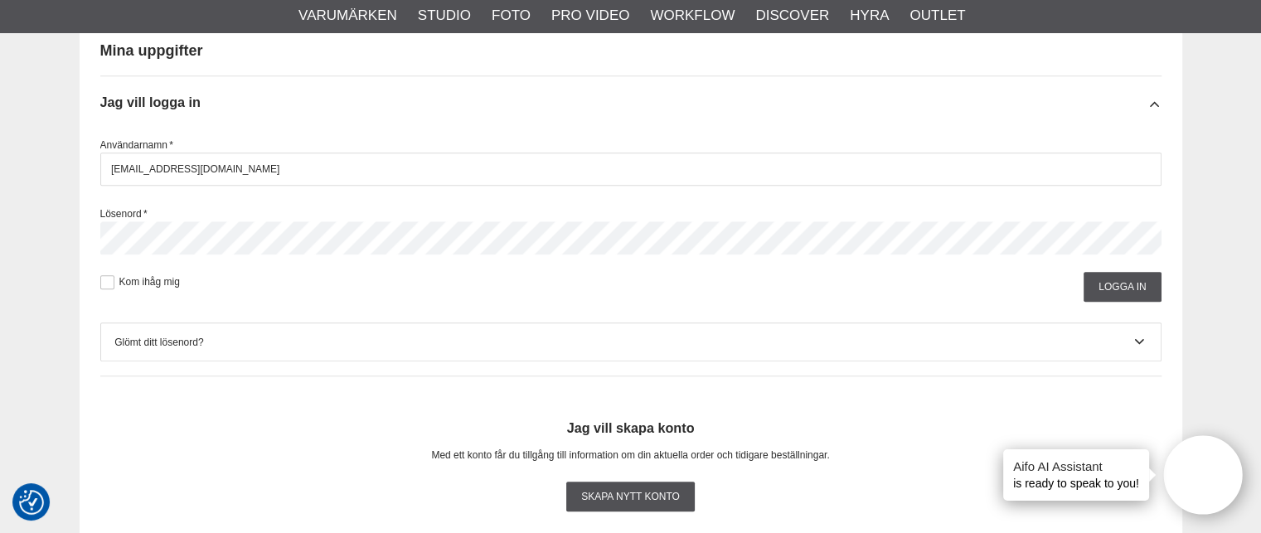
scroll to position [1748, 0]
click at [1121, 278] on input "Logga in" at bounding box center [1122, 287] width 77 height 30
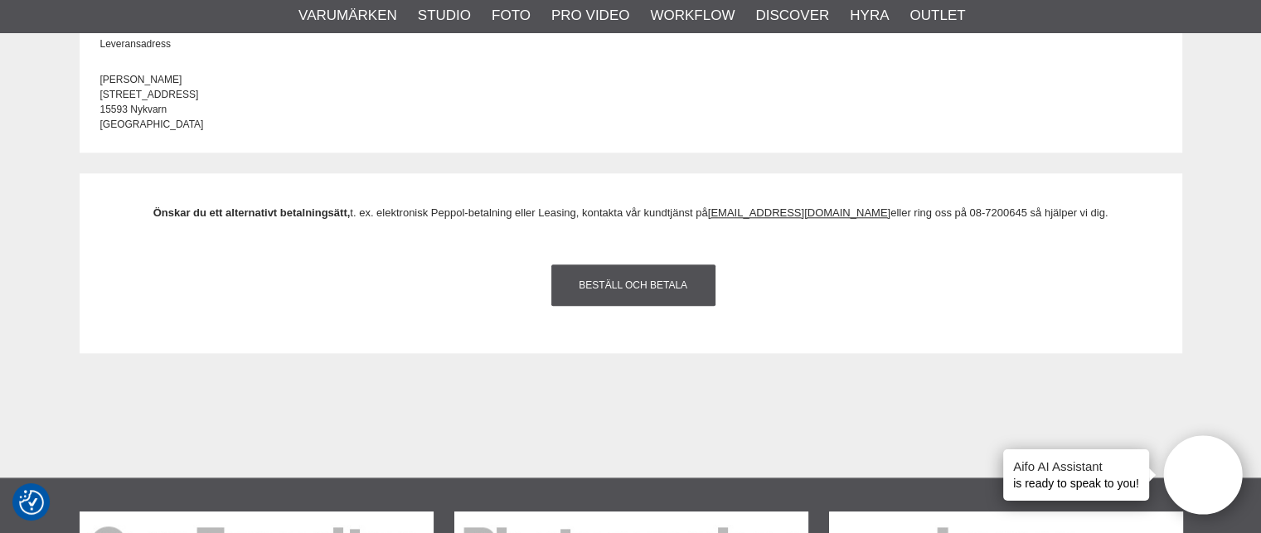
scroll to position [1771, 0]
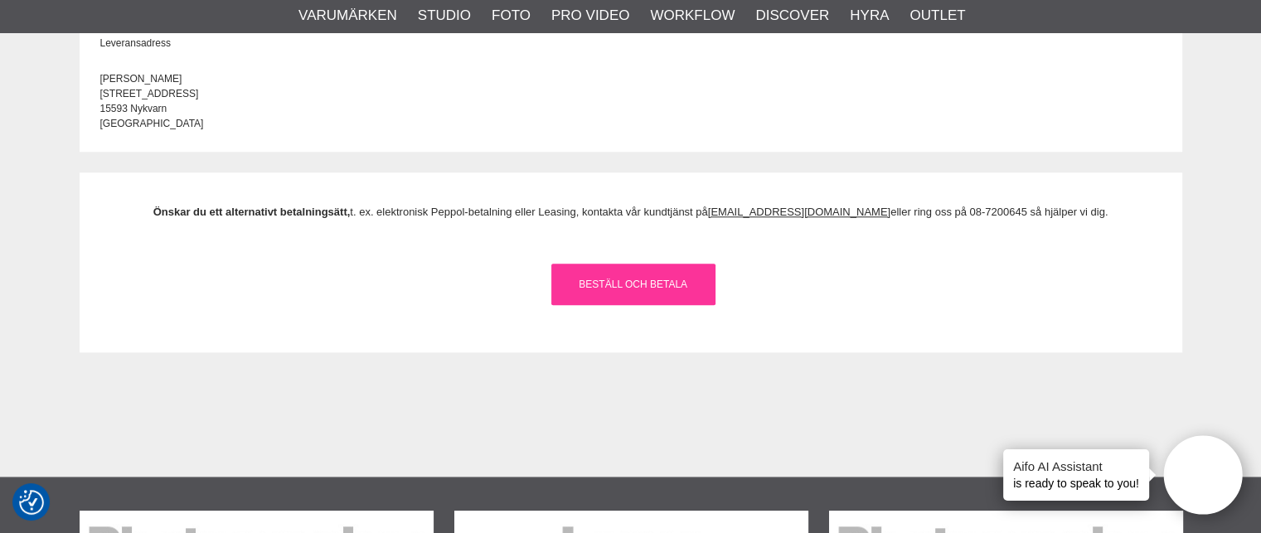
click at [647, 284] on link "Beställ och Betala" at bounding box center [634, 284] width 164 height 41
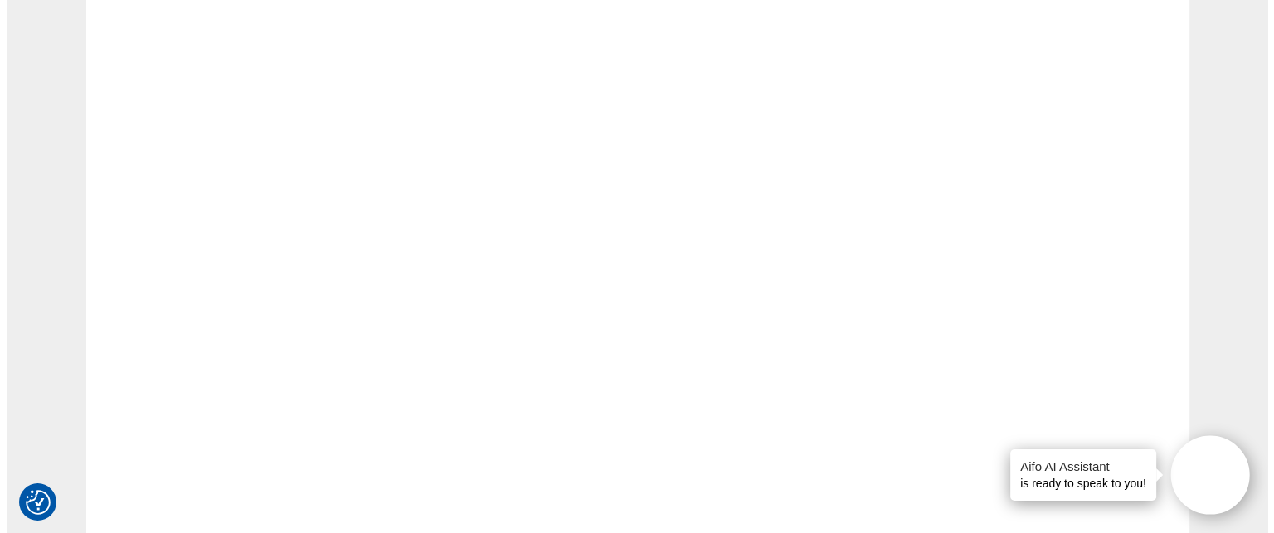
scroll to position [0, 0]
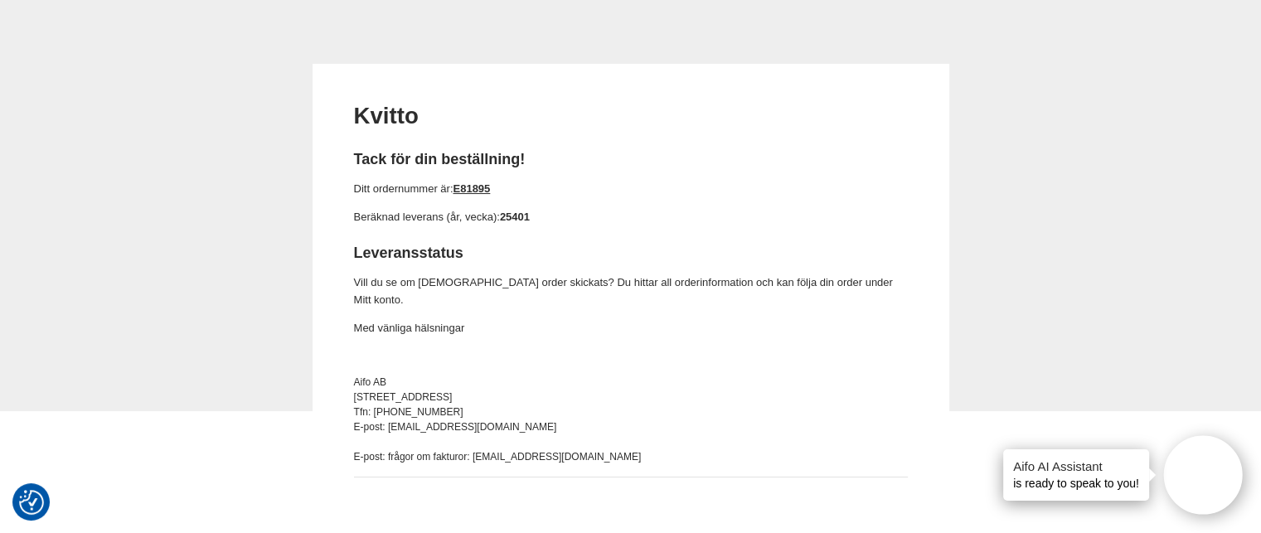
scroll to position [128, 0]
